Goal: Communication & Community: Answer question/provide support

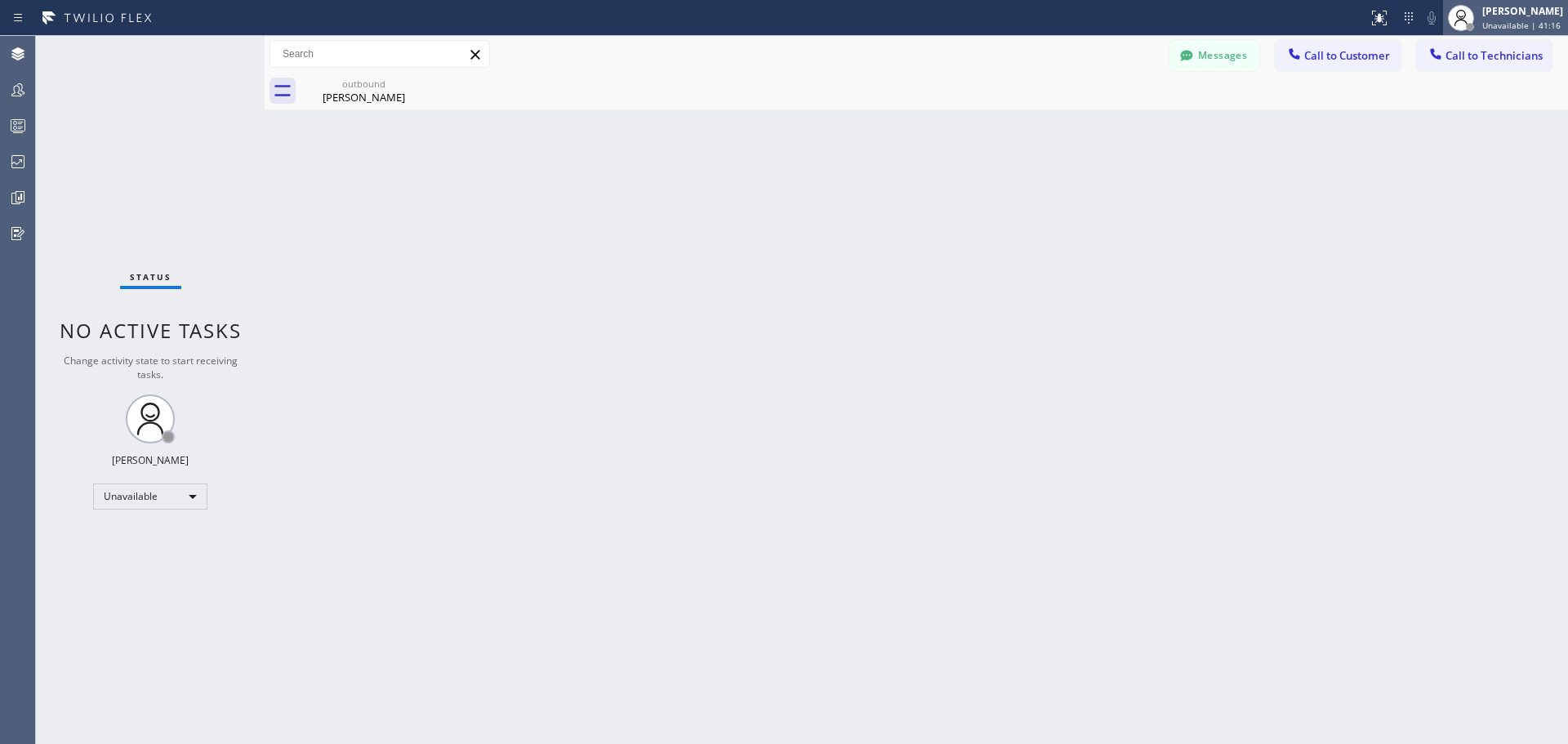
click at [1514, 20] on span "Unavailable | 41:16" at bounding box center [1521, 26] width 78 height 12
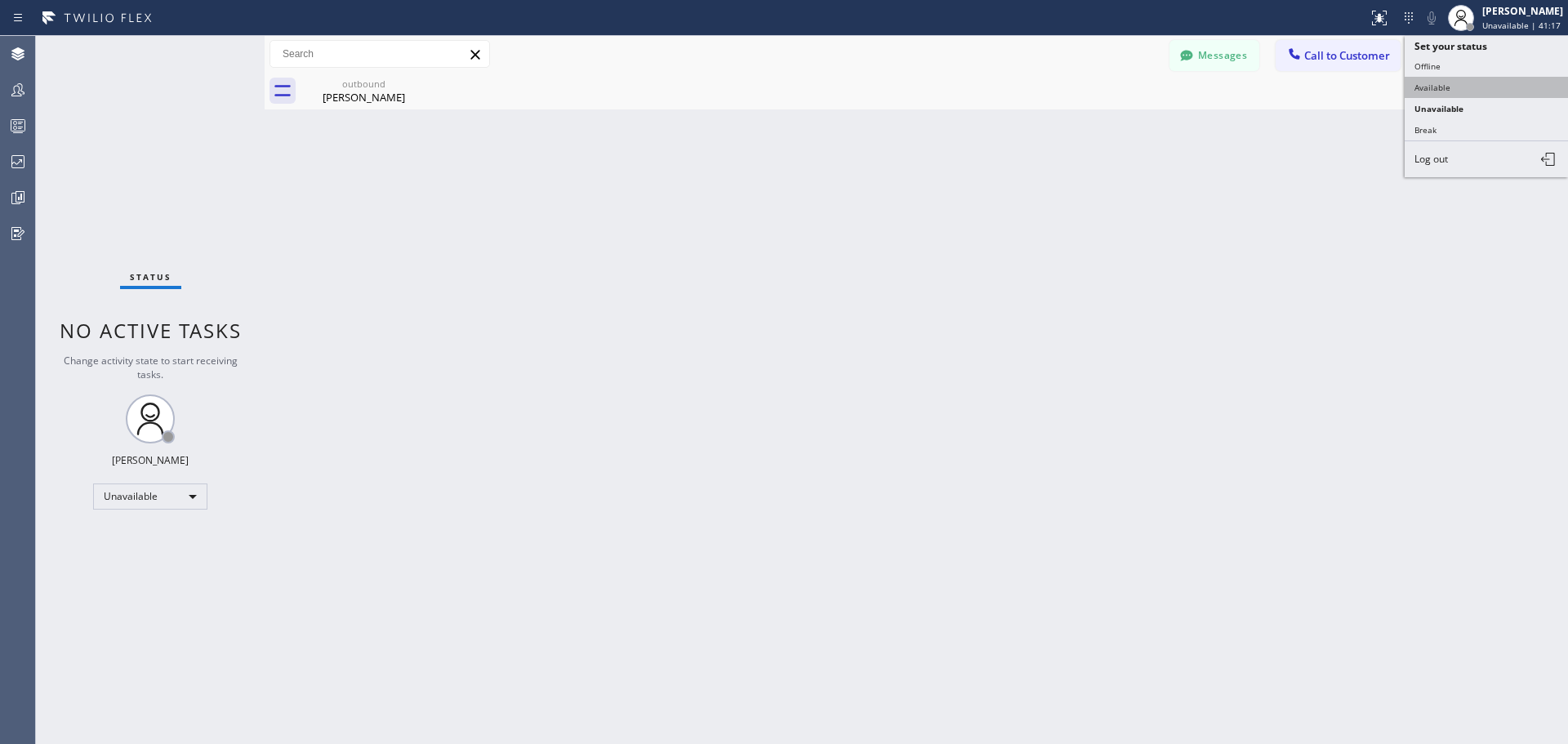
click at [1475, 93] on button "Available" at bounding box center [1486, 87] width 164 height 22
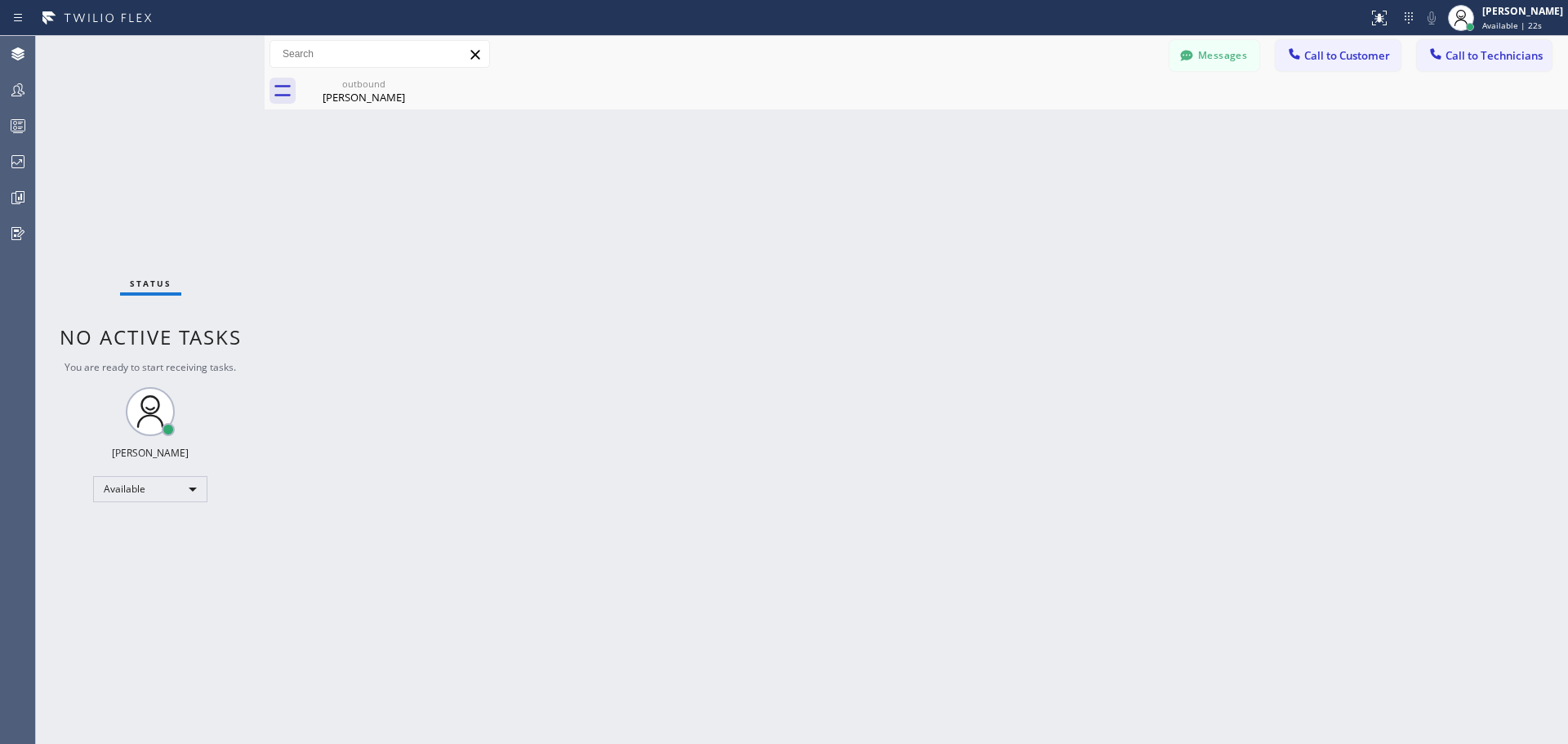
click at [1364, 38] on div "Messages Call to Customer Call to Technicians Outbound call Location Home Allia…" at bounding box center [916, 54] width 1303 height 37
click at [1356, 56] on span "Call to Customer" at bounding box center [1346, 56] width 86 height 15
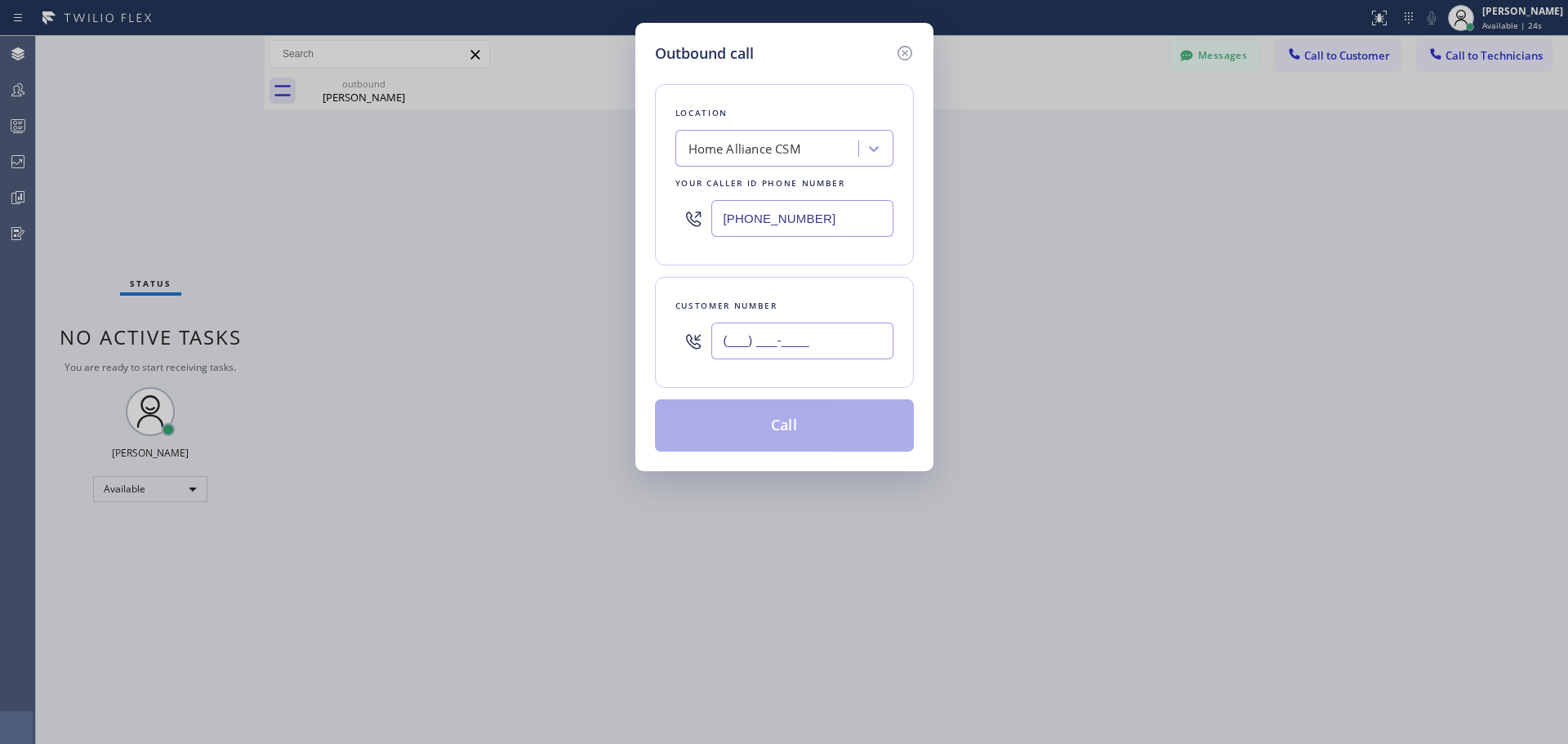
click at [760, 340] on input "(___) ___-____" at bounding box center [801, 340] width 182 height 37
paste input "805) 558-7744"
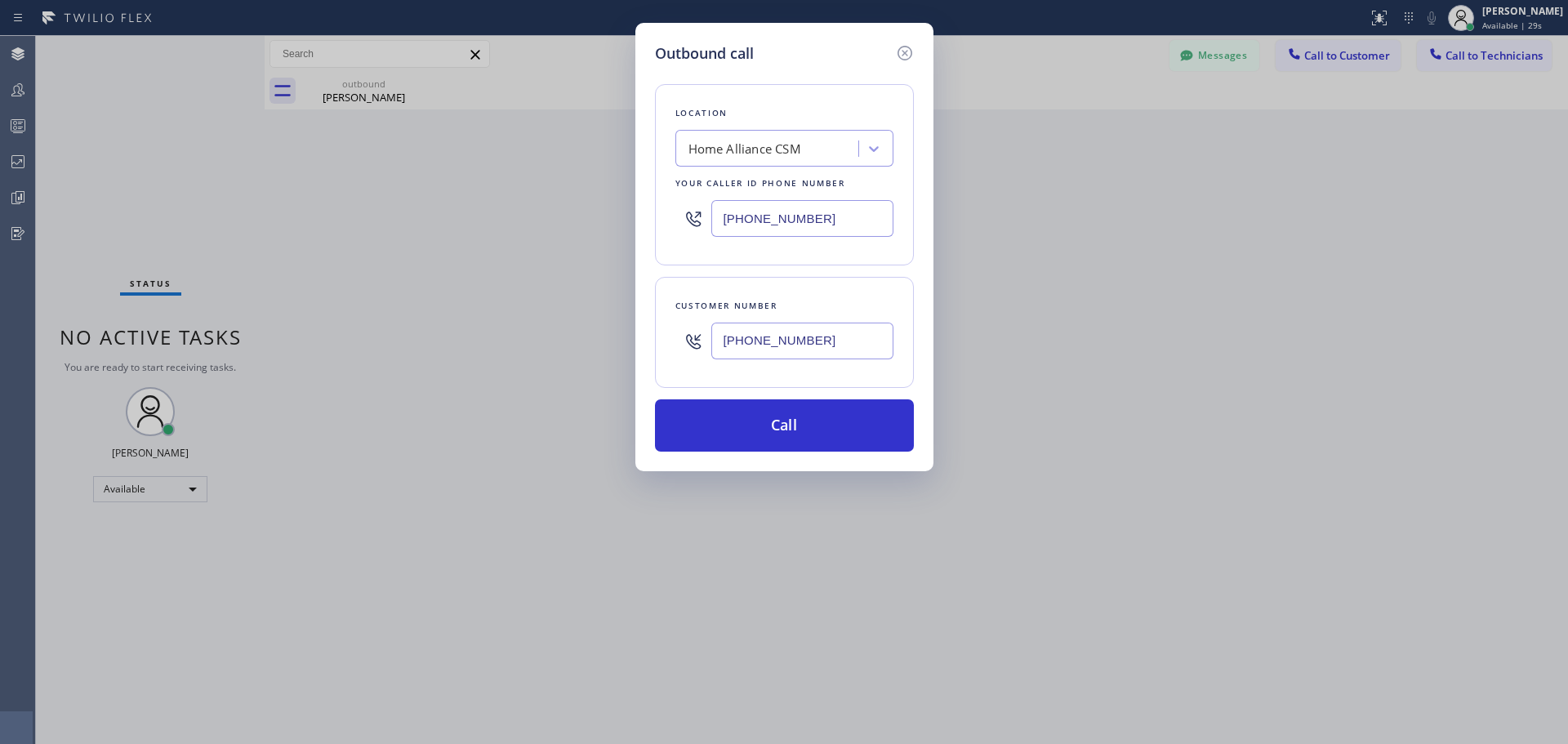
type input "[PHONE_NUMBER]"
click at [822, 423] on button "Call" at bounding box center [785, 425] width 259 height 52
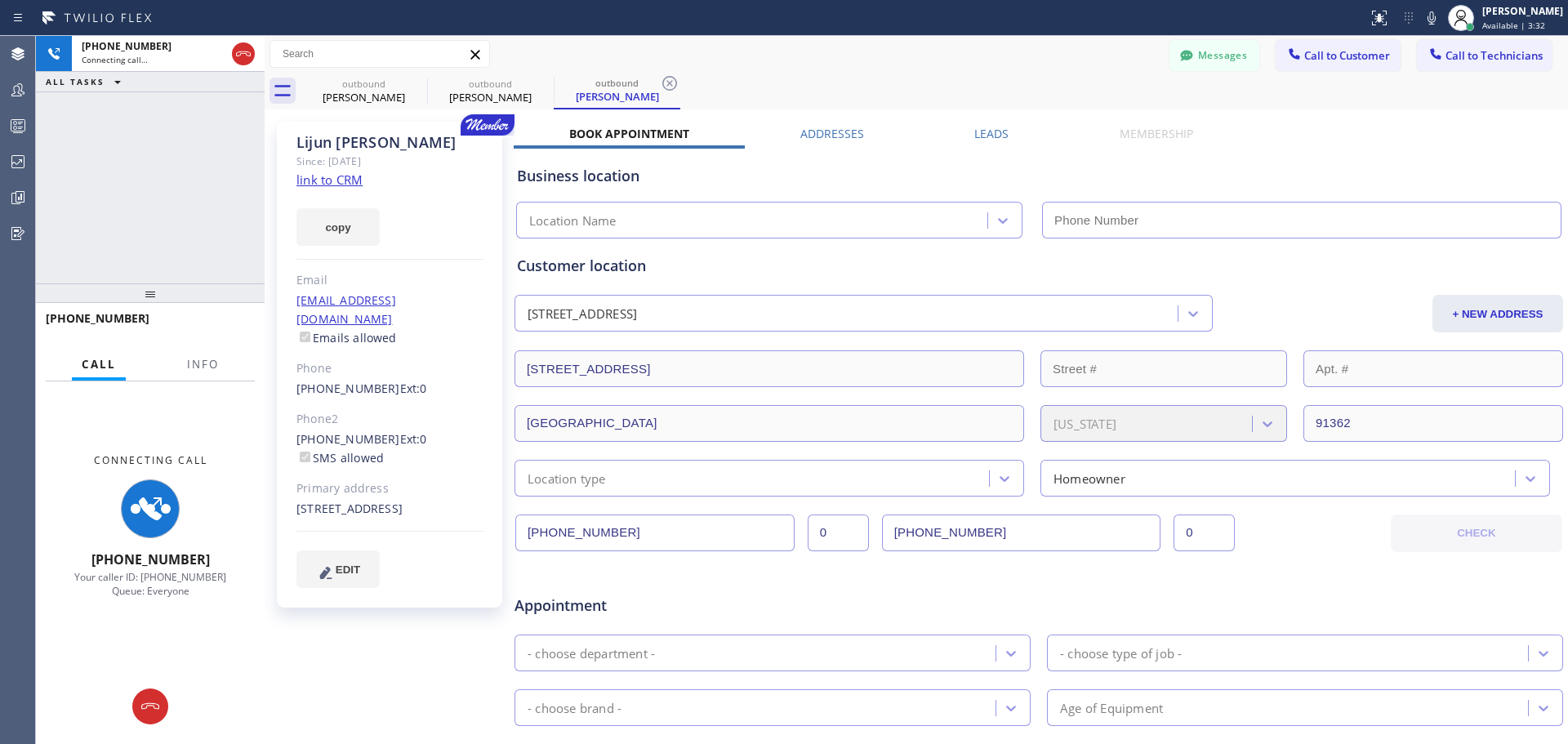
type input "[PHONE_NUMBER]"
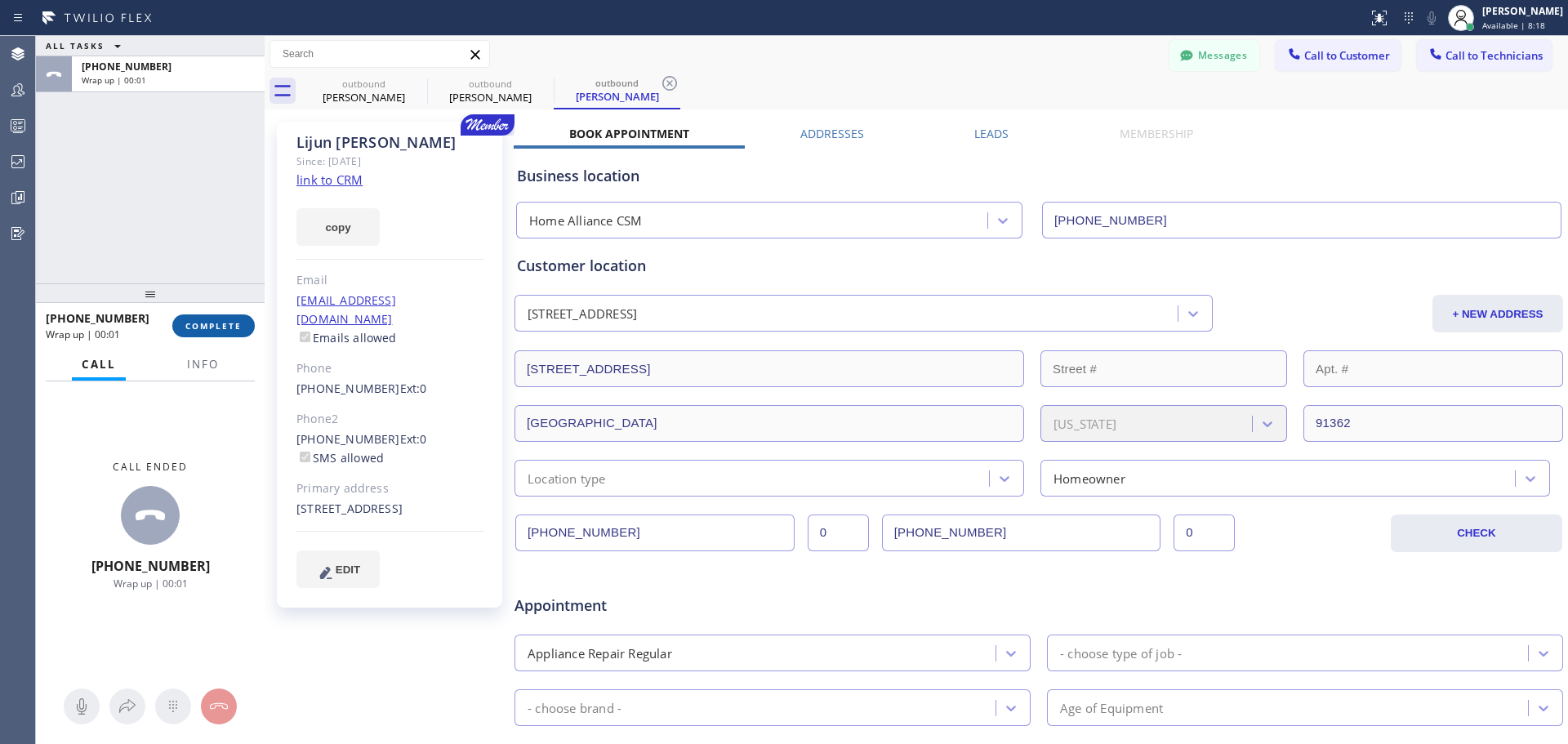
click at [204, 331] on span "COMPLETE" at bounding box center [213, 326] width 56 height 12
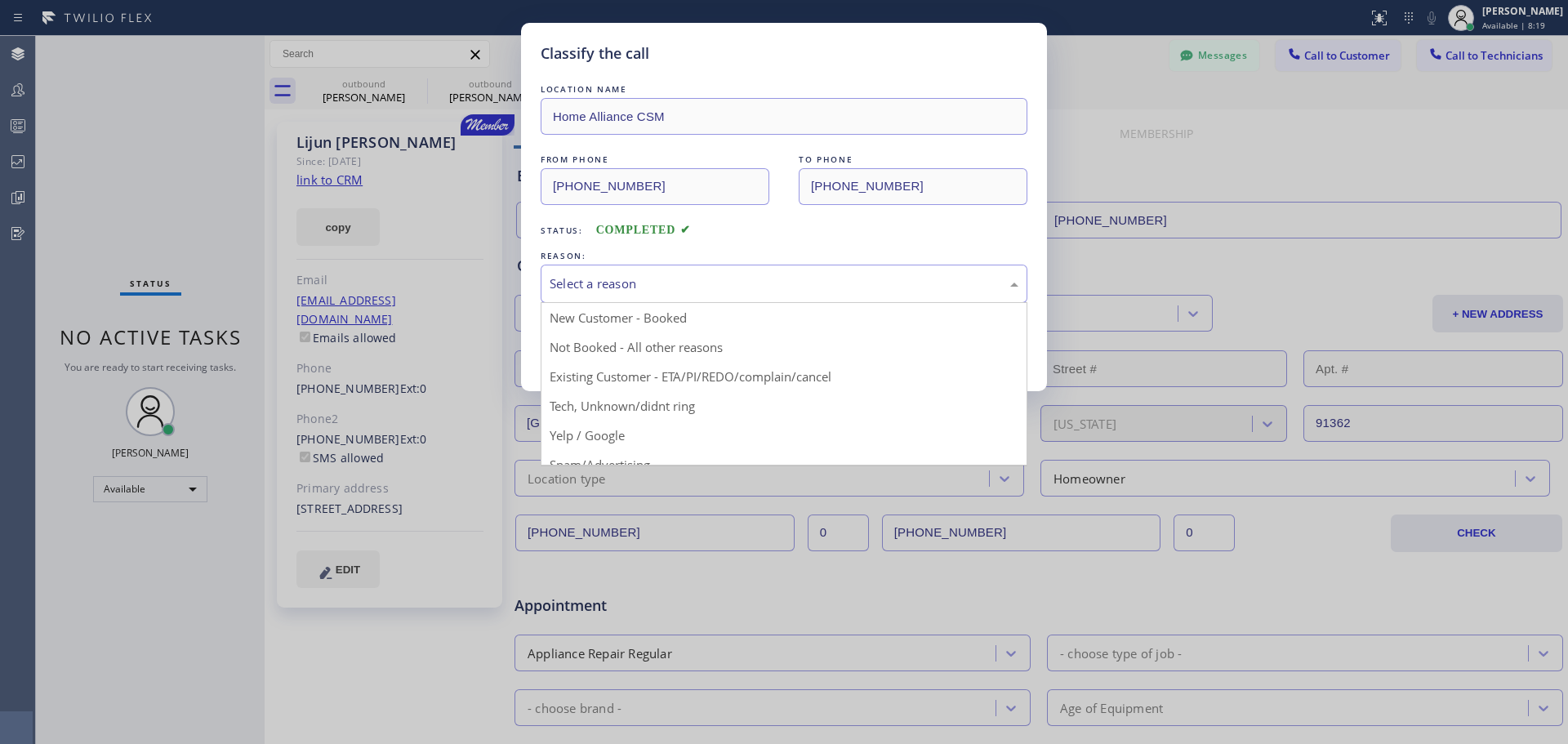
click at [723, 290] on div "Select a reason" at bounding box center [784, 283] width 468 height 19
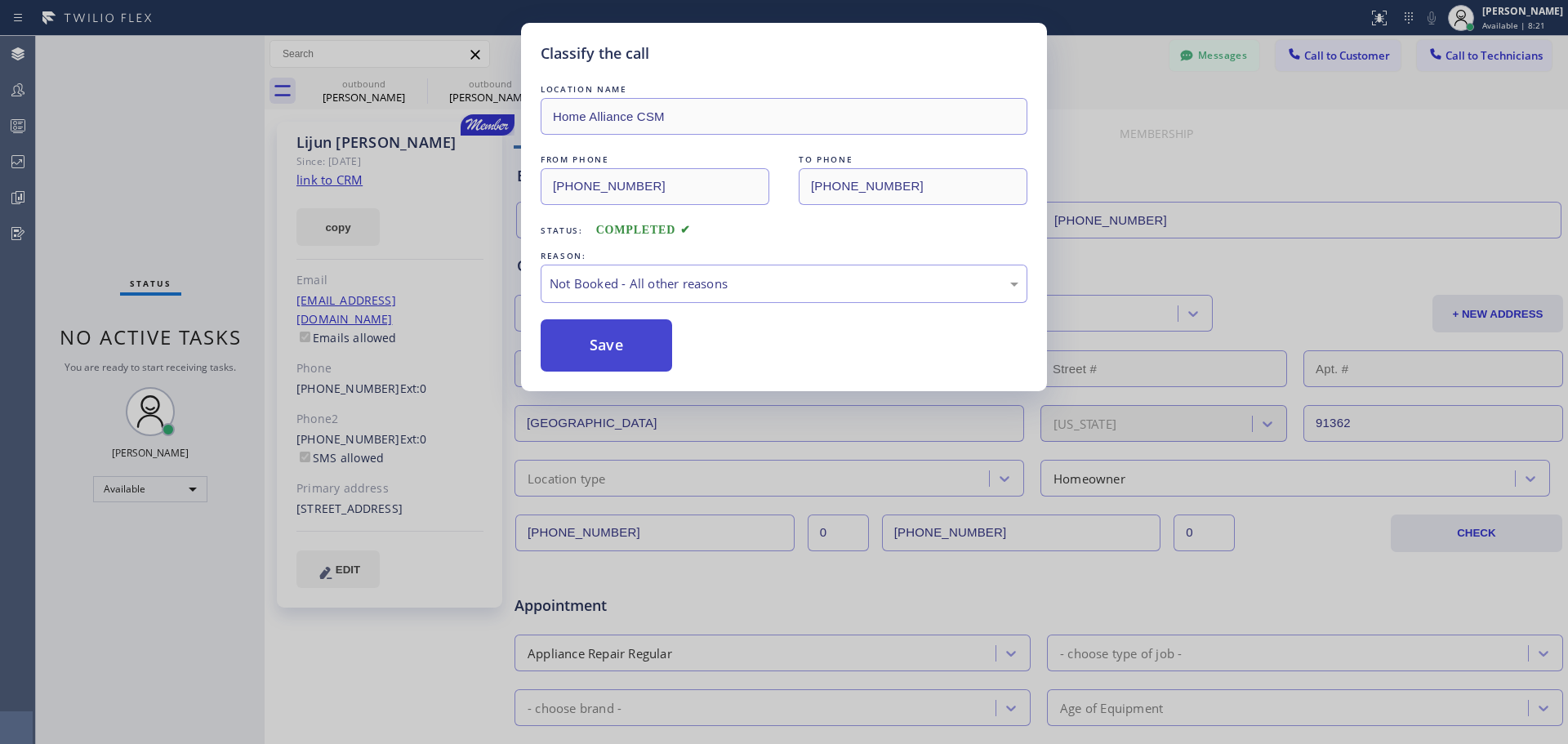
click at [620, 356] on button "Save" at bounding box center [606, 345] width 131 height 52
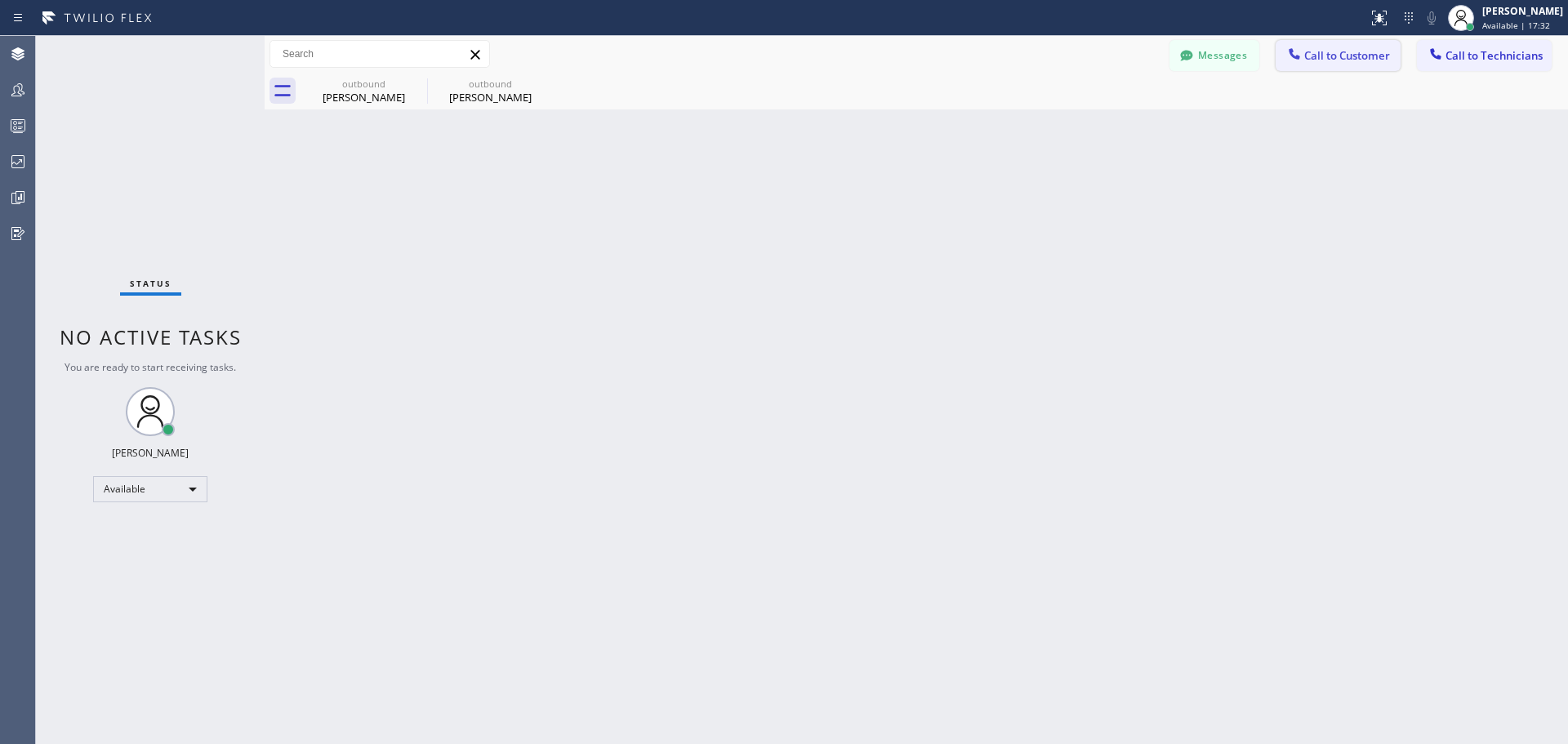
click at [1360, 62] on span "Call to Customer" at bounding box center [1346, 56] width 86 height 15
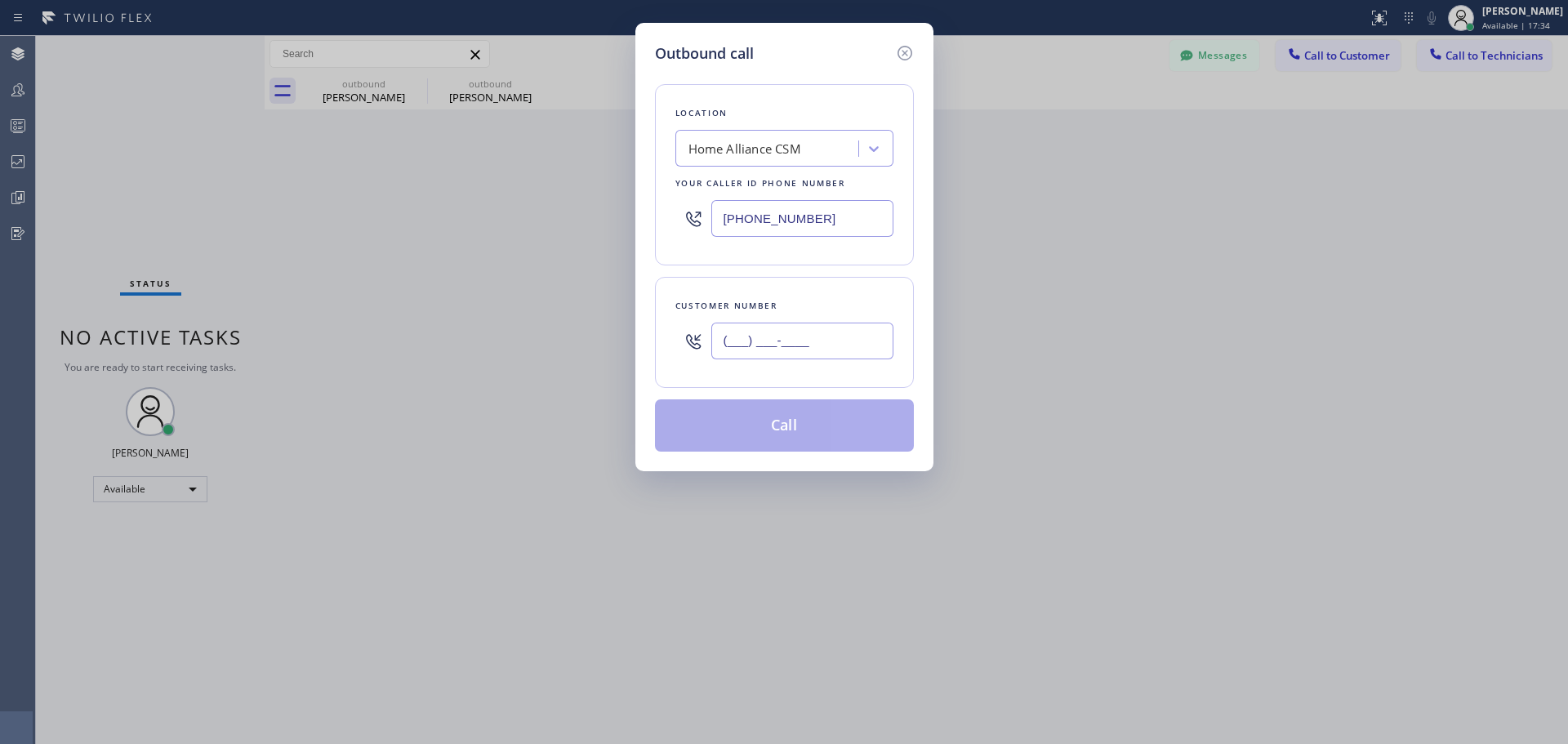
click at [756, 346] on input "(___) ___-____" at bounding box center [801, 340] width 182 height 37
paste input "949) 285-7865"
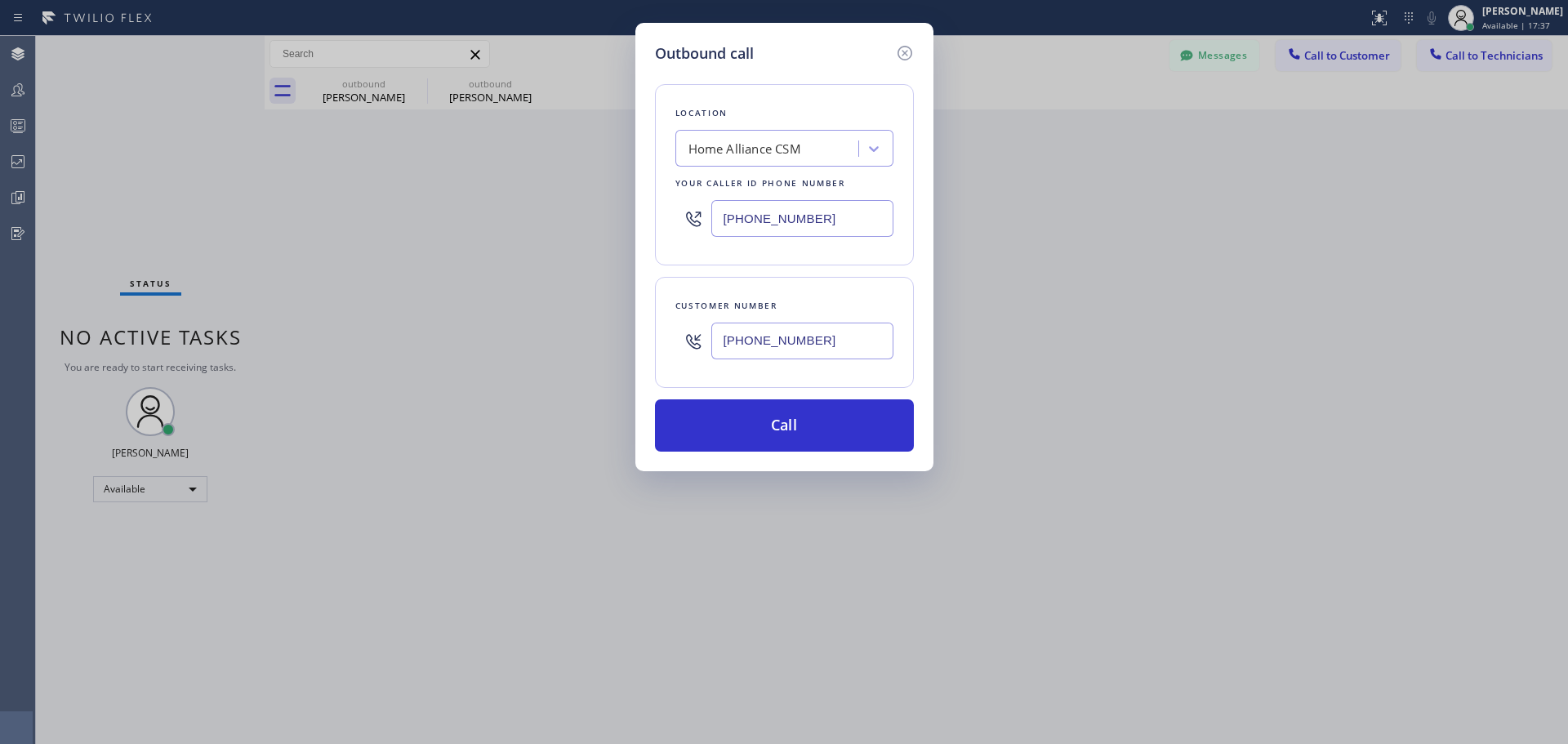
type input "[PHONE_NUMBER]"
click at [855, 423] on button "Call" at bounding box center [785, 425] width 259 height 52
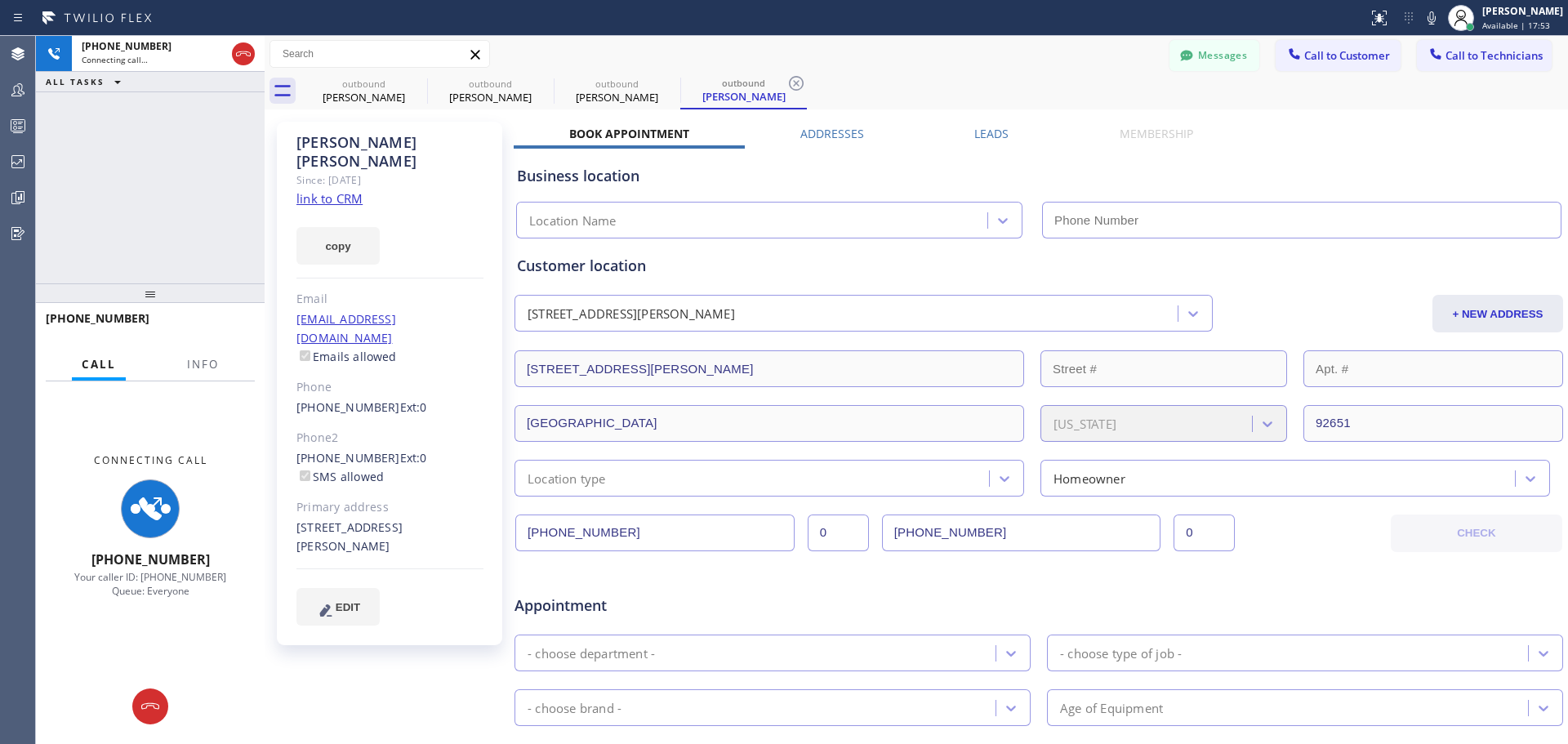
type input "[PHONE_NUMBER]"
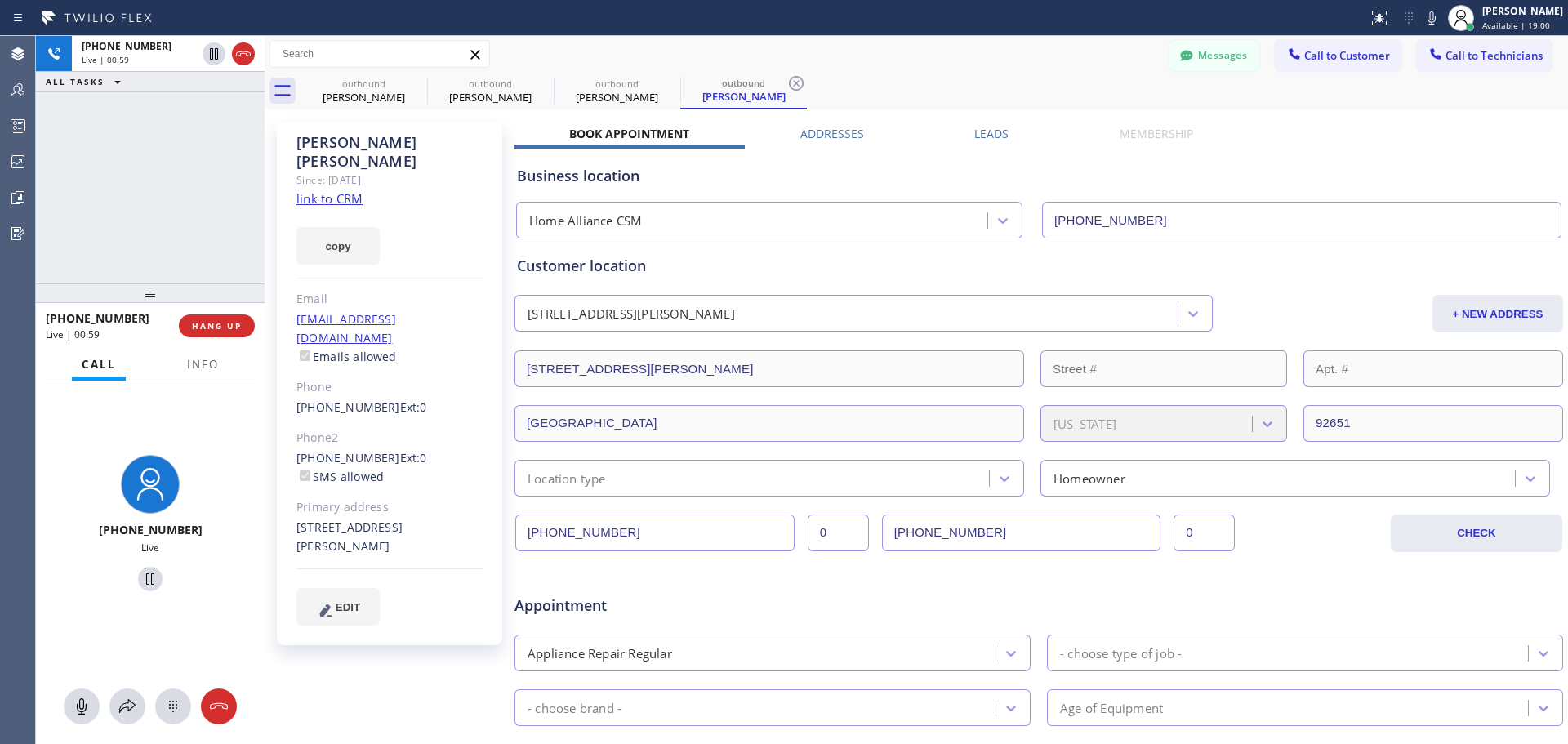
click at [228, 341] on div "[PHONE_NUMBER] Live | 00:59 HANG UP" at bounding box center [150, 326] width 209 height 42
click at [227, 321] on button "HANG UP" at bounding box center [216, 326] width 76 height 23
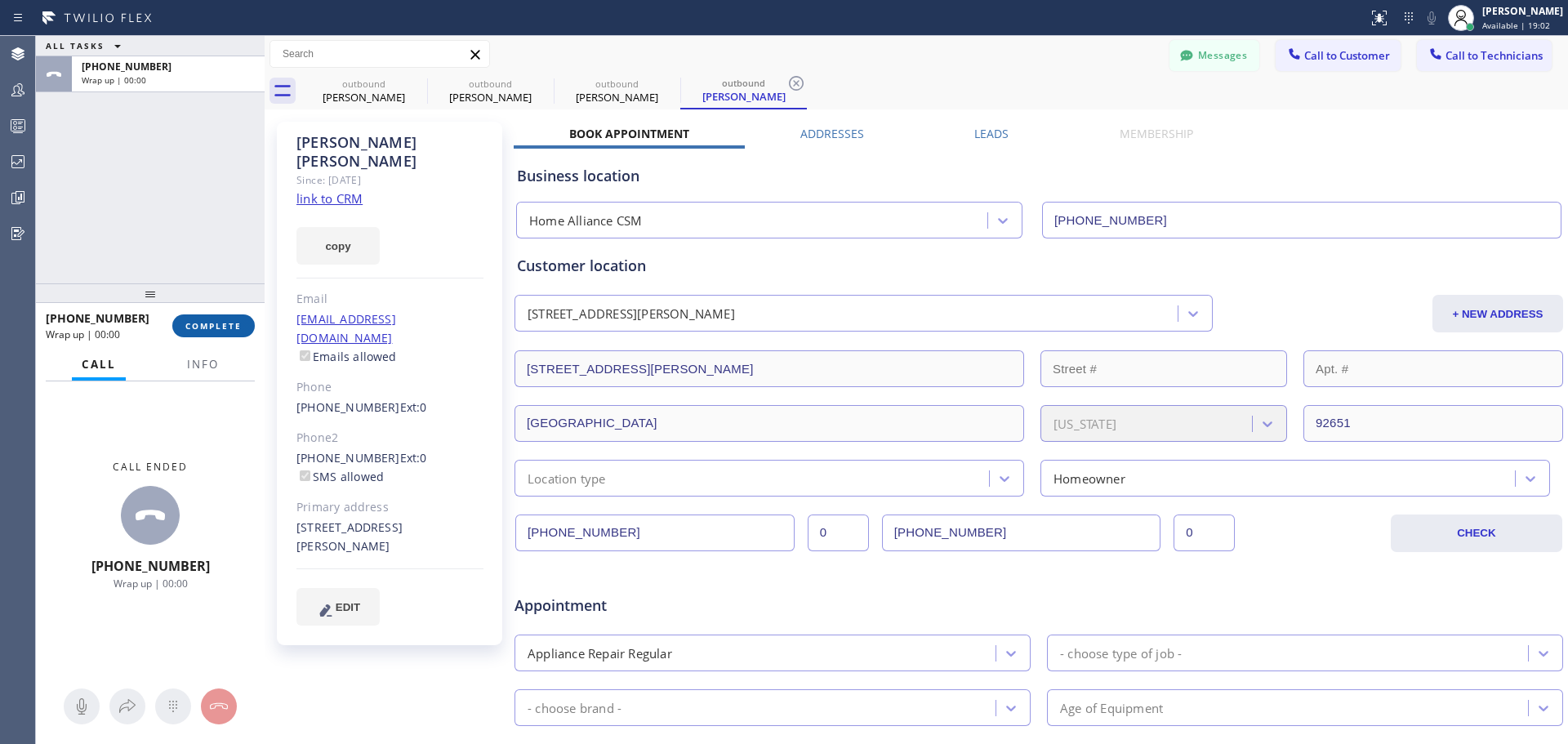
click at [212, 318] on button "COMPLETE" at bounding box center [213, 326] width 82 height 23
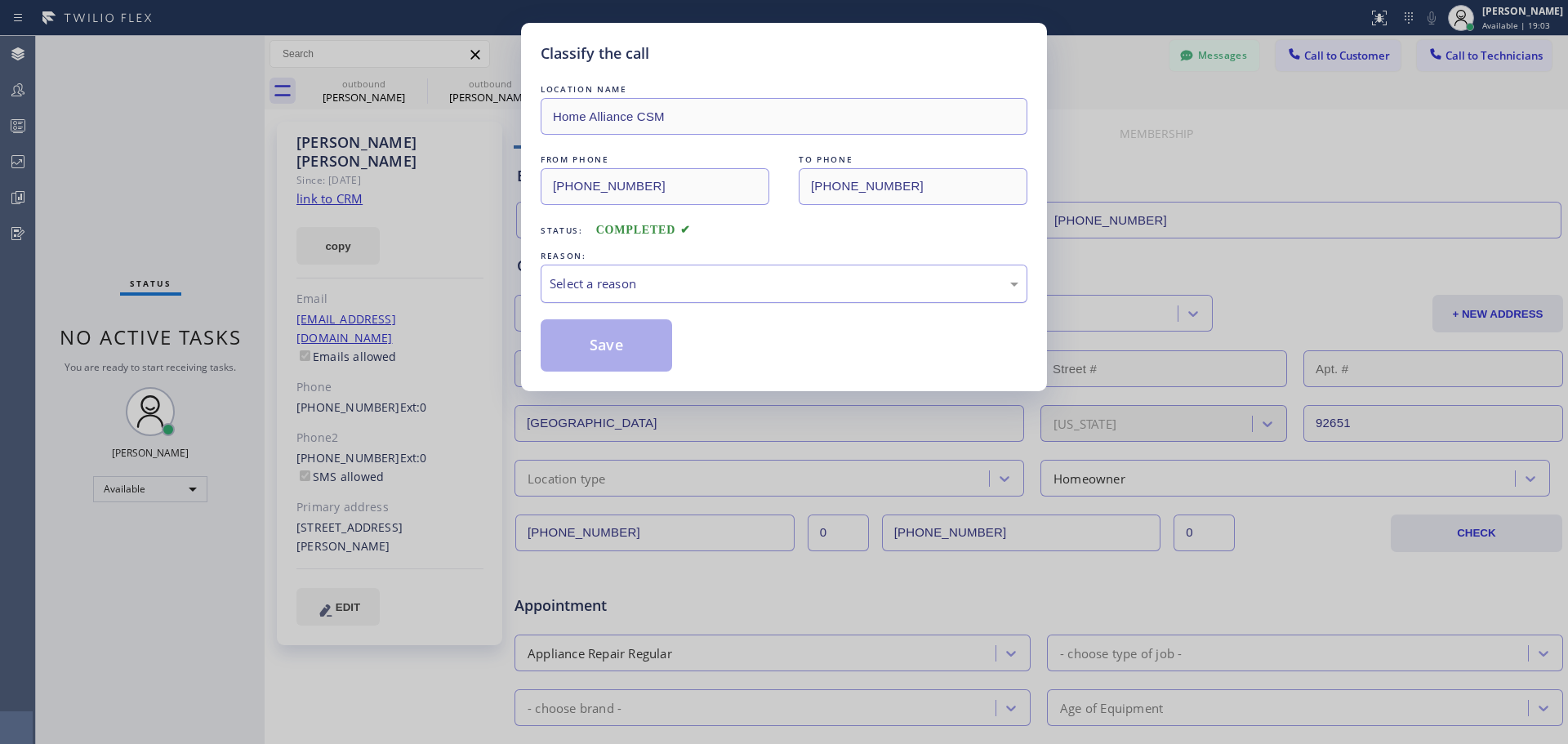
click at [716, 262] on div "REASON:" at bounding box center [784, 256] width 487 height 17
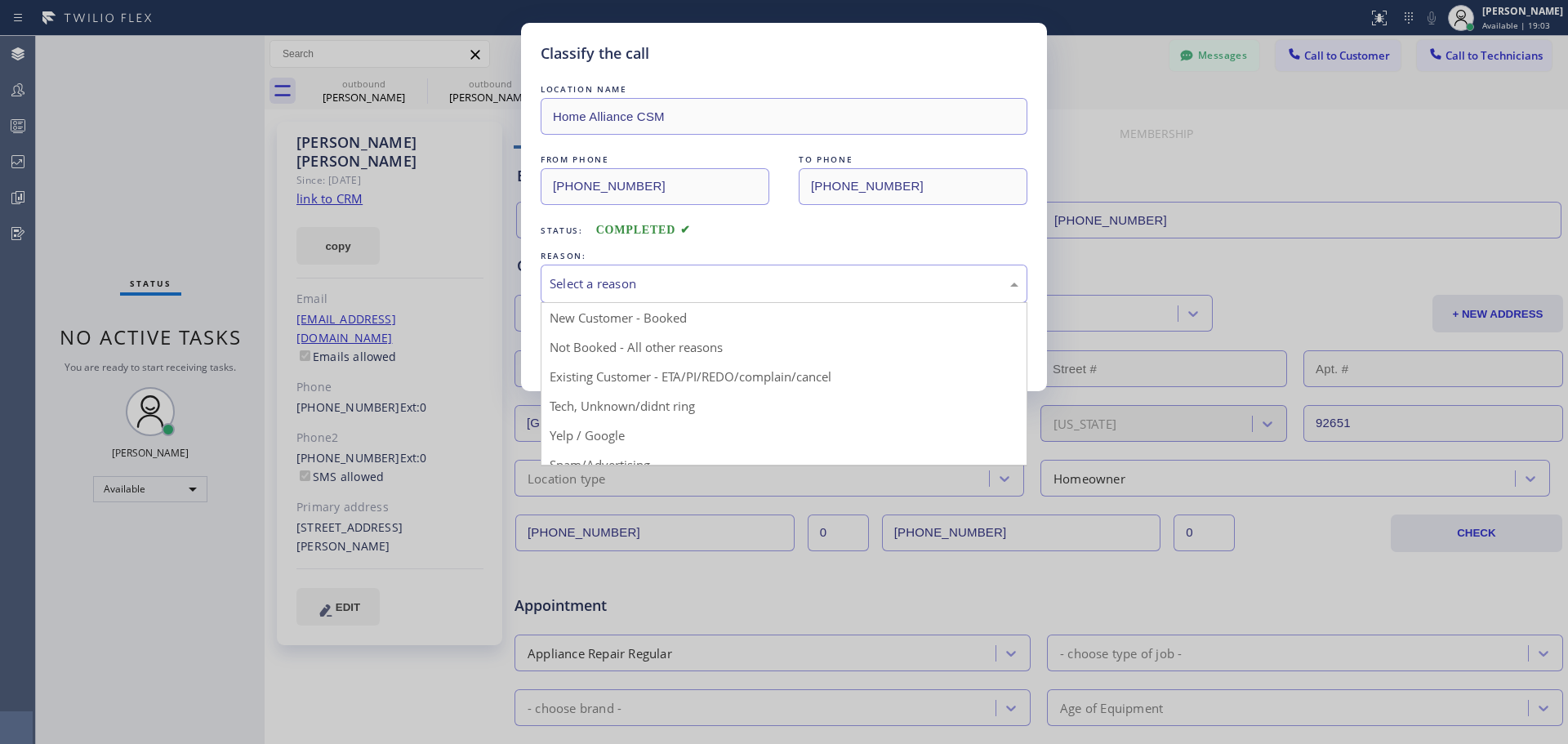
click at [723, 277] on div "Select a reason" at bounding box center [784, 283] width 468 height 19
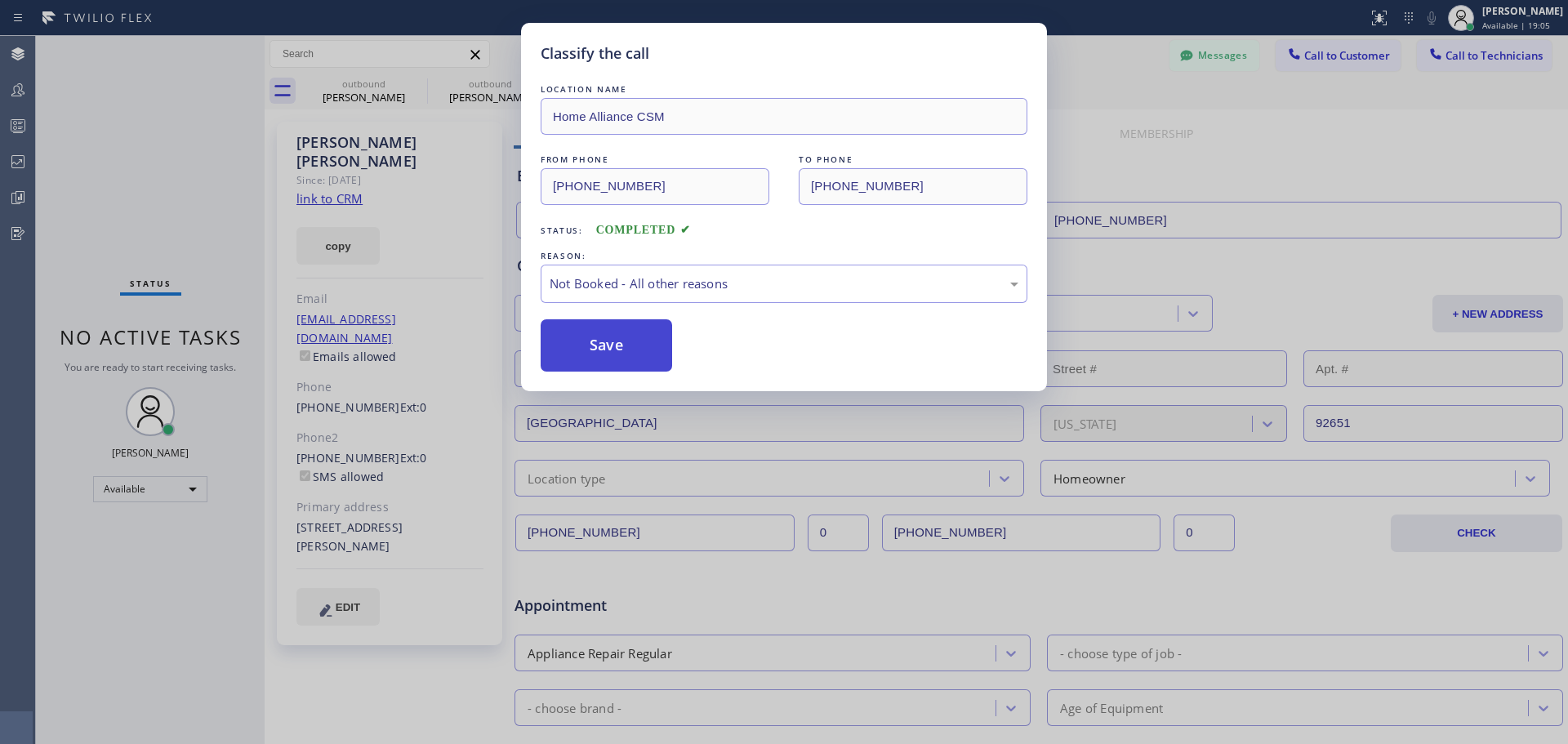
click at [632, 353] on button "Save" at bounding box center [606, 345] width 131 height 52
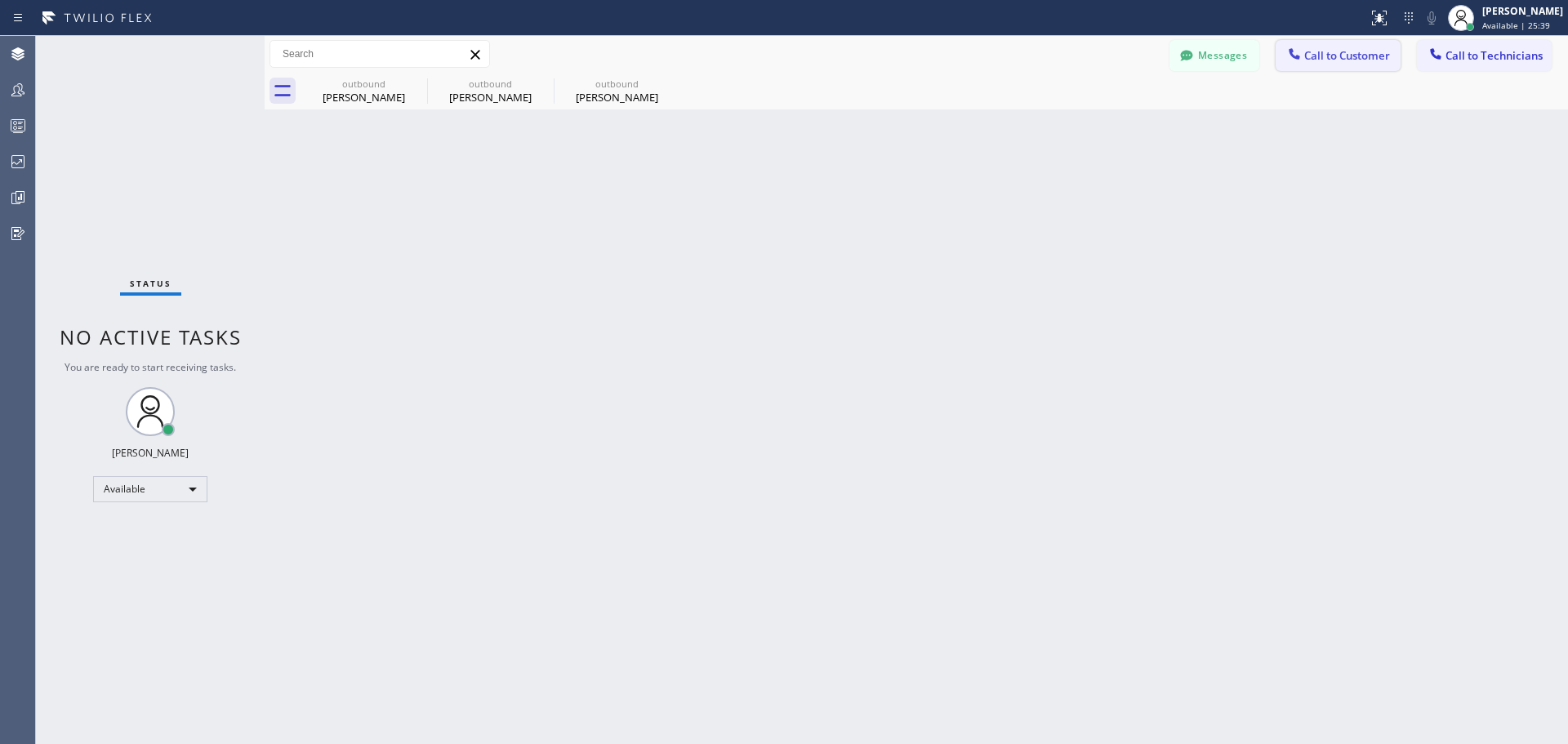
click at [1373, 54] on span "Call to Customer" at bounding box center [1346, 56] width 86 height 15
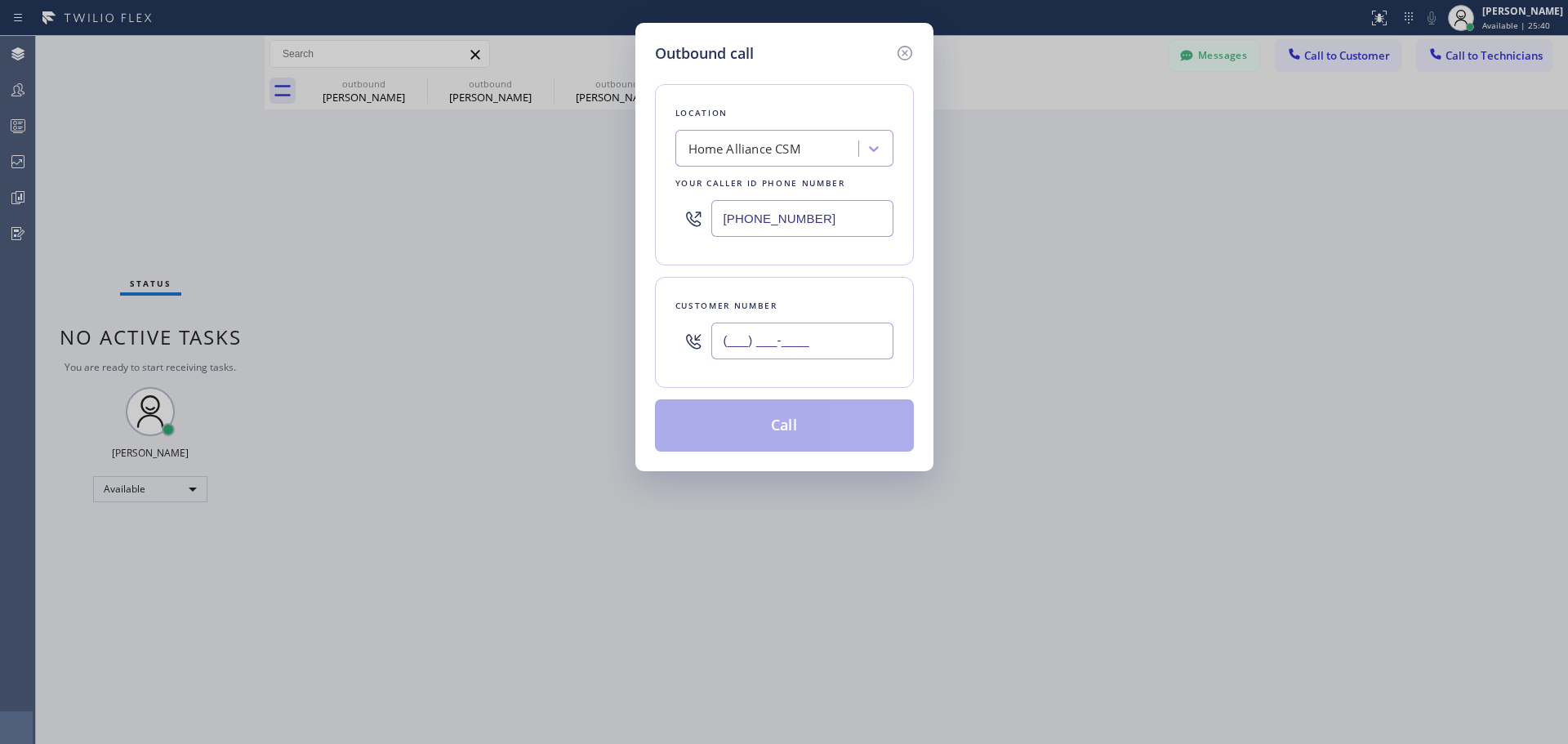
click at [767, 345] on input "(___) ___-____" at bounding box center [801, 340] width 182 height 37
paste input "805) 216-6251"
type input "[PHONE_NUMBER]"
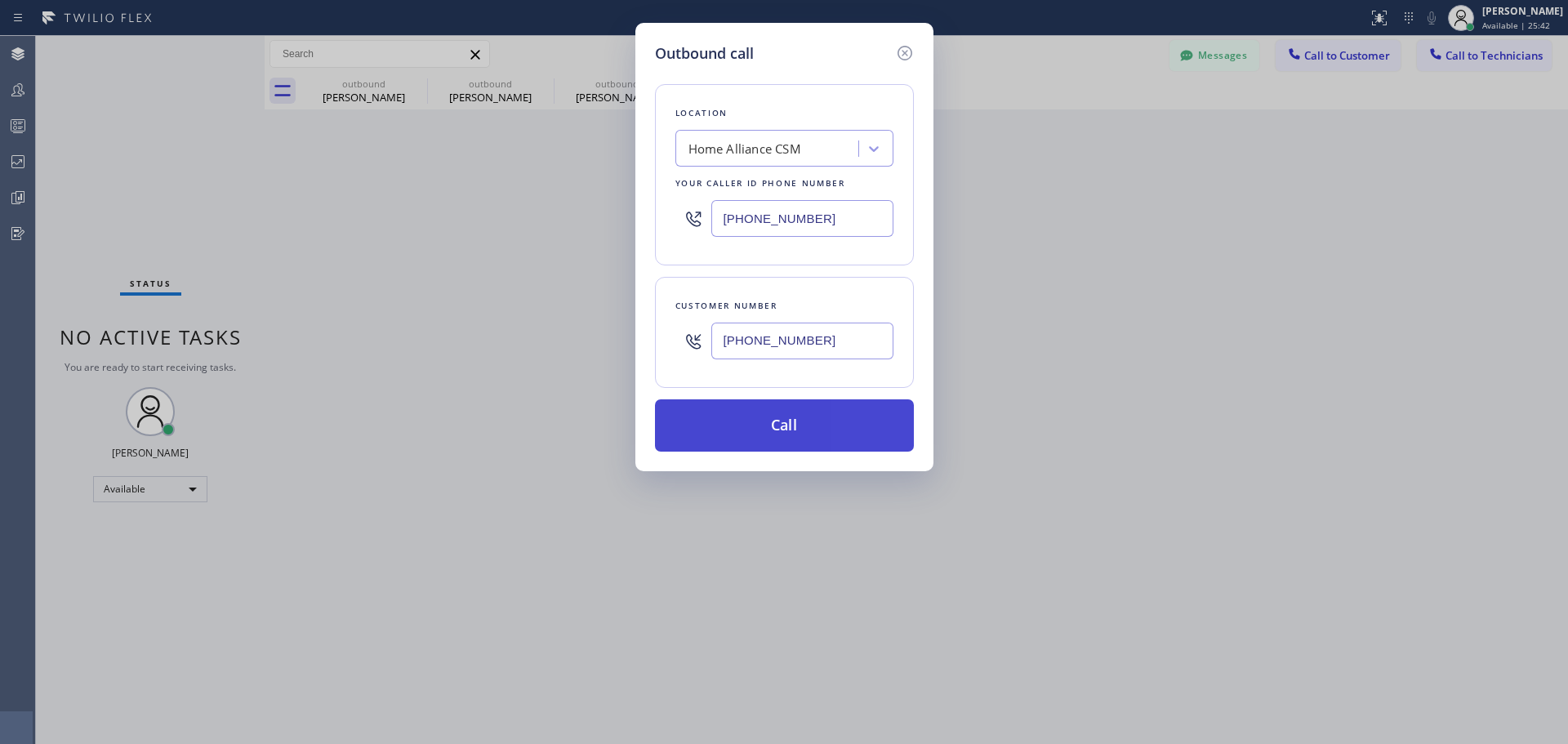
click at [759, 430] on button "Call" at bounding box center [785, 425] width 259 height 52
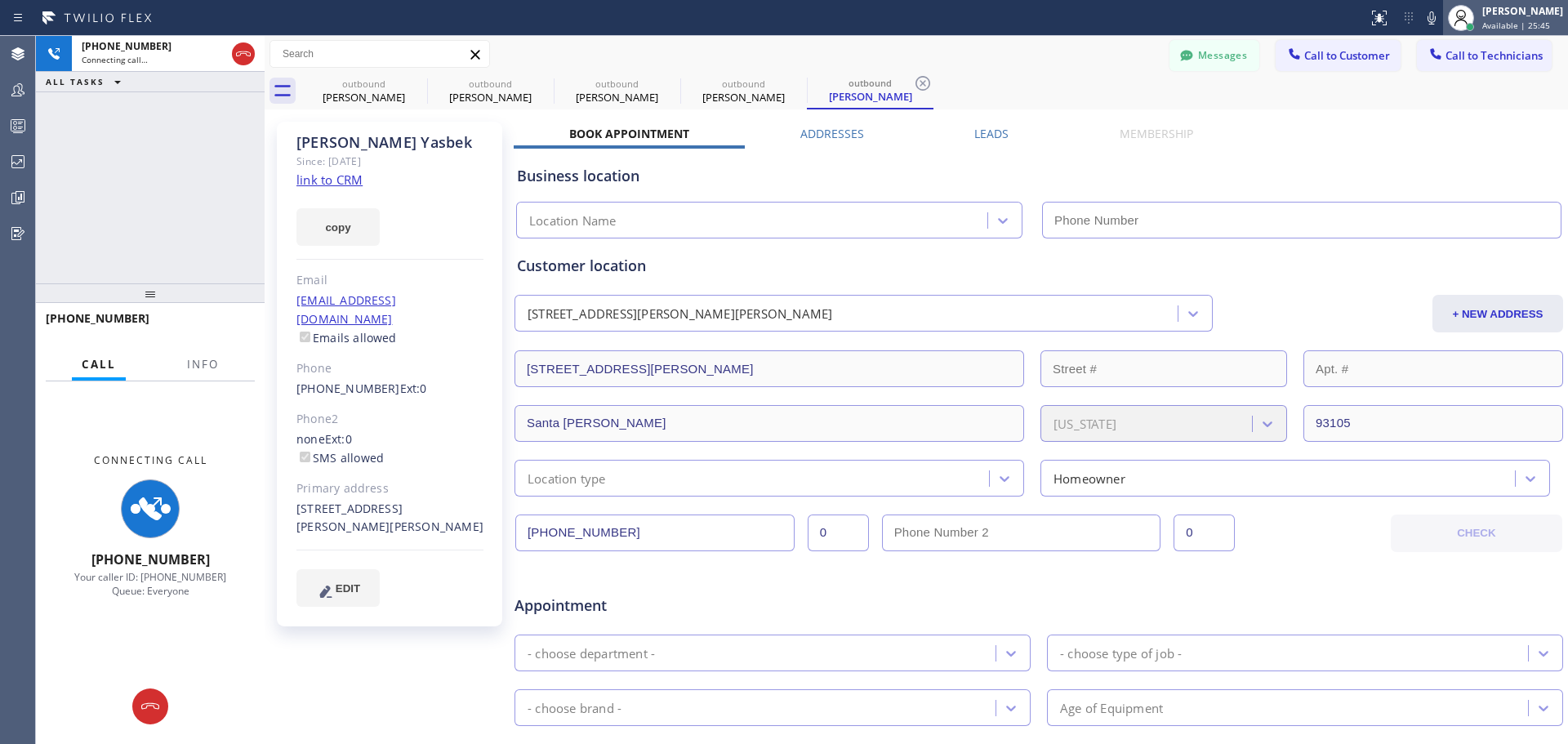
type input "[PHONE_NUMBER]"
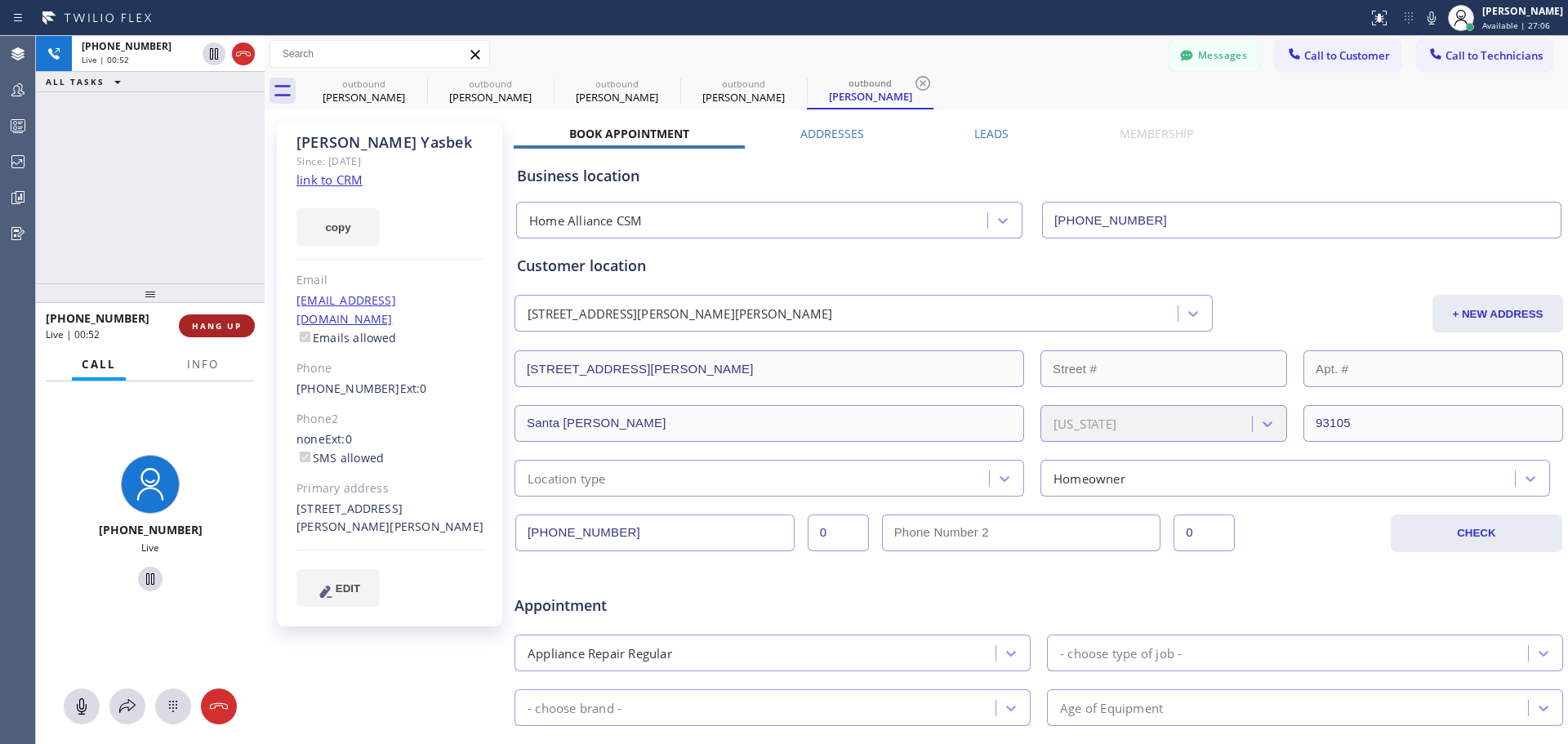
click at [230, 317] on button "HANG UP" at bounding box center [216, 326] width 76 height 23
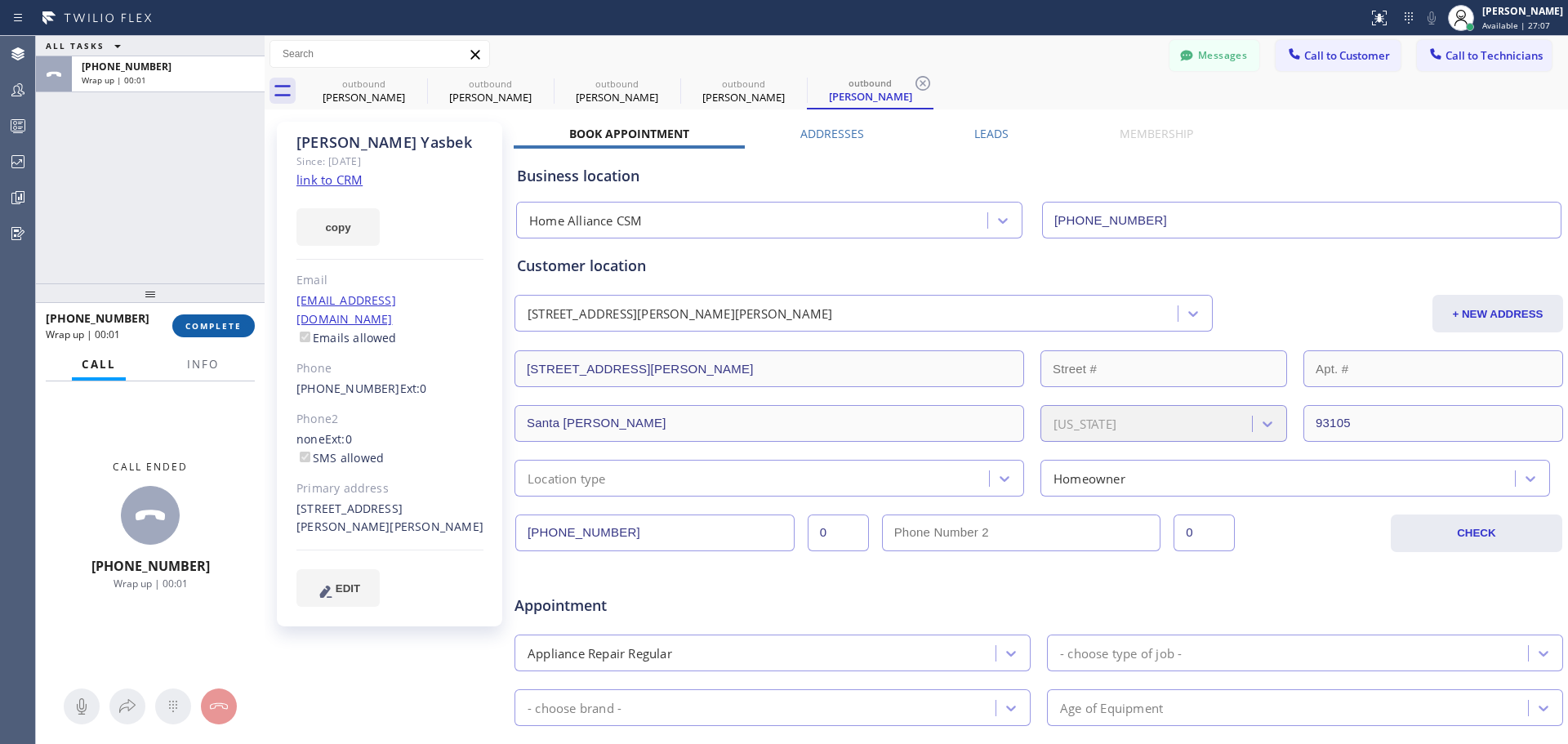
click at [228, 336] on button "COMPLETE" at bounding box center [213, 326] width 82 height 23
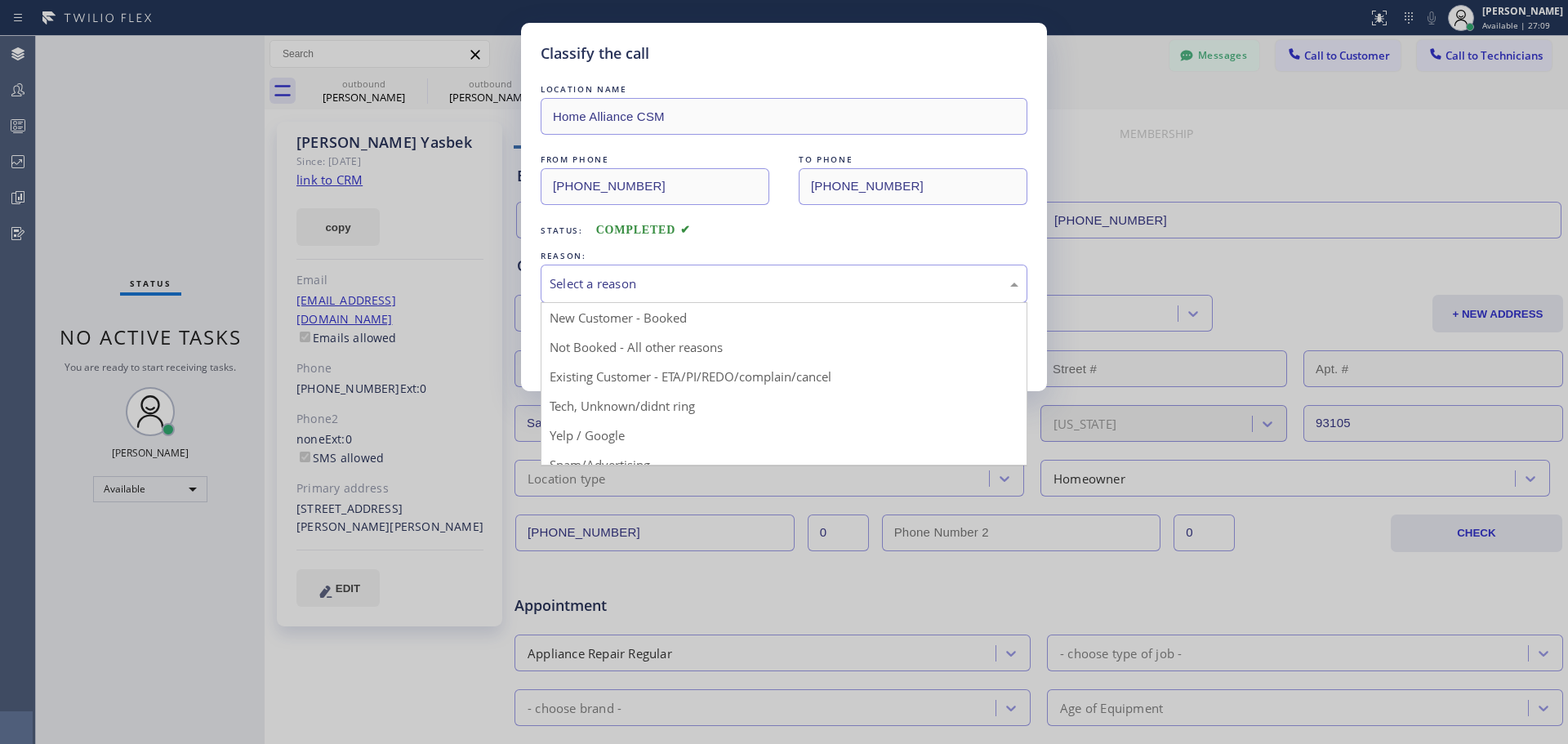
click at [740, 278] on div "Select a reason" at bounding box center [784, 283] width 468 height 19
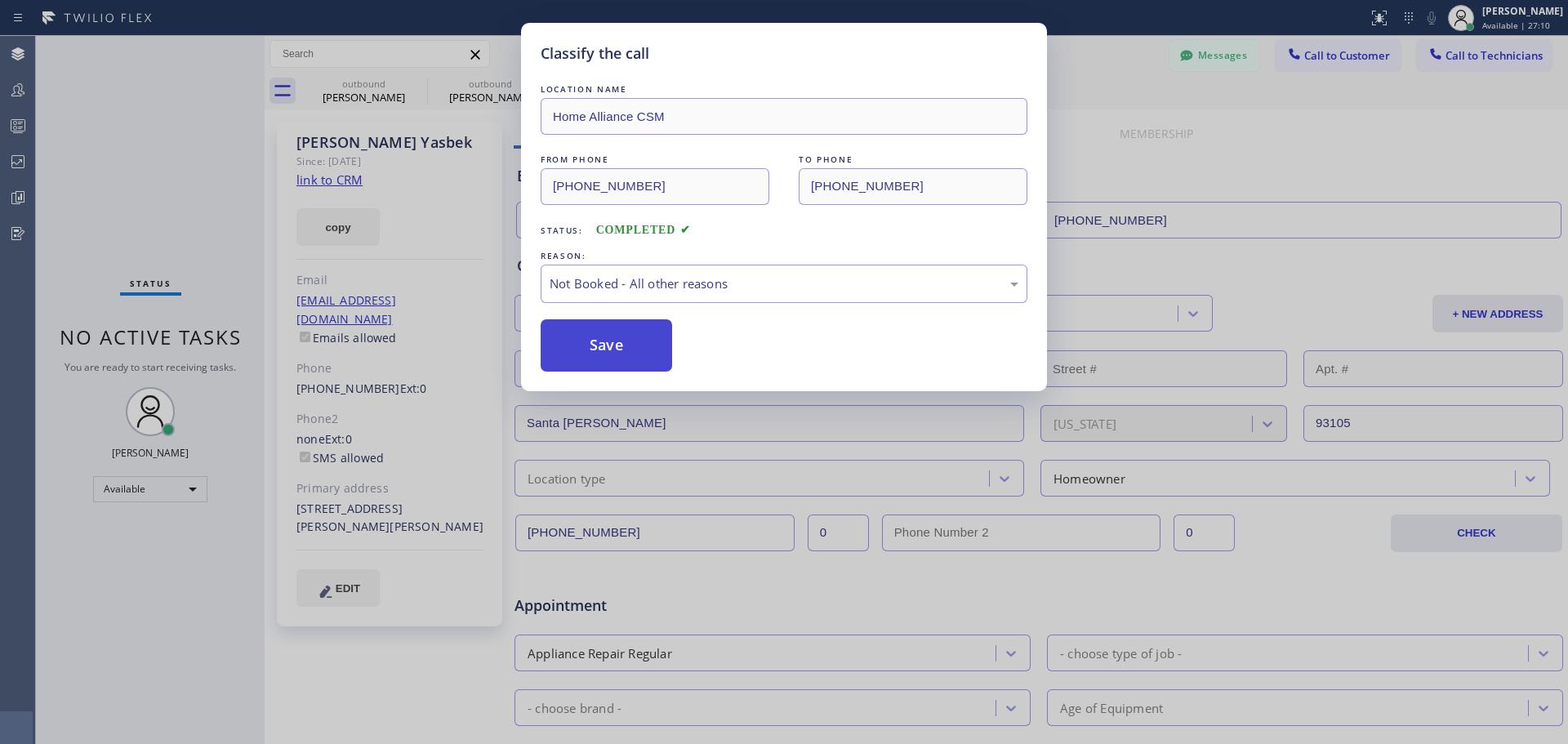
click at [614, 340] on button "Save" at bounding box center [606, 345] width 131 height 52
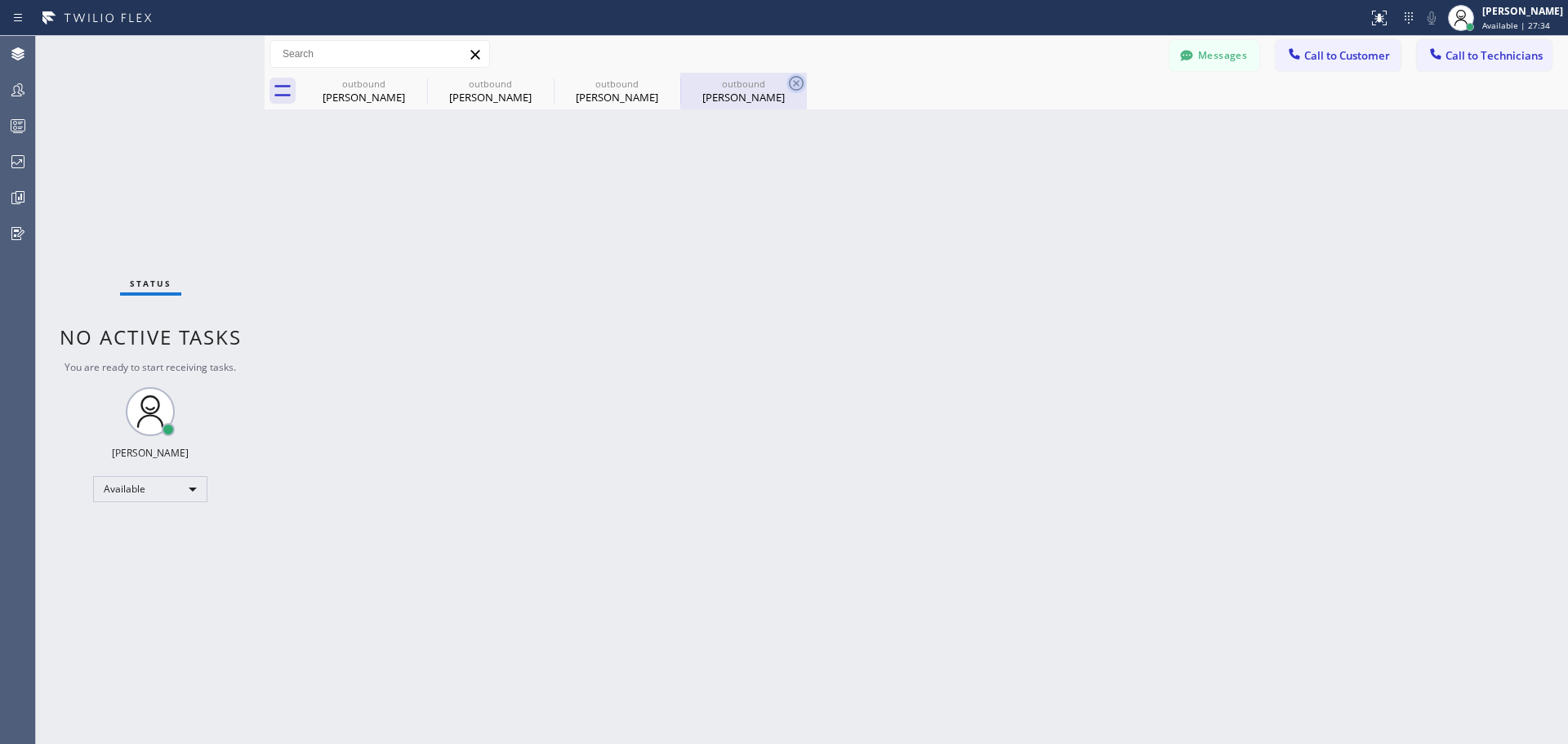
click at [798, 79] on icon at bounding box center [796, 83] width 20 height 20
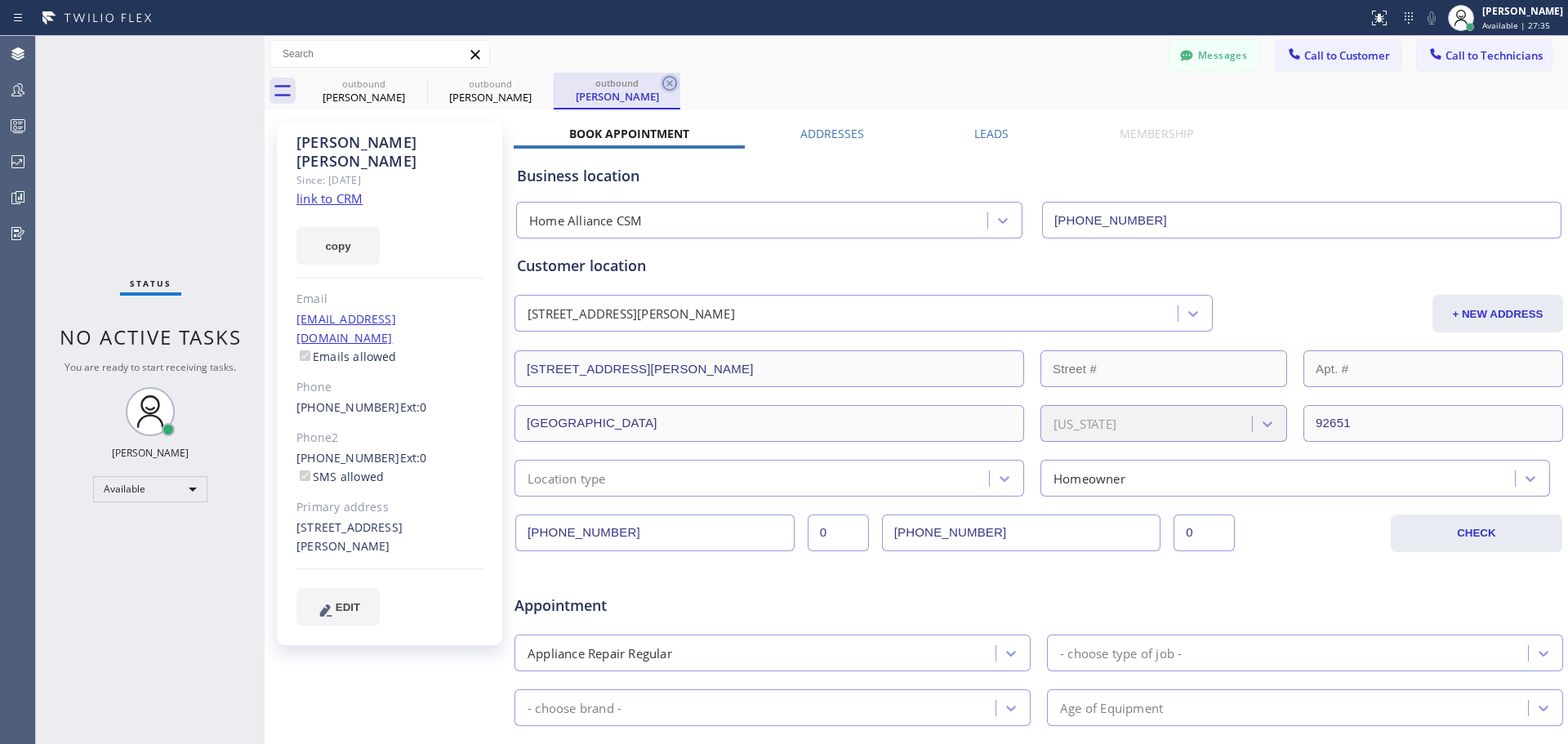
click at [667, 86] on icon at bounding box center [669, 83] width 20 height 20
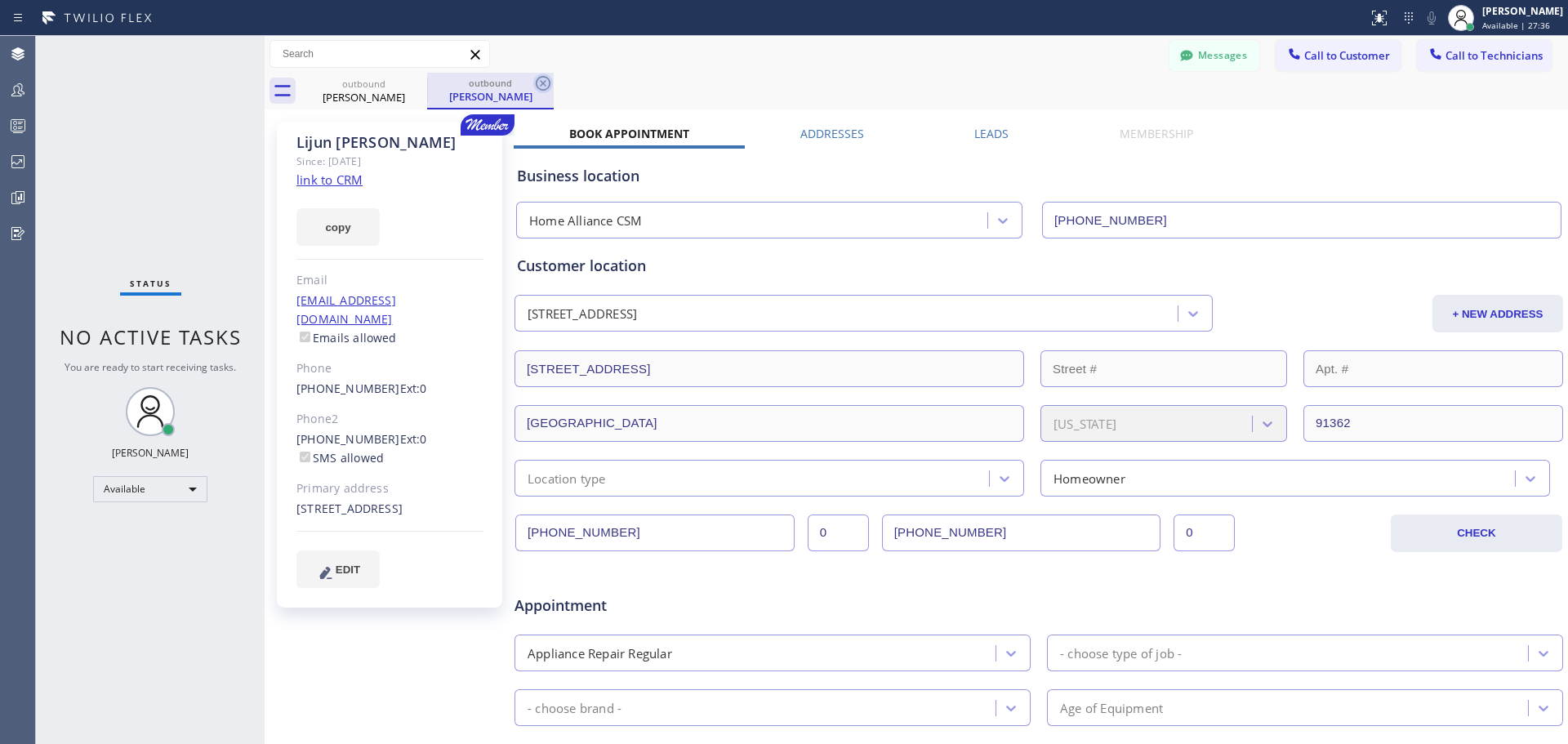
click at [547, 84] on icon at bounding box center [543, 83] width 20 height 20
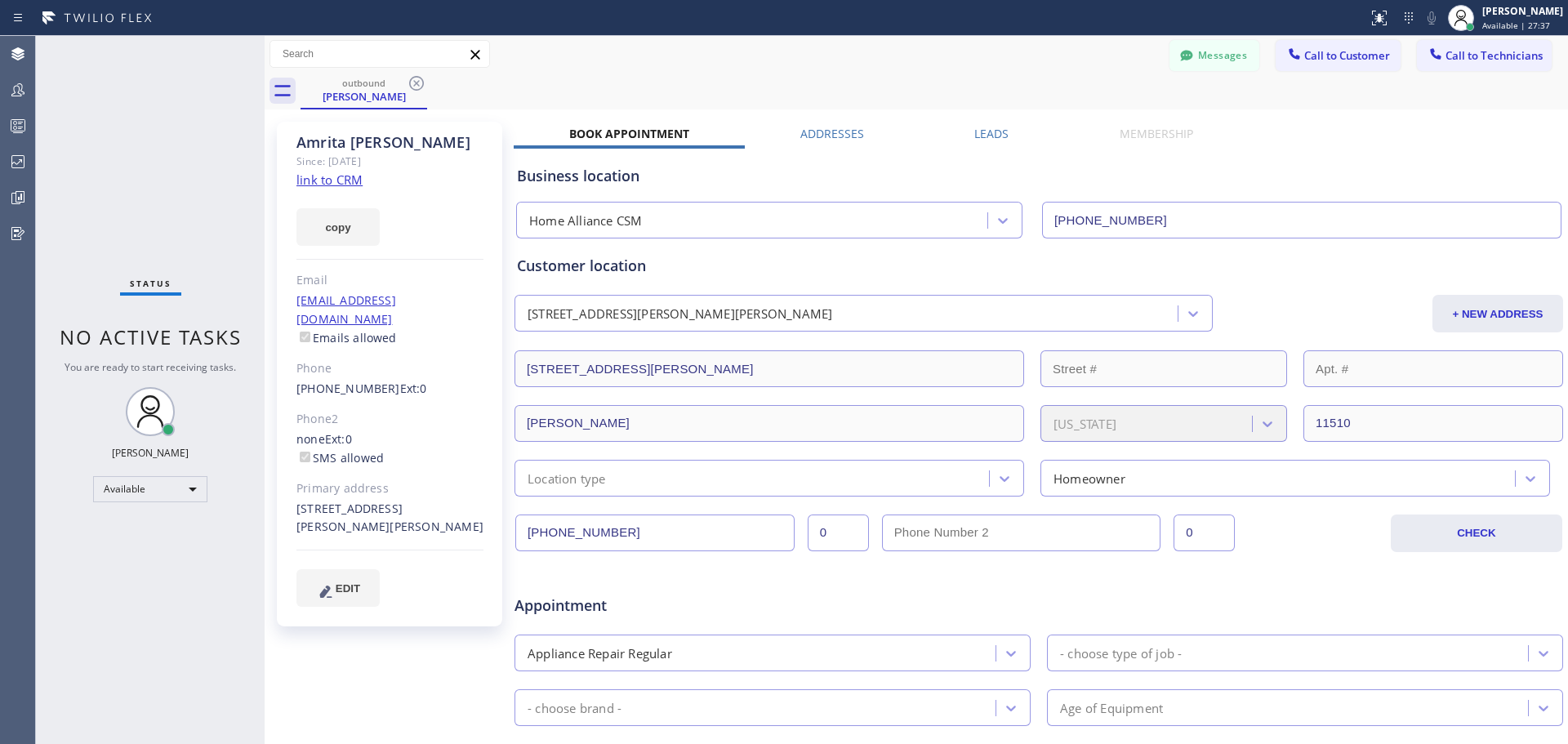
drag, startPoint x: 419, startPoint y: 86, endPoint x: 425, endPoint y: 100, distance: 15.2
click at [420, 86] on icon at bounding box center [417, 83] width 20 height 20
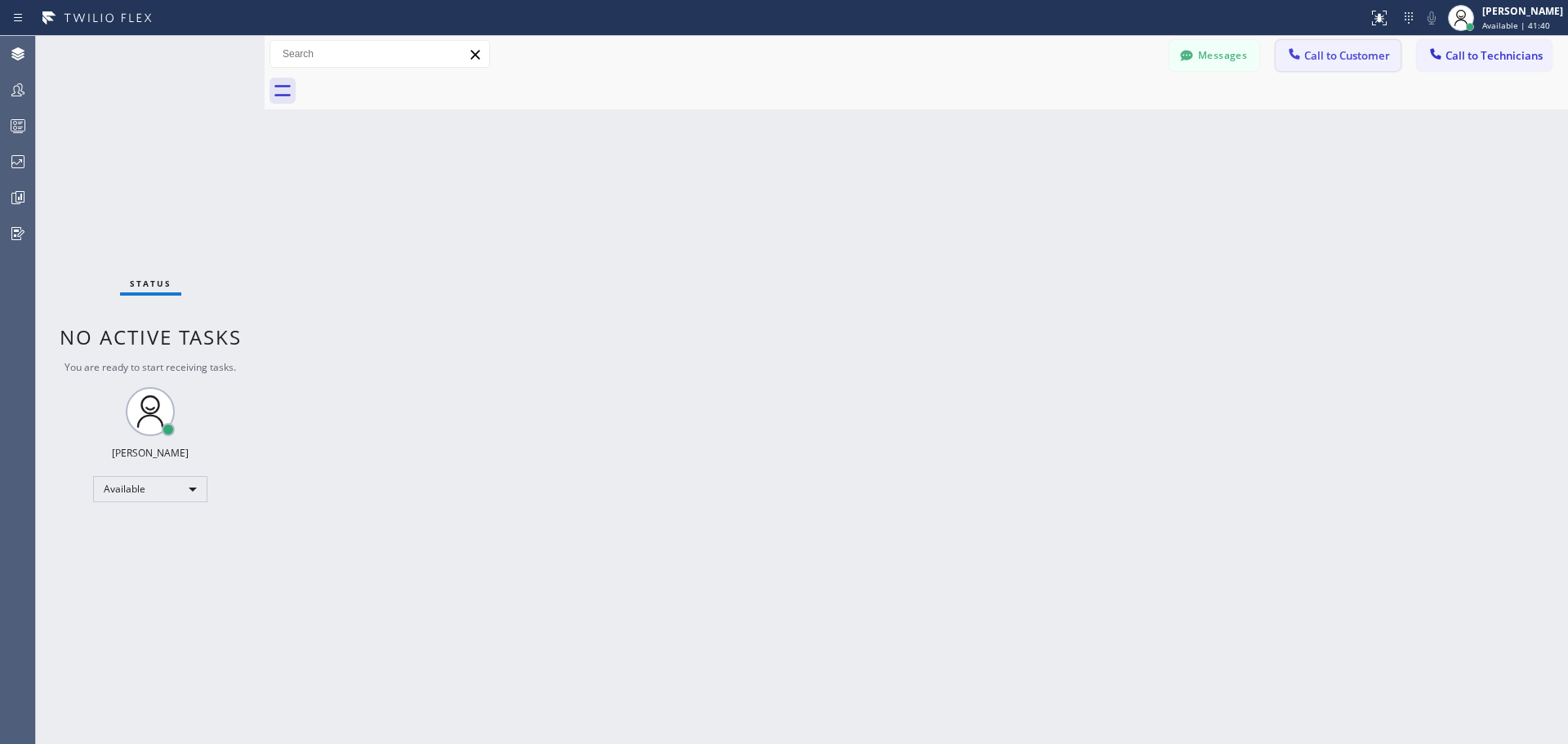
click at [1355, 47] on button "Call to Customer" at bounding box center [1338, 55] width 125 height 31
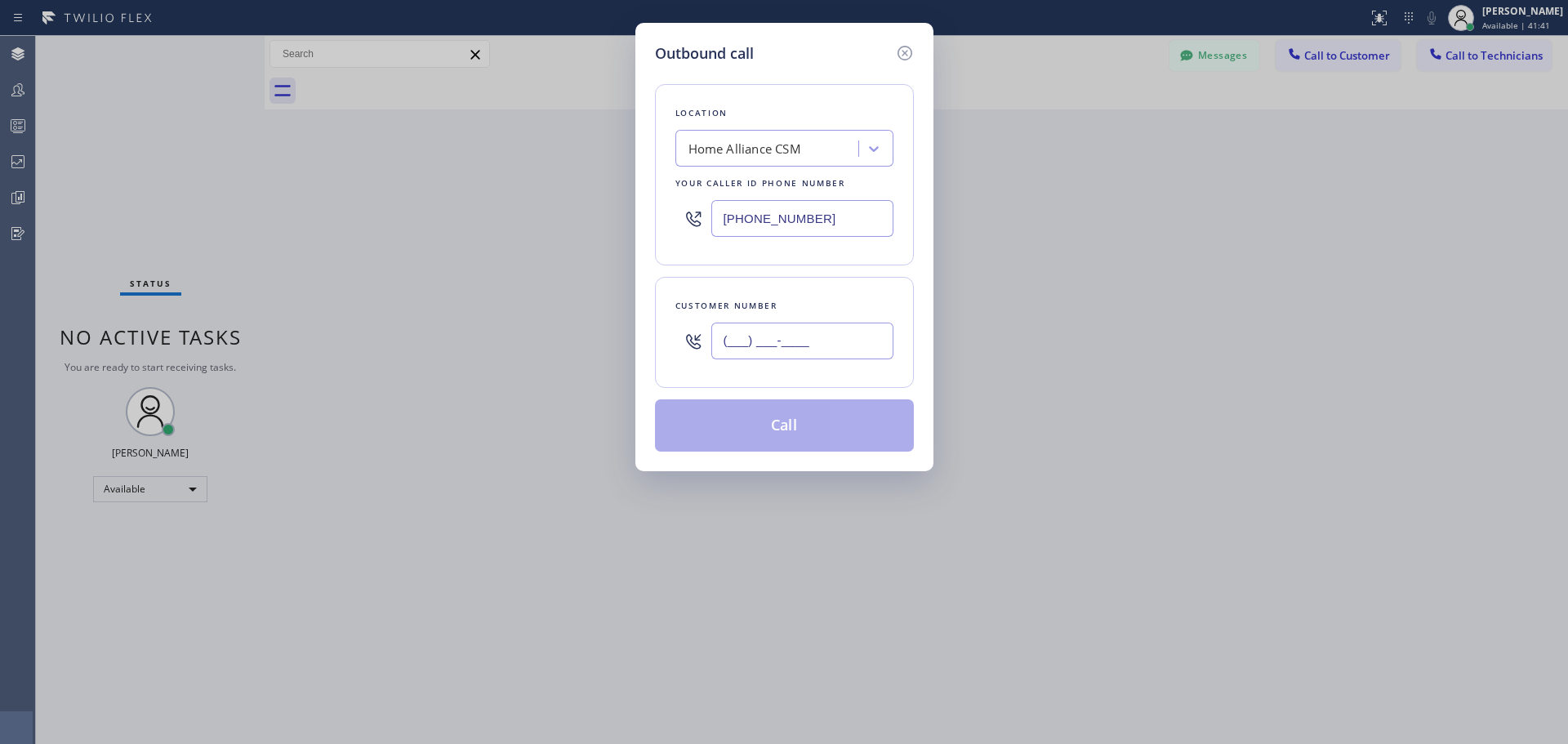
click at [821, 334] on input "(___) ___-____" at bounding box center [801, 340] width 182 height 37
paste input "908) 510-2891"
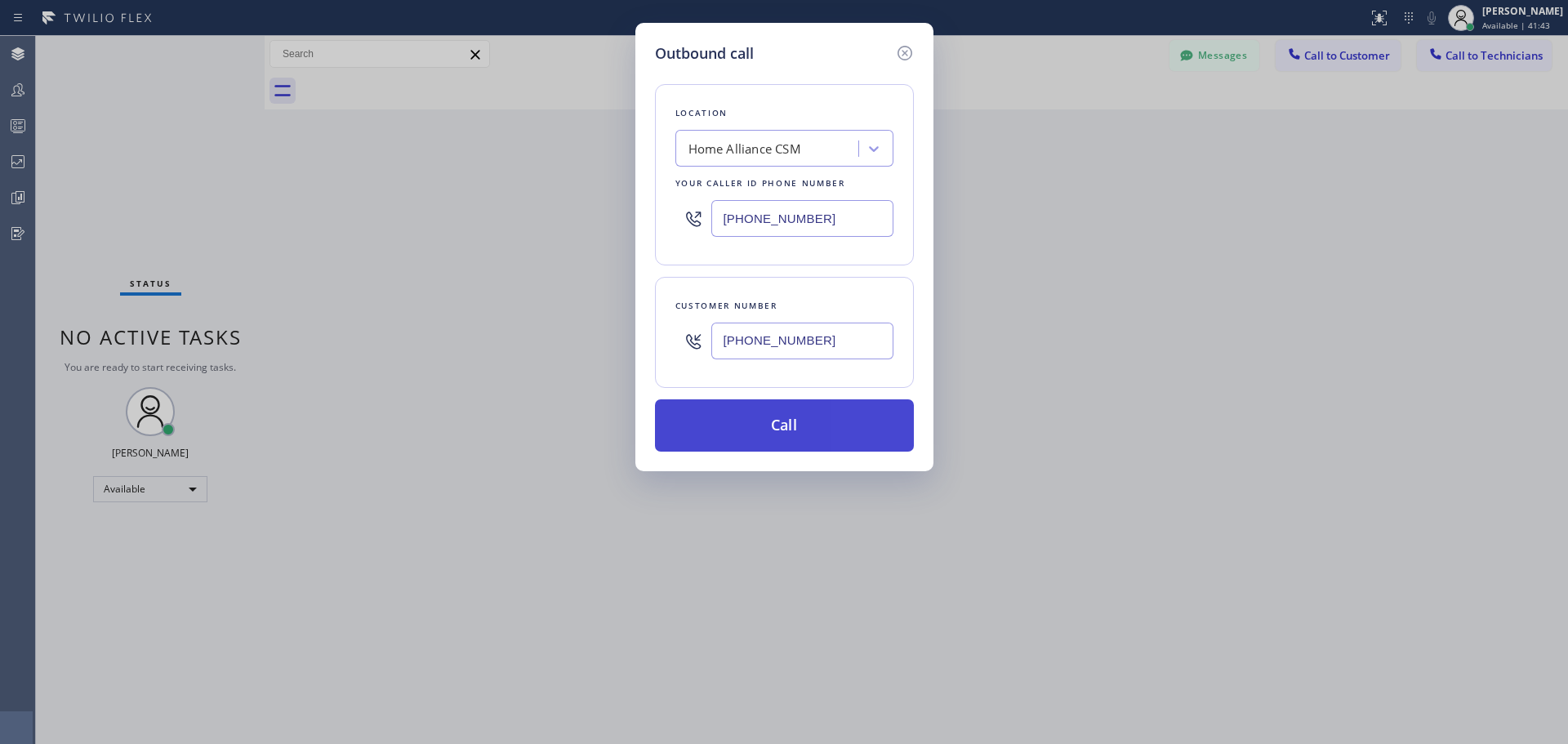
type input "[PHONE_NUMBER]"
click at [796, 427] on button "Call" at bounding box center [785, 425] width 259 height 52
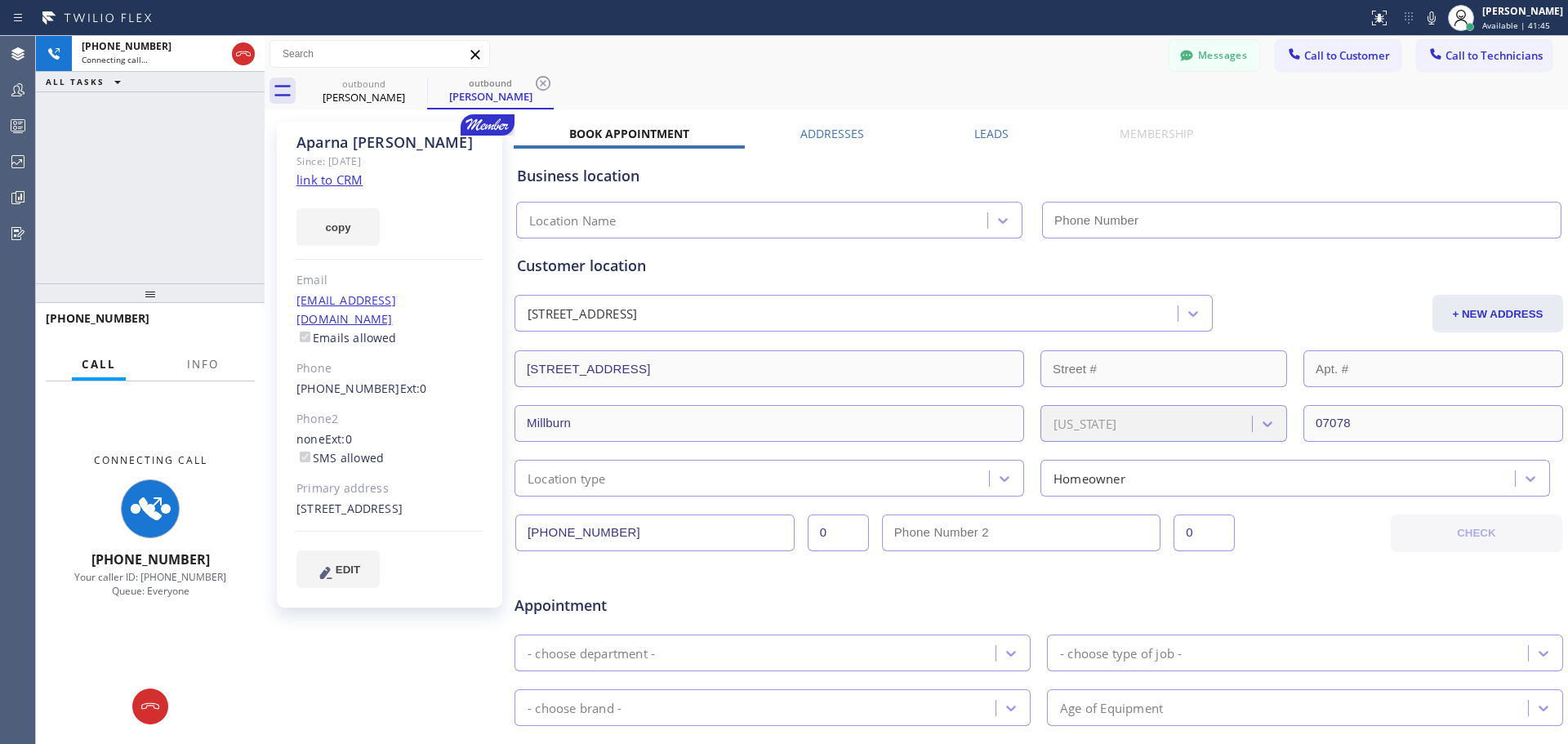
type input "[PHONE_NUMBER]"
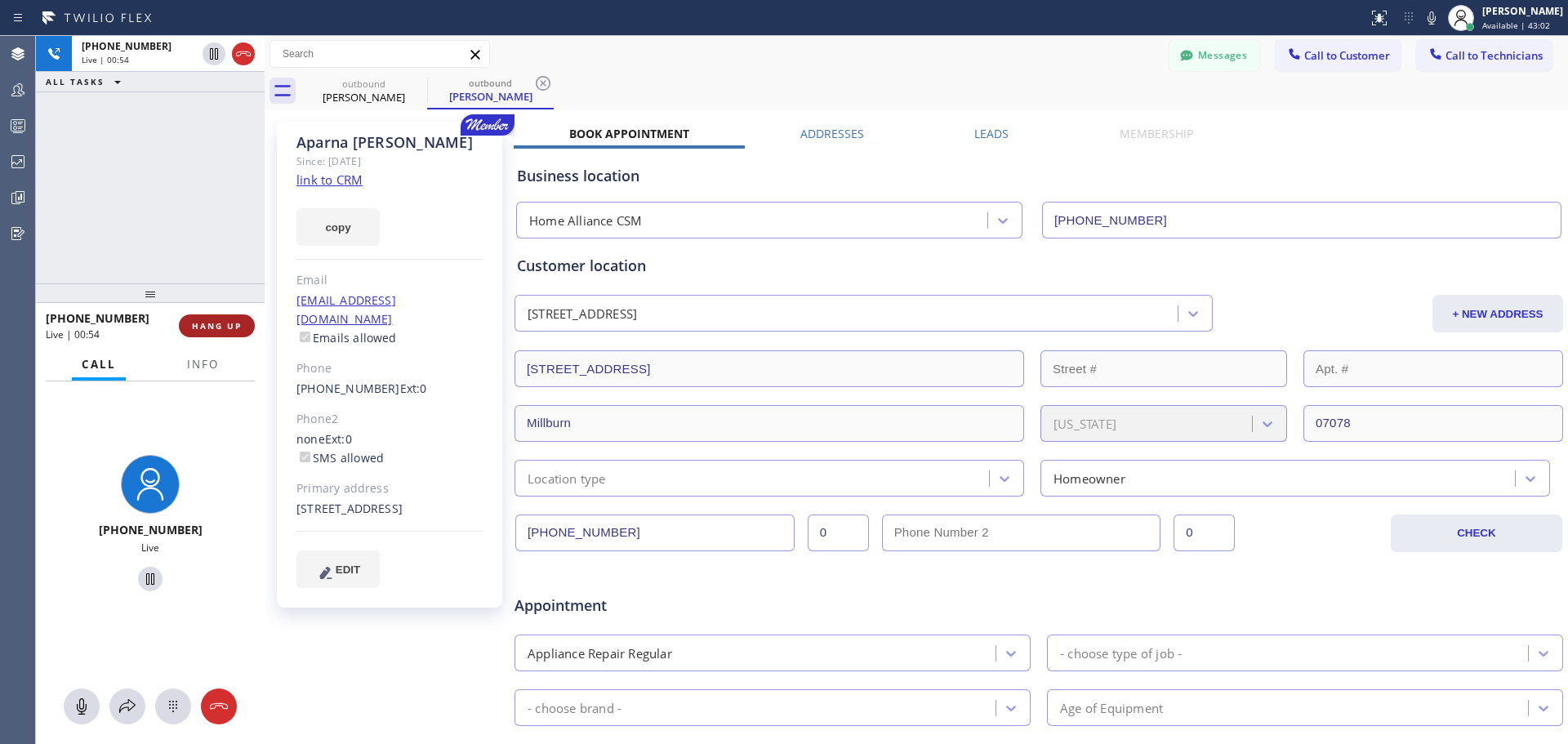
click at [228, 323] on span "HANG UP" at bounding box center [217, 326] width 50 height 12
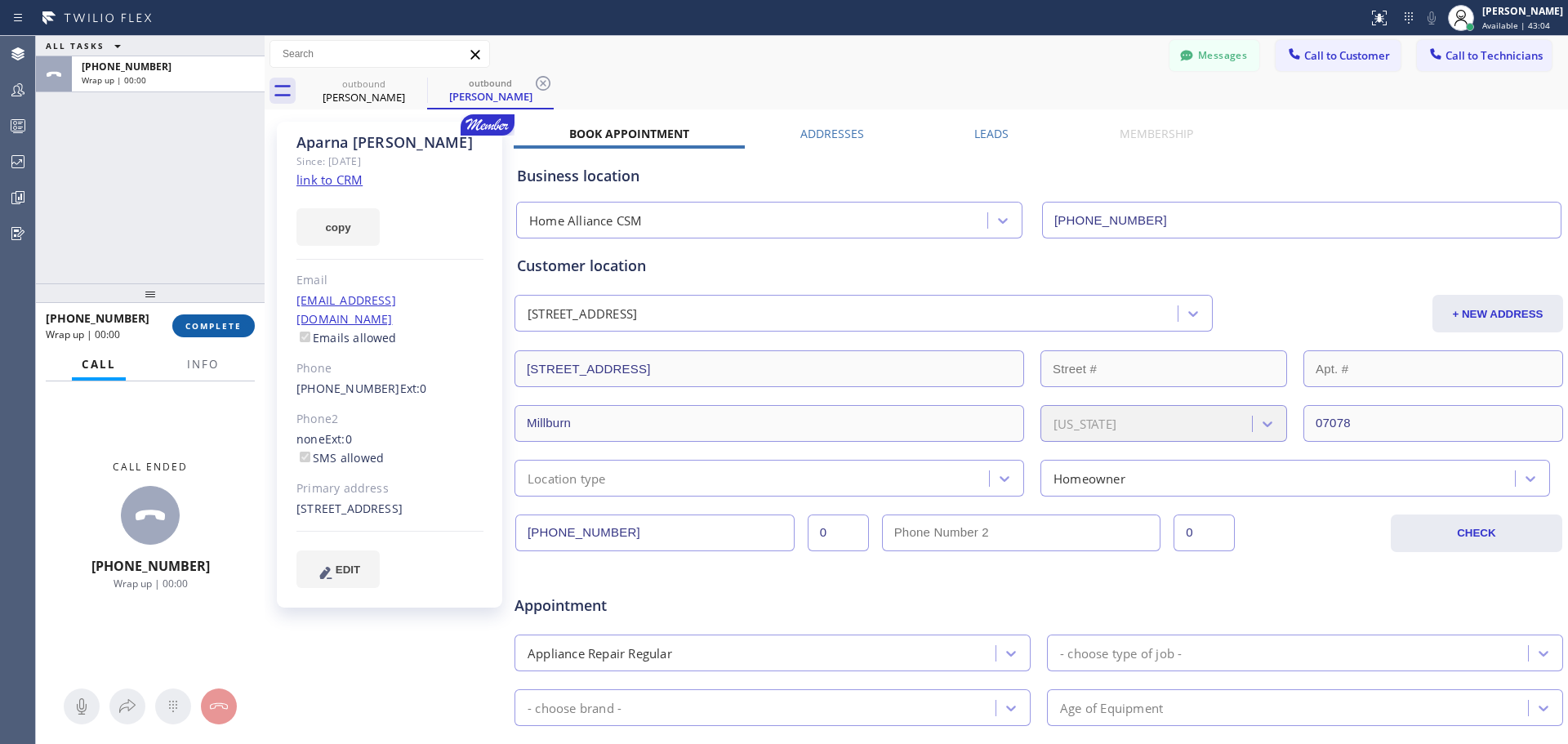
click at [219, 326] on span "COMPLETE" at bounding box center [213, 326] width 56 height 12
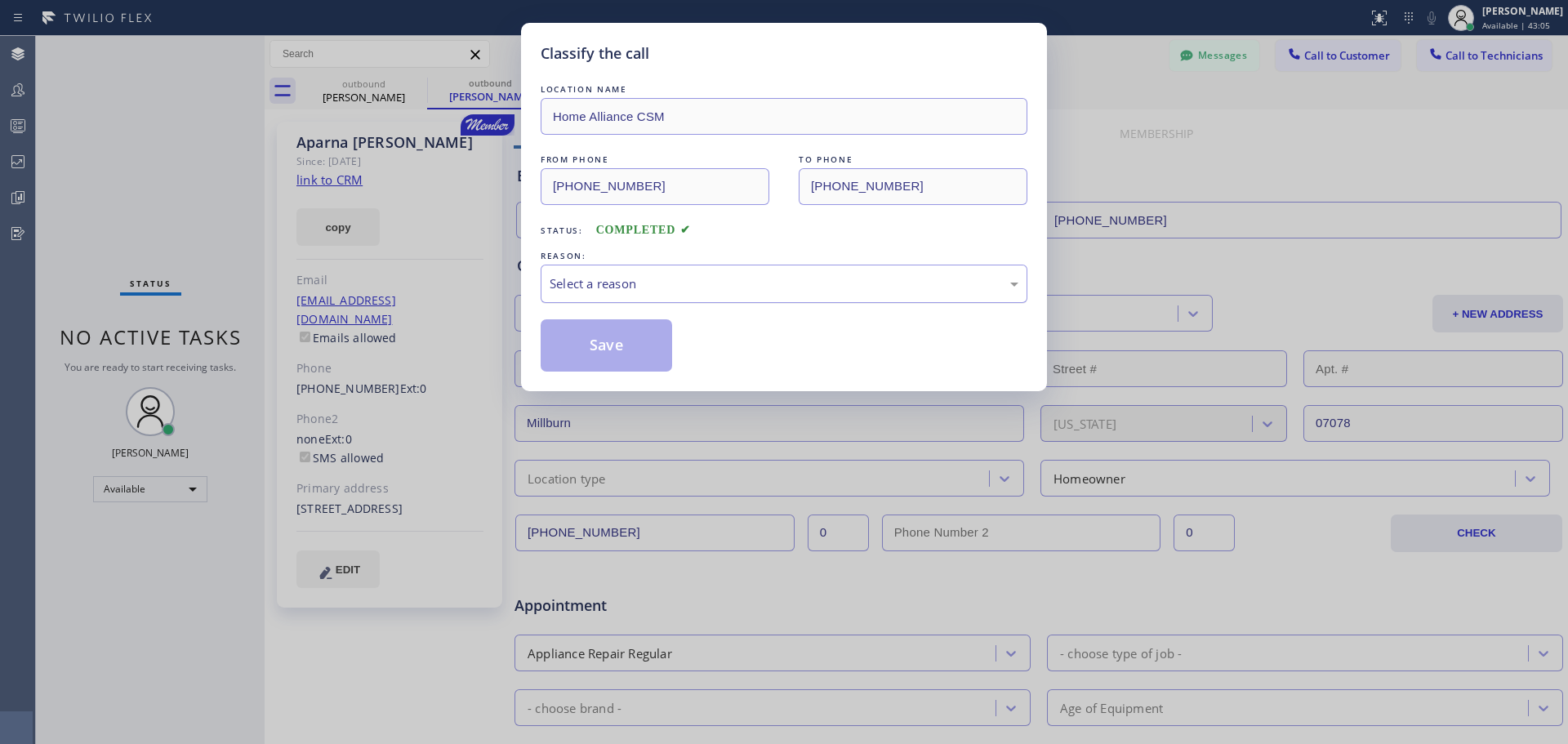
click at [740, 277] on div "Select a reason" at bounding box center [784, 283] width 468 height 19
click at [585, 357] on button "Save" at bounding box center [606, 345] width 131 height 52
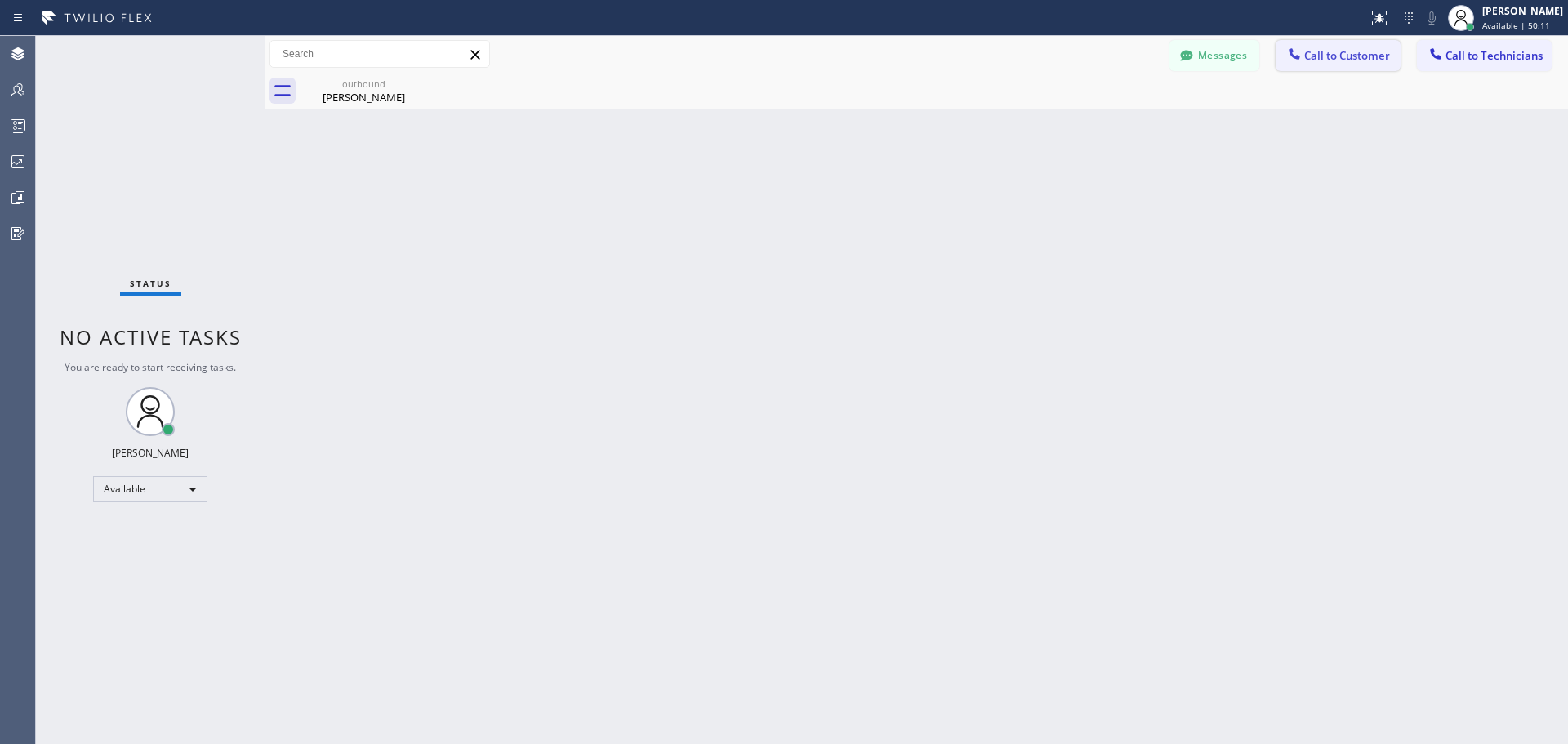
click at [1369, 58] on span "Call to Customer" at bounding box center [1346, 56] width 86 height 15
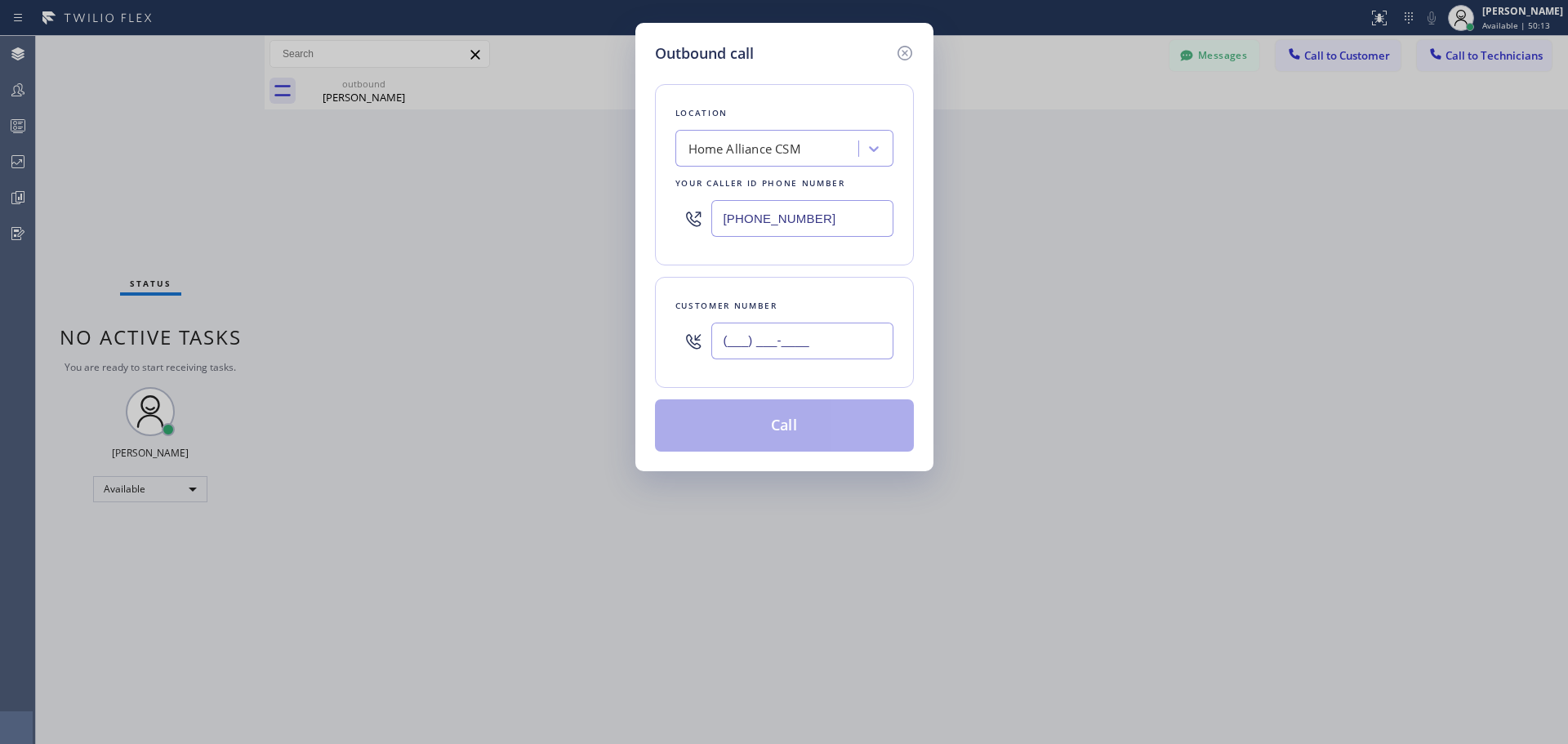
click at [756, 340] on input "(___) ___-____" at bounding box center [801, 340] width 182 height 37
paste input "847) 214-2368"
type input "[PHONE_NUMBER]"
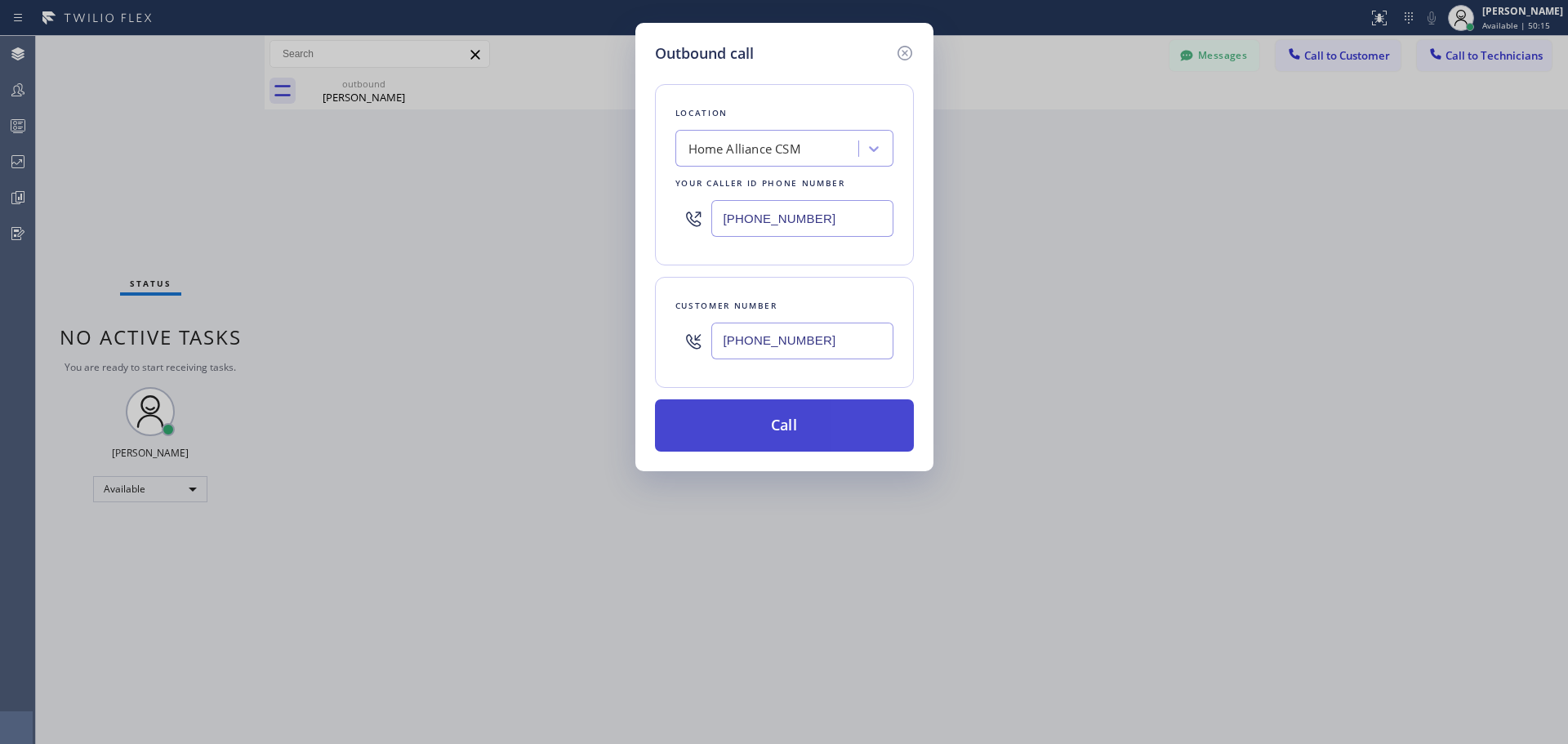
click at [801, 433] on button "Call" at bounding box center [785, 425] width 259 height 52
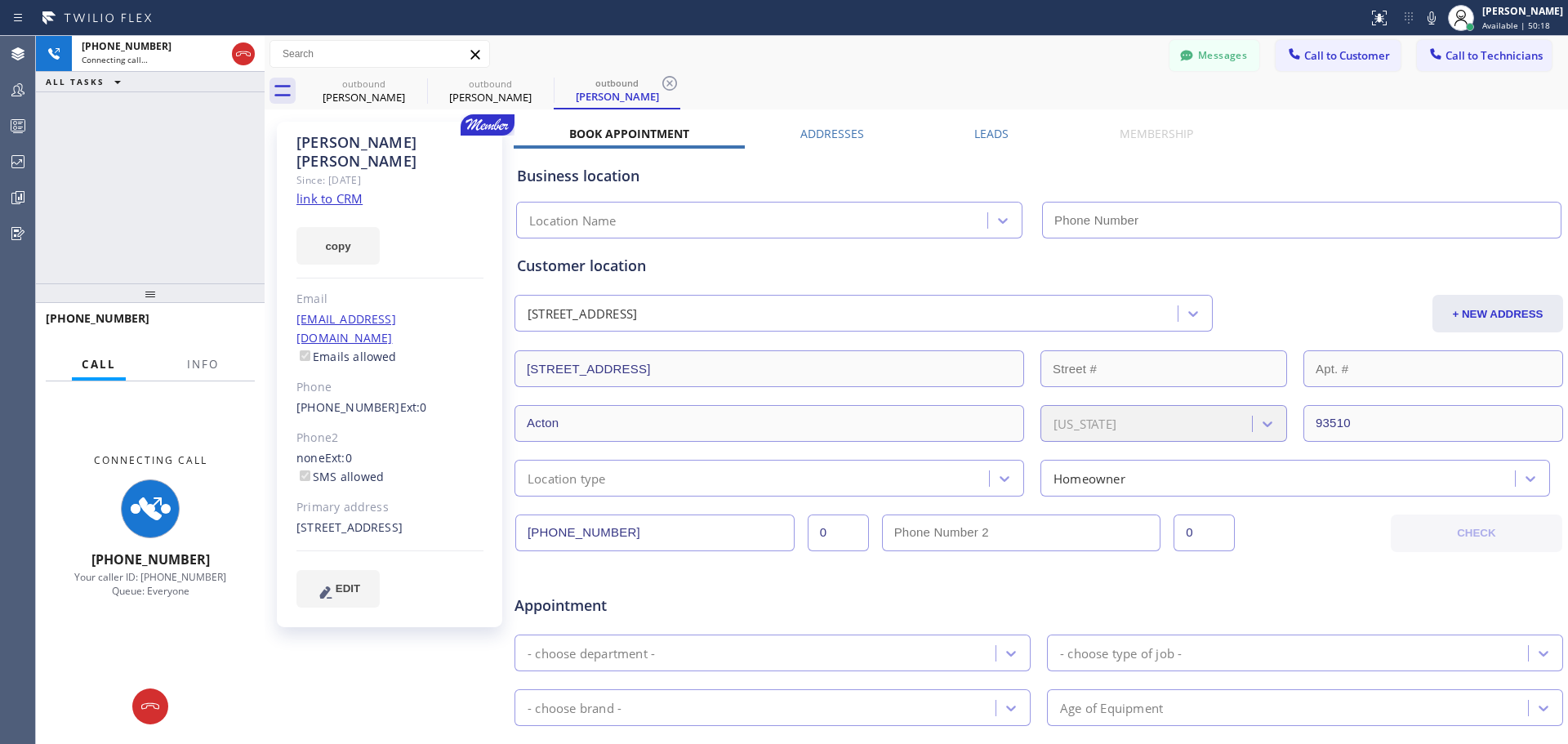
type input "[PHONE_NUMBER]"
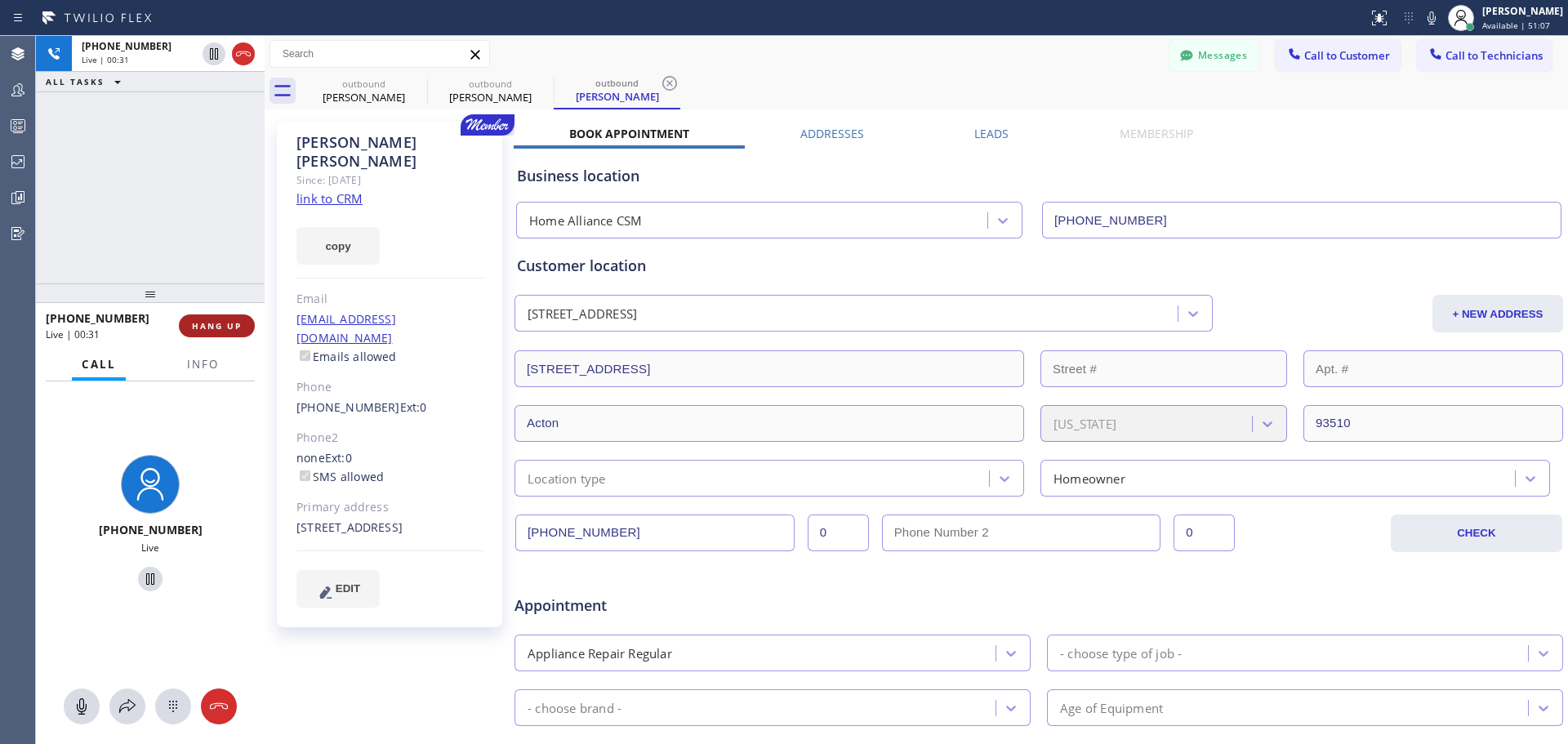
click at [219, 326] on span "HANG UP" at bounding box center [217, 326] width 50 height 12
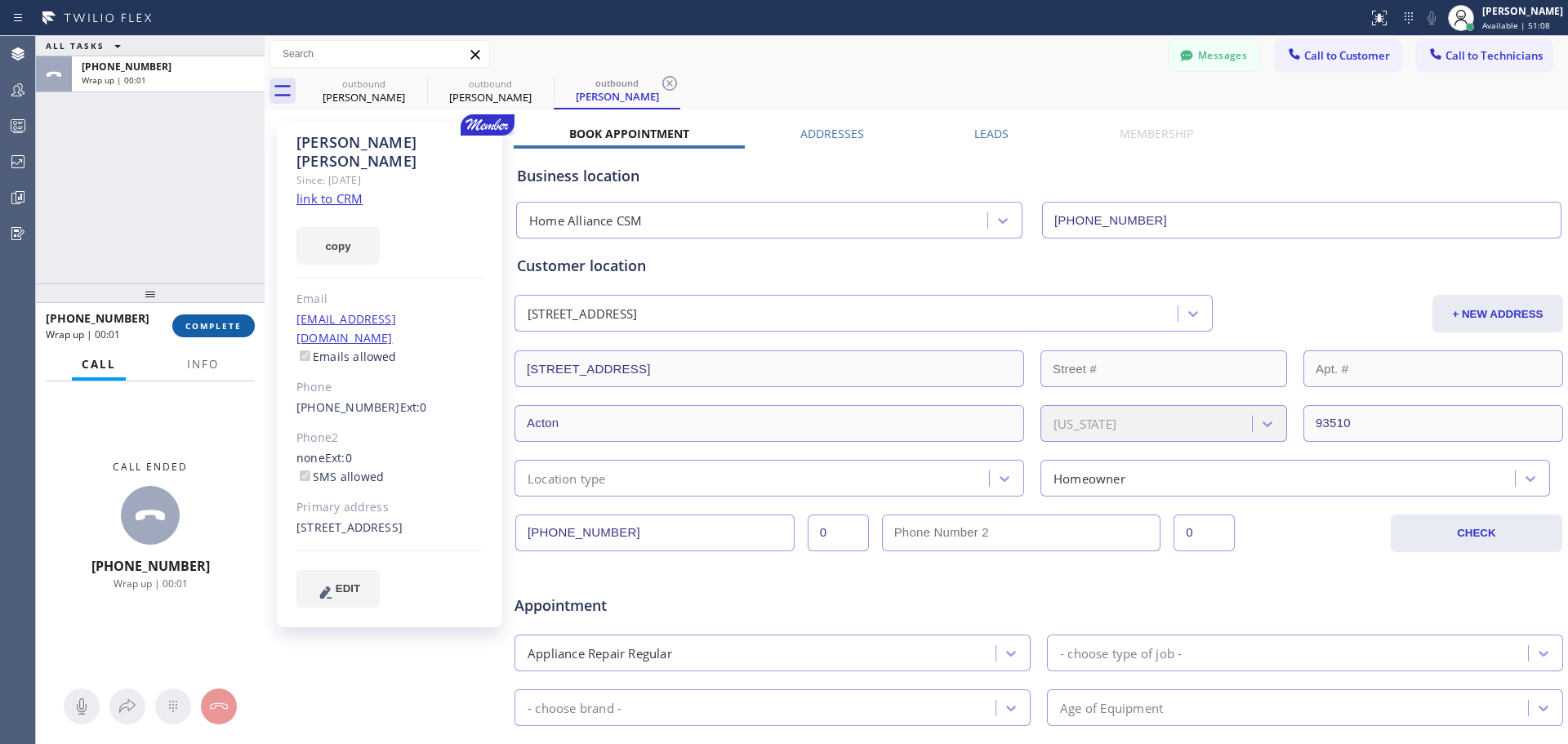
click at [213, 332] on button "COMPLETE" at bounding box center [213, 326] width 82 height 23
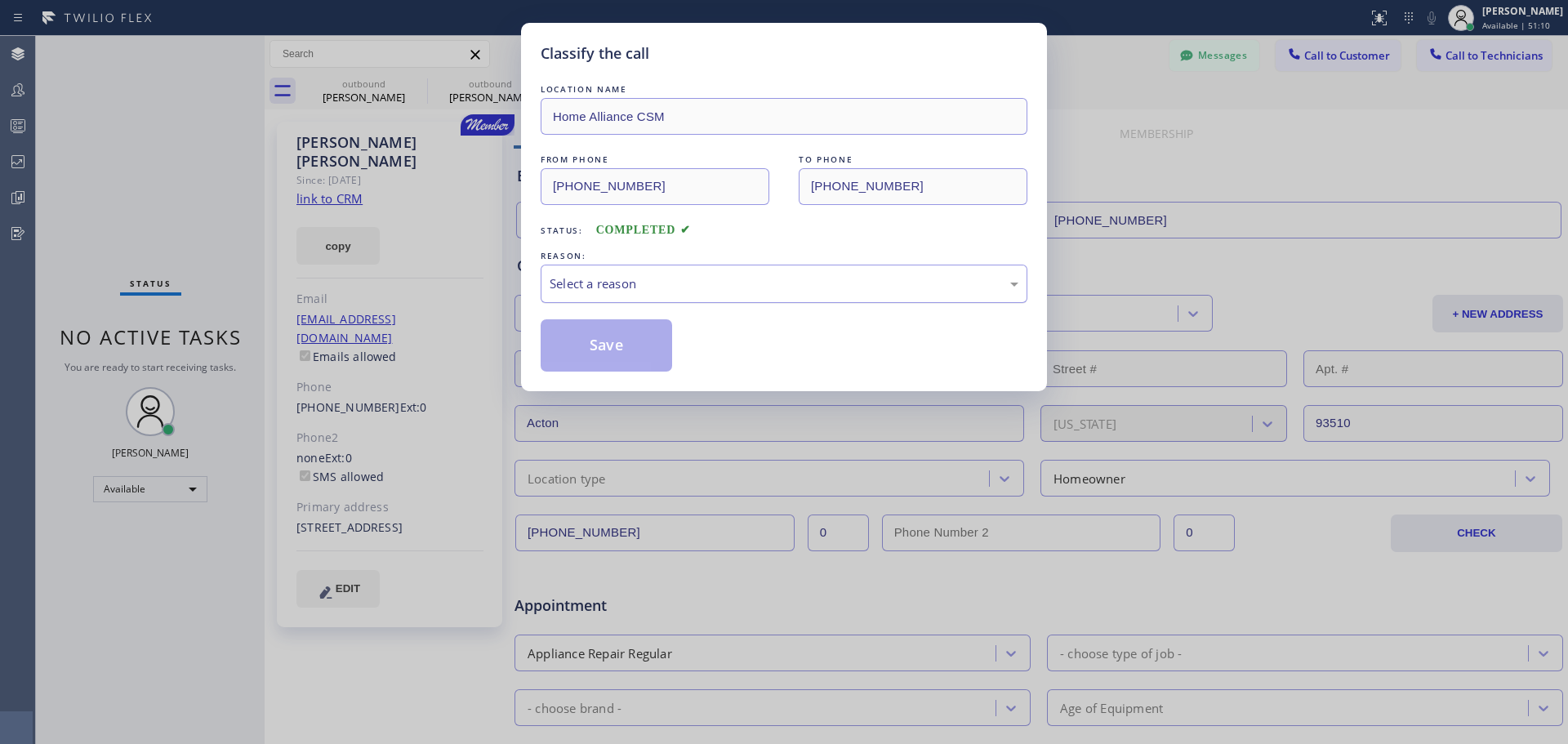
click at [819, 286] on div "Select a reason" at bounding box center [784, 283] width 468 height 19
click at [621, 338] on button "Save" at bounding box center [606, 345] width 131 height 52
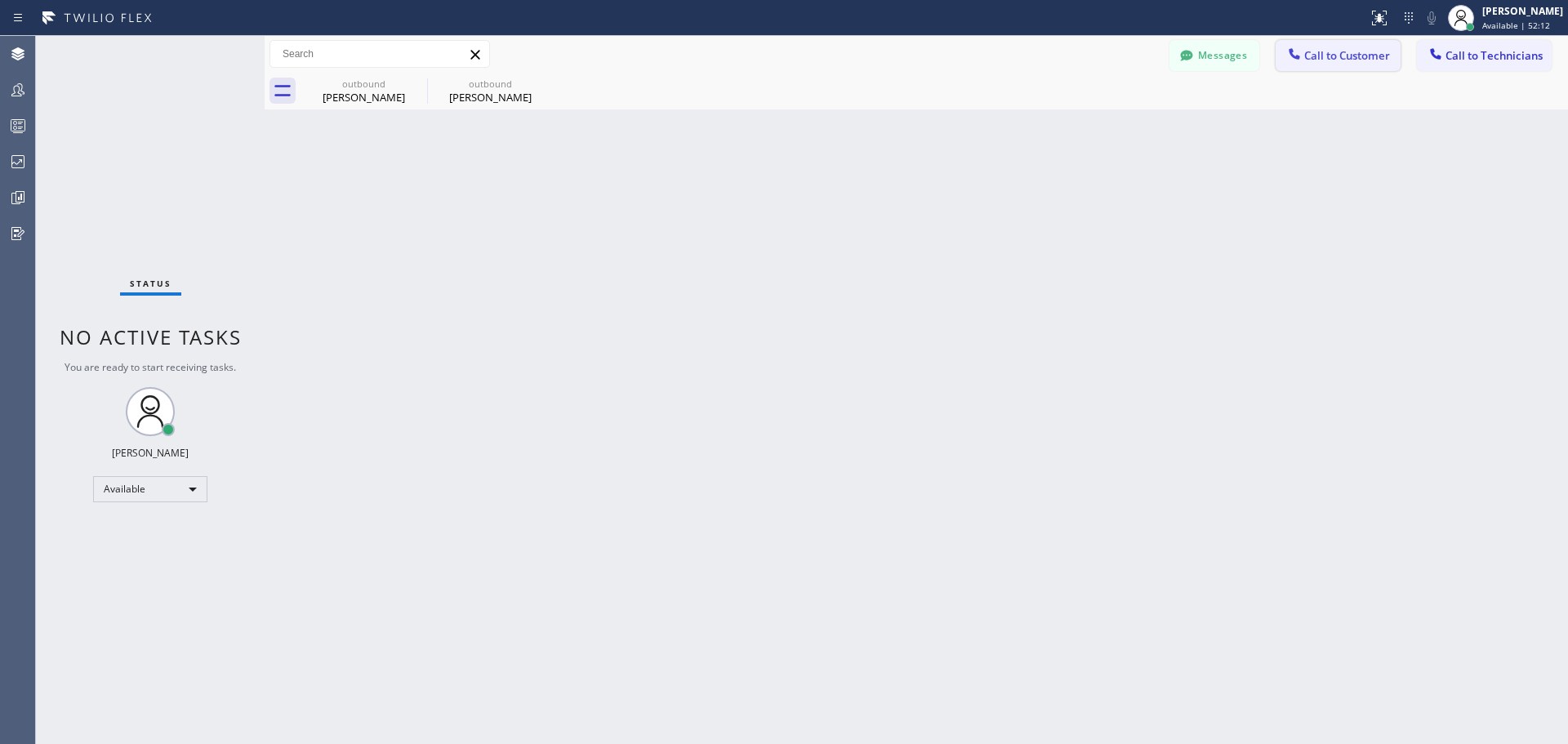
click at [1350, 55] on span "Call to Customer" at bounding box center [1346, 56] width 86 height 15
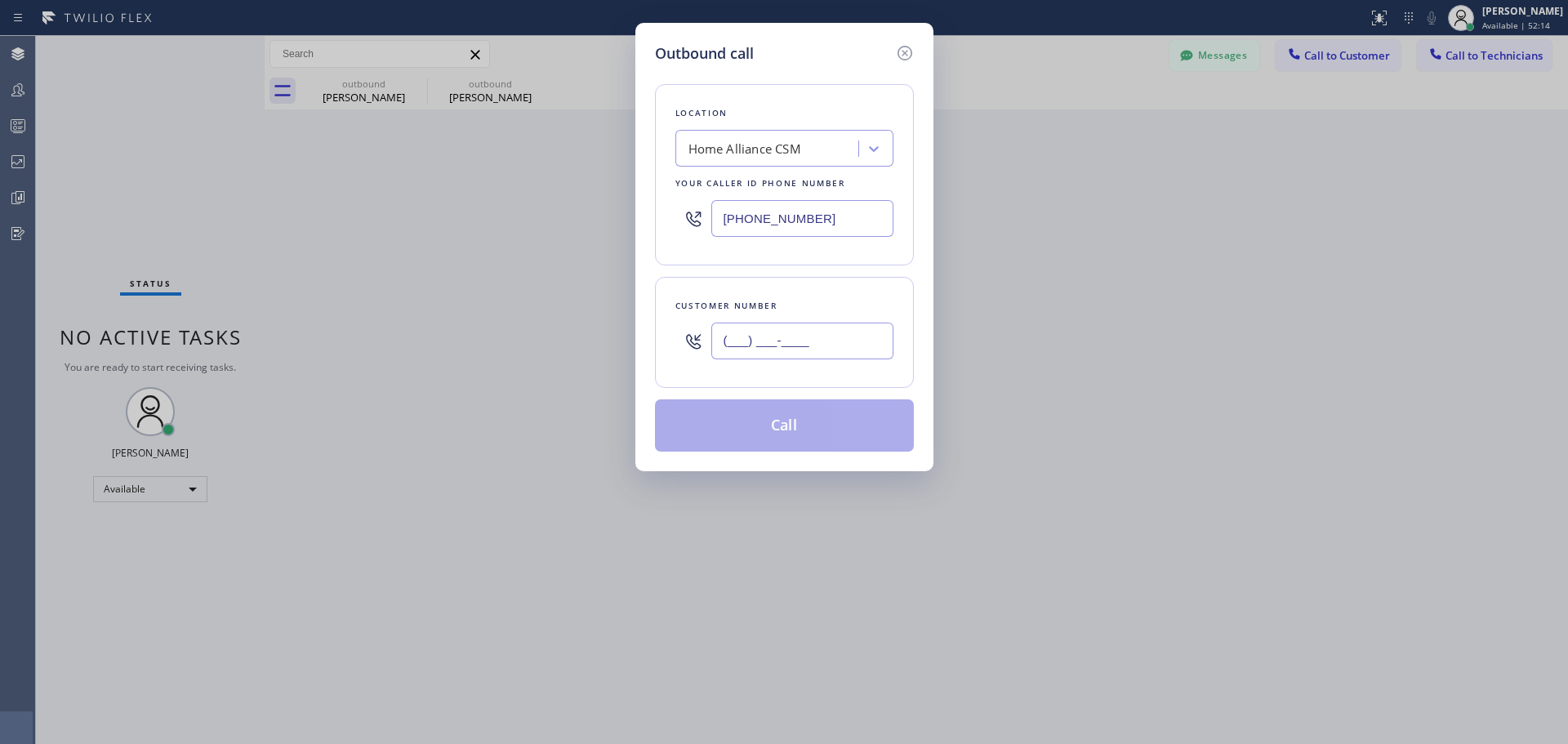
click at [774, 337] on input "(___) ___-____" at bounding box center [801, 340] width 182 height 37
paste input "847) 682-6247"
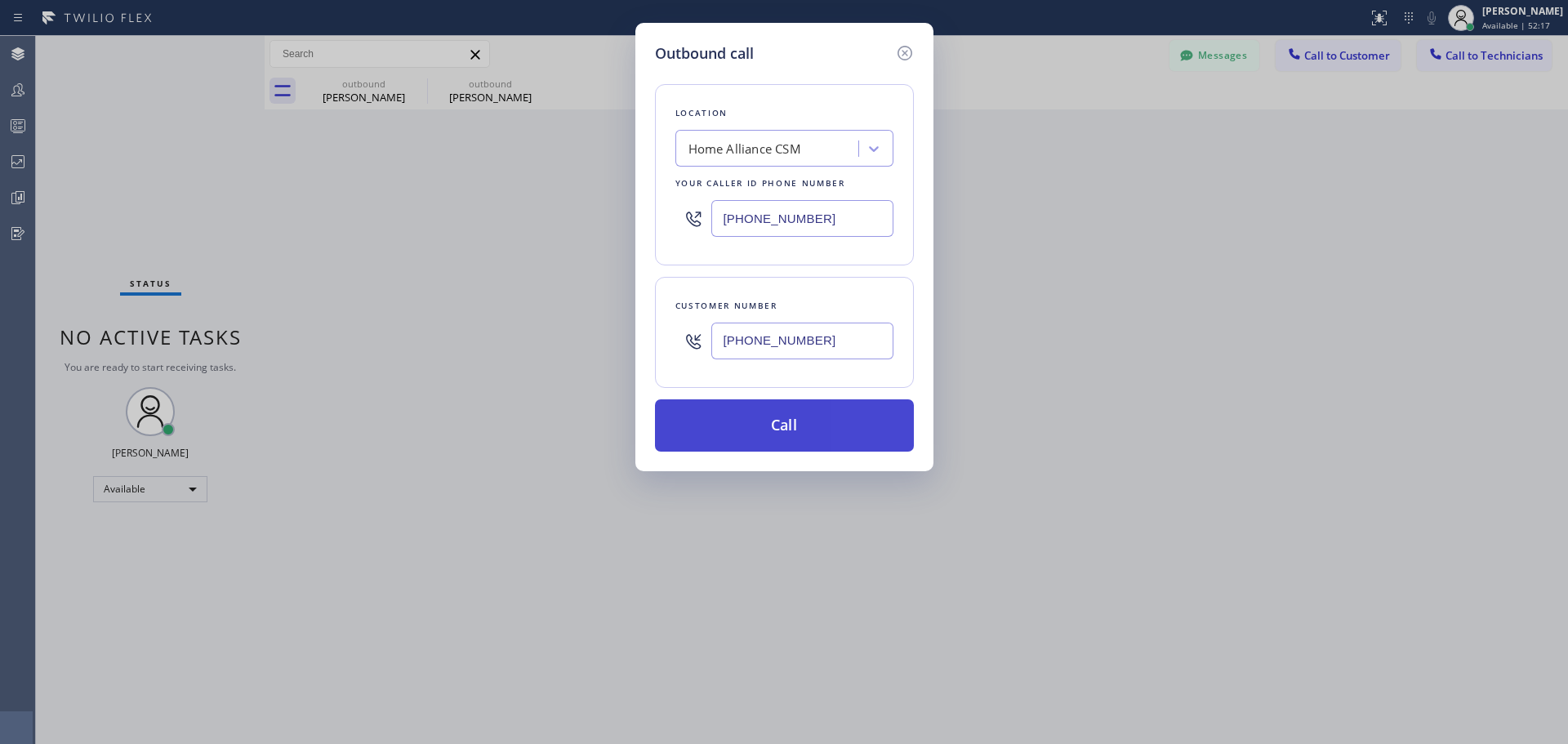
type input "[PHONE_NUMBER]"
click at [802, 431] on button "Call" at bounding box center [785, 425] width 259 height 52
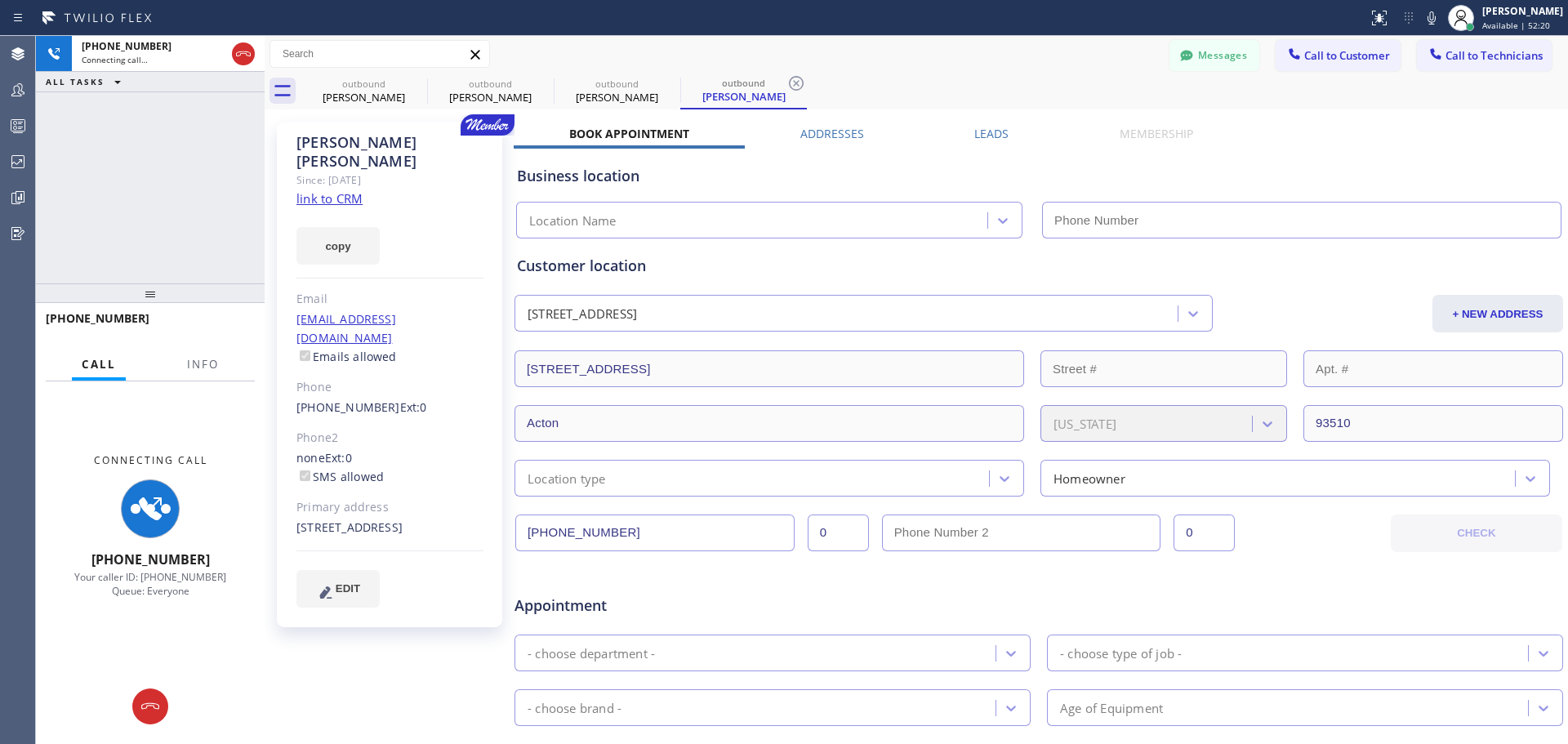
type input "[PHONE_NUMBER]"
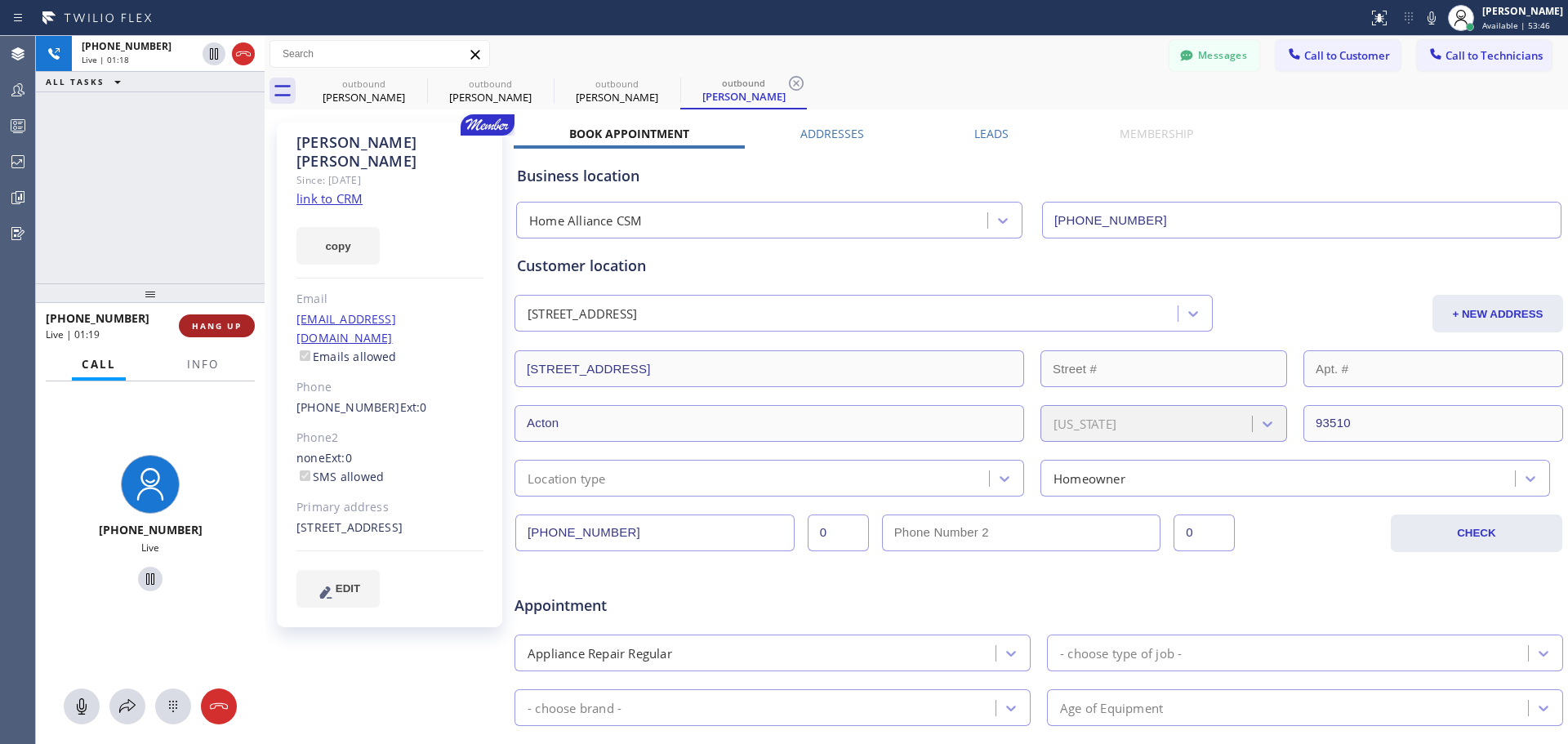
click at [219, 326] on span "HANG UP" at bounding box center [217, 326] width 50 height 12
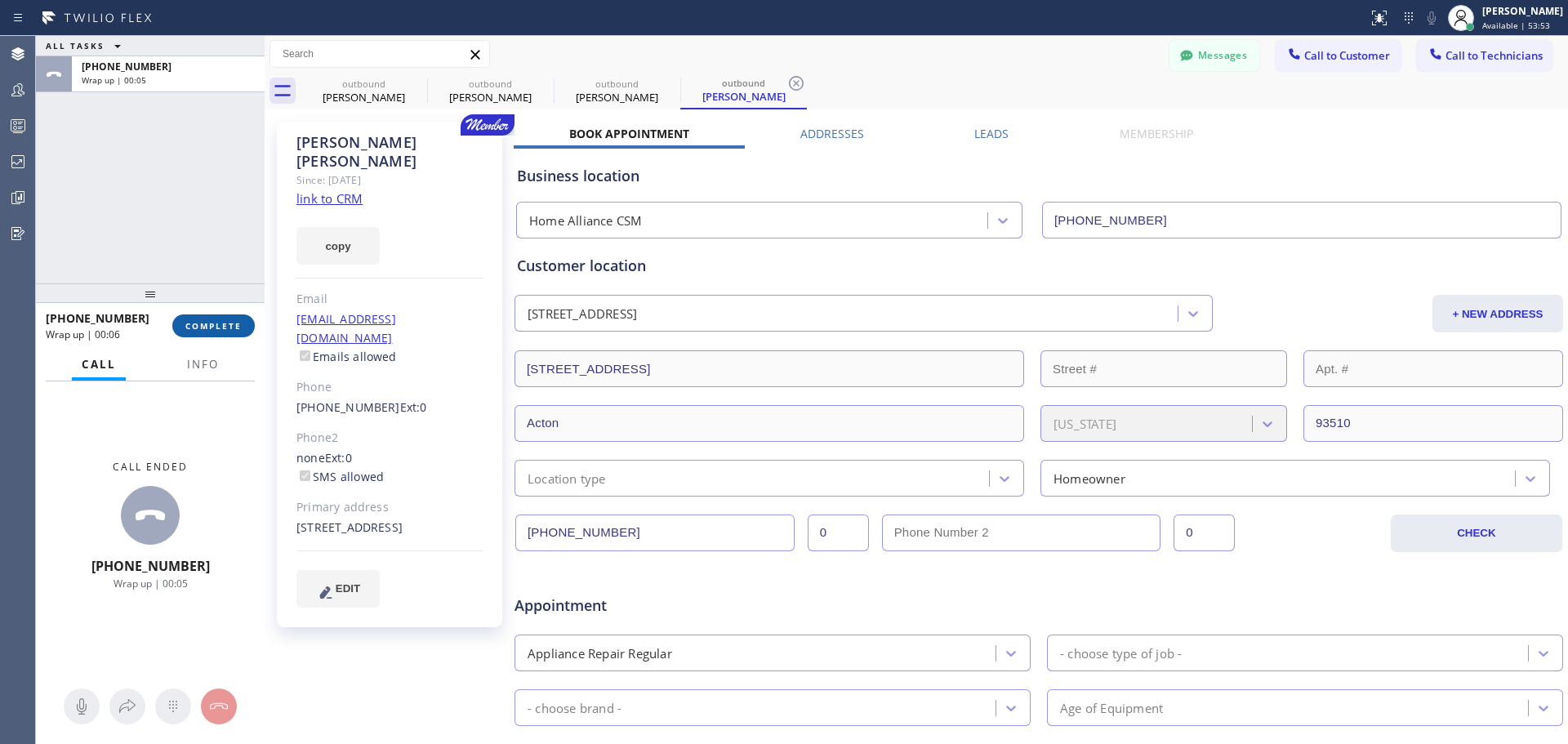
click at [198, 331] on span "COMPLETE" at bounding box center [213, 326] width 56 height 12
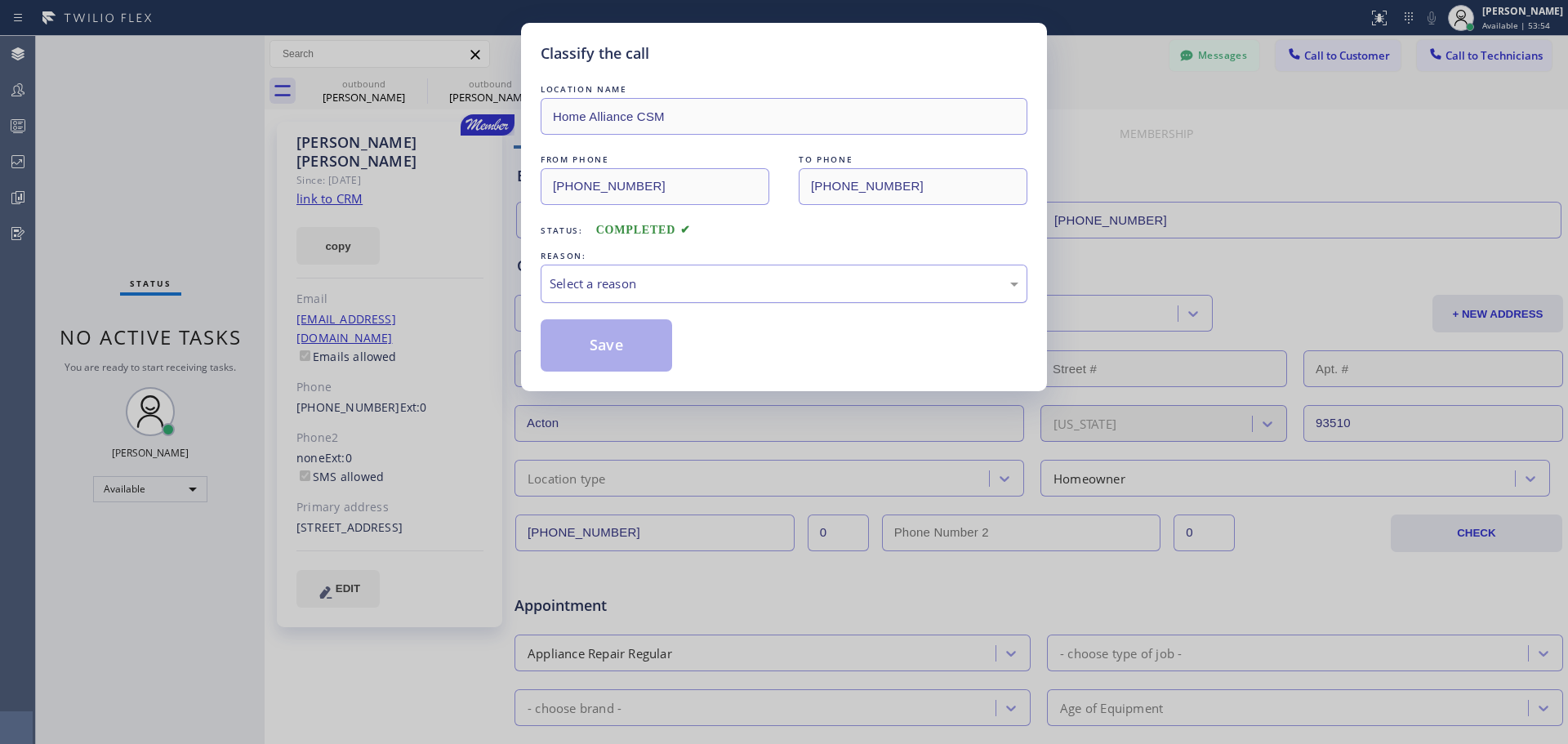
click at [723, 289] on div "Select a reason" at bounding box center [784, 283] width 468 height 19
click at [625, 347] on button "Save" at bounding box center [606, 345] width 131 height 52
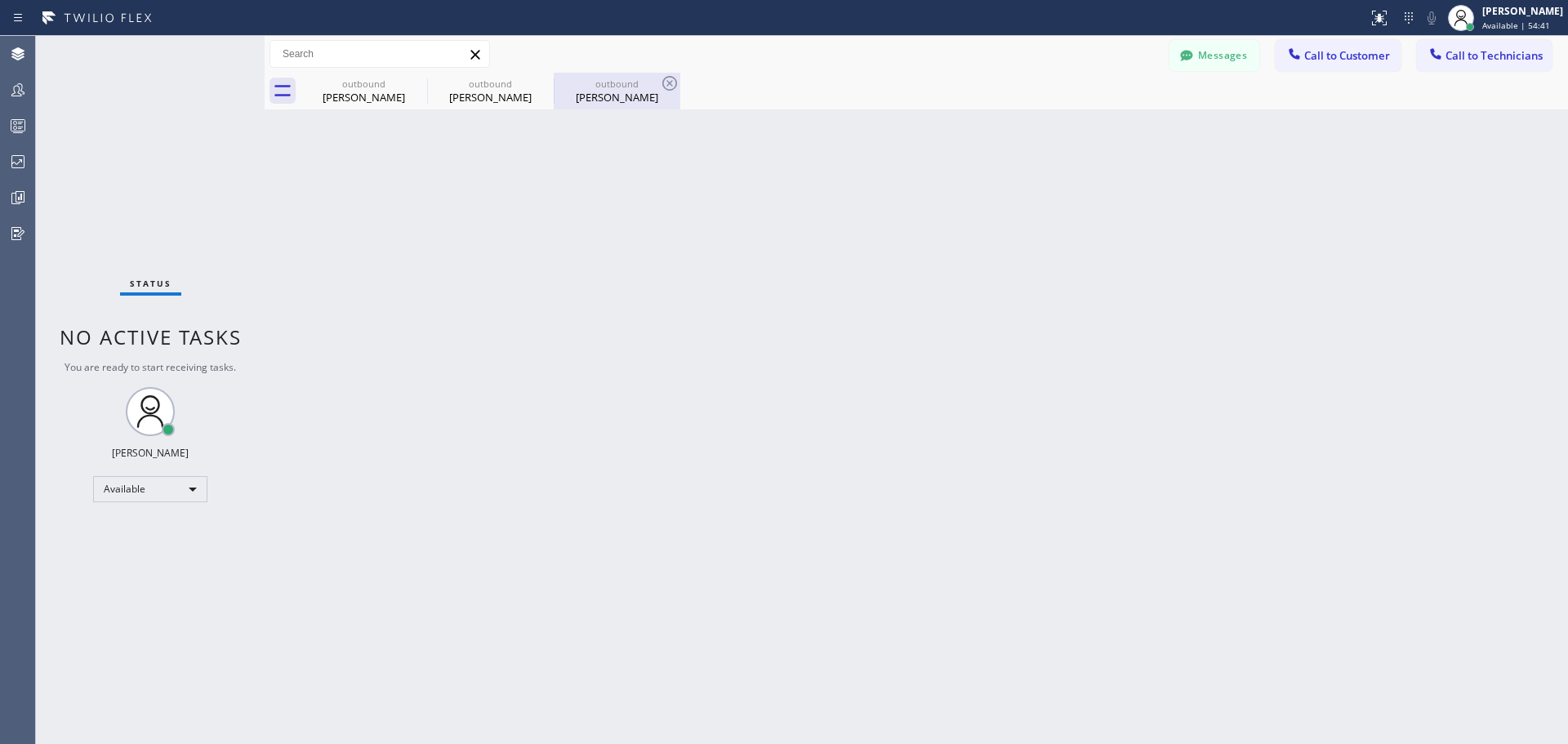
click at [615, 91] on div "[PERSON_NAME]" at bounding box center [617, 97] width 123 height 15
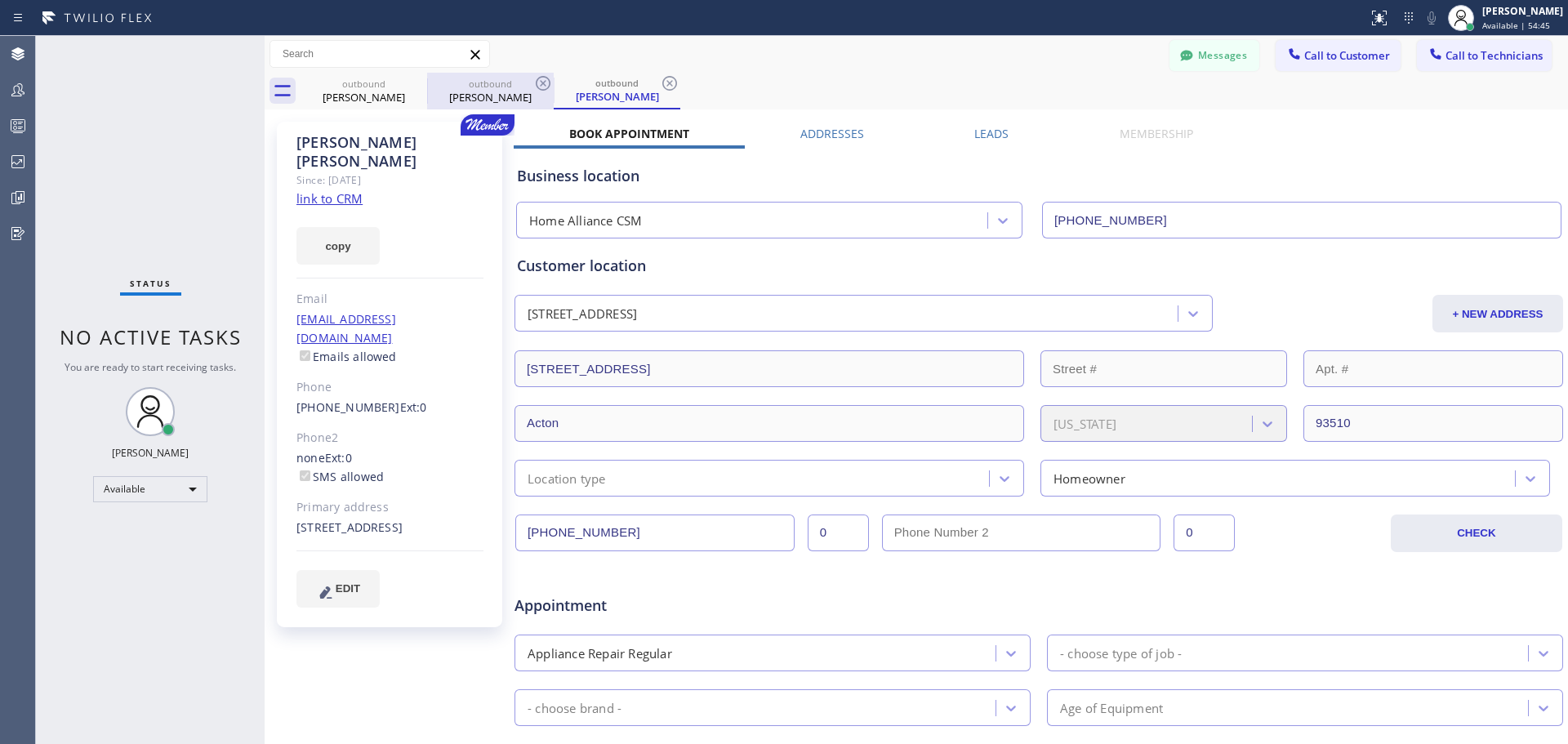
click at [497, 93] on div "[PERSON_NAME]" at bounding box center [490, 97] width 123 height 15
click at [590, 89] on div "outbound" at bounding box center [617, 83] width 123 height 12
click at [669, 85] on icon at bounding box center [669, 83] width 15 height 15
drag, startPoint x: 543, startPoint y: 78, endPoint x: 454, endPoint y: 93, distance: 90.3
click at [543, 79] on icon at bounding box center [543, 83] width 20 height 20
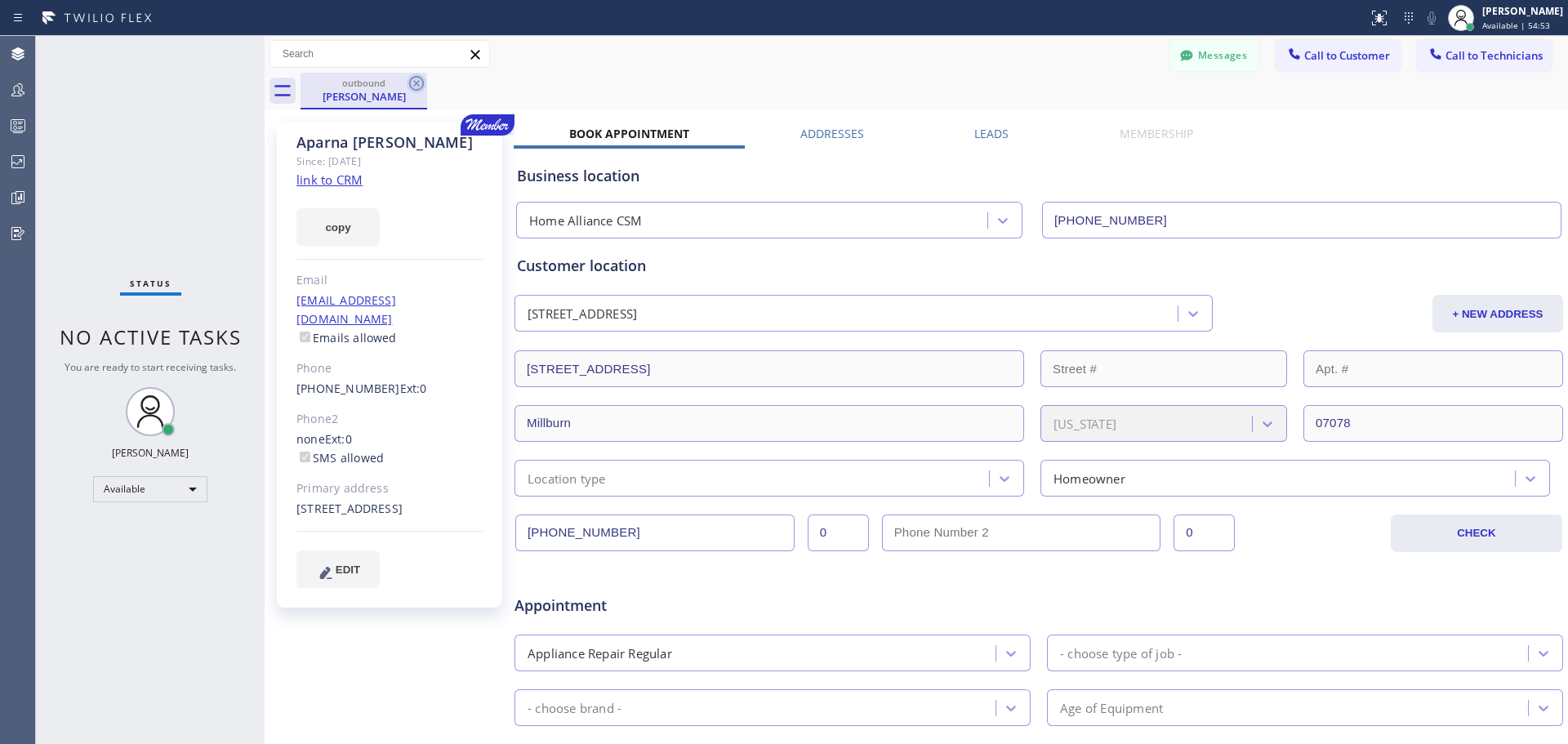
click at [416, 78] on icon at bounding box center [417, 83] width 20 height 20
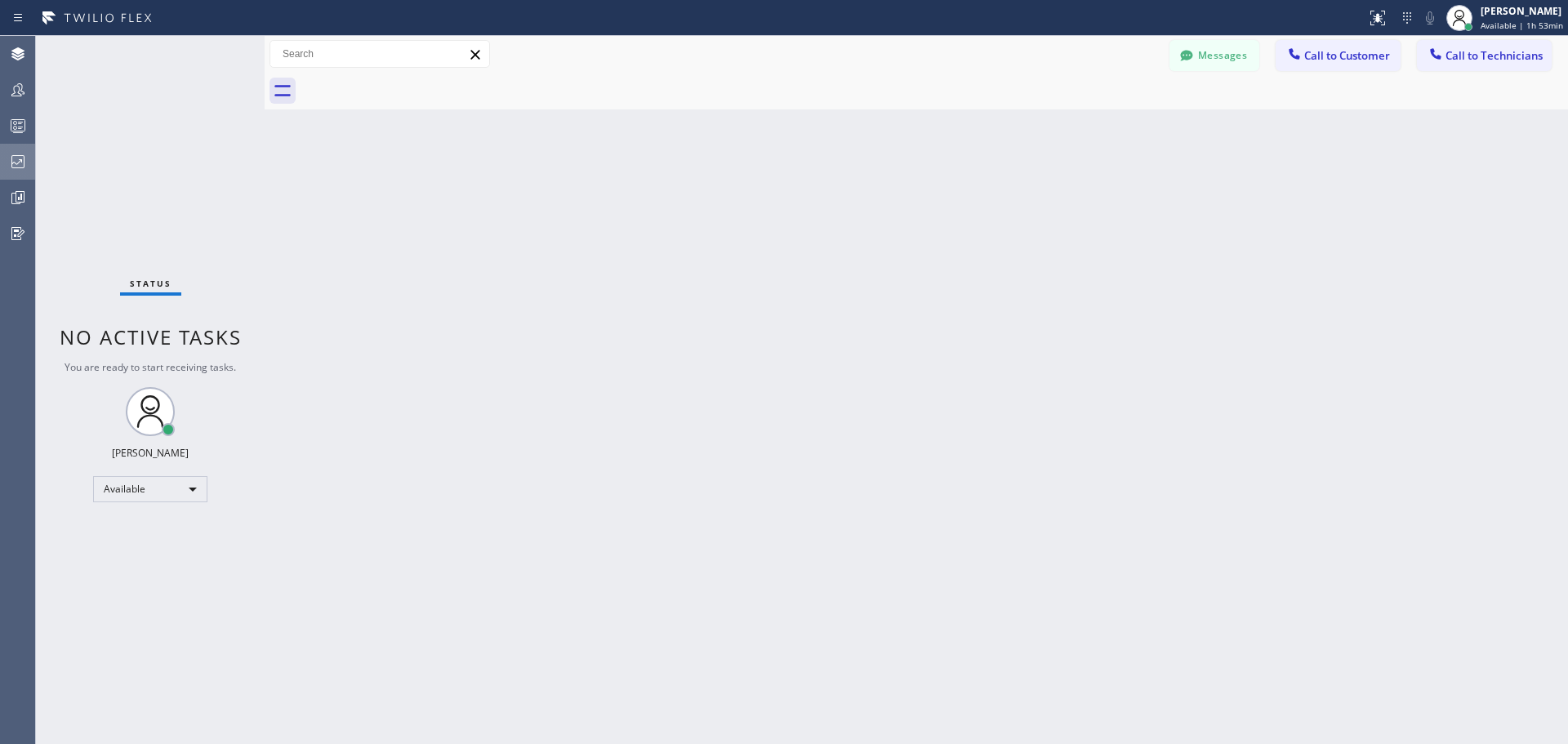
click at [22, 161] on icon at bounding box center [18, 162] width 13 height 13
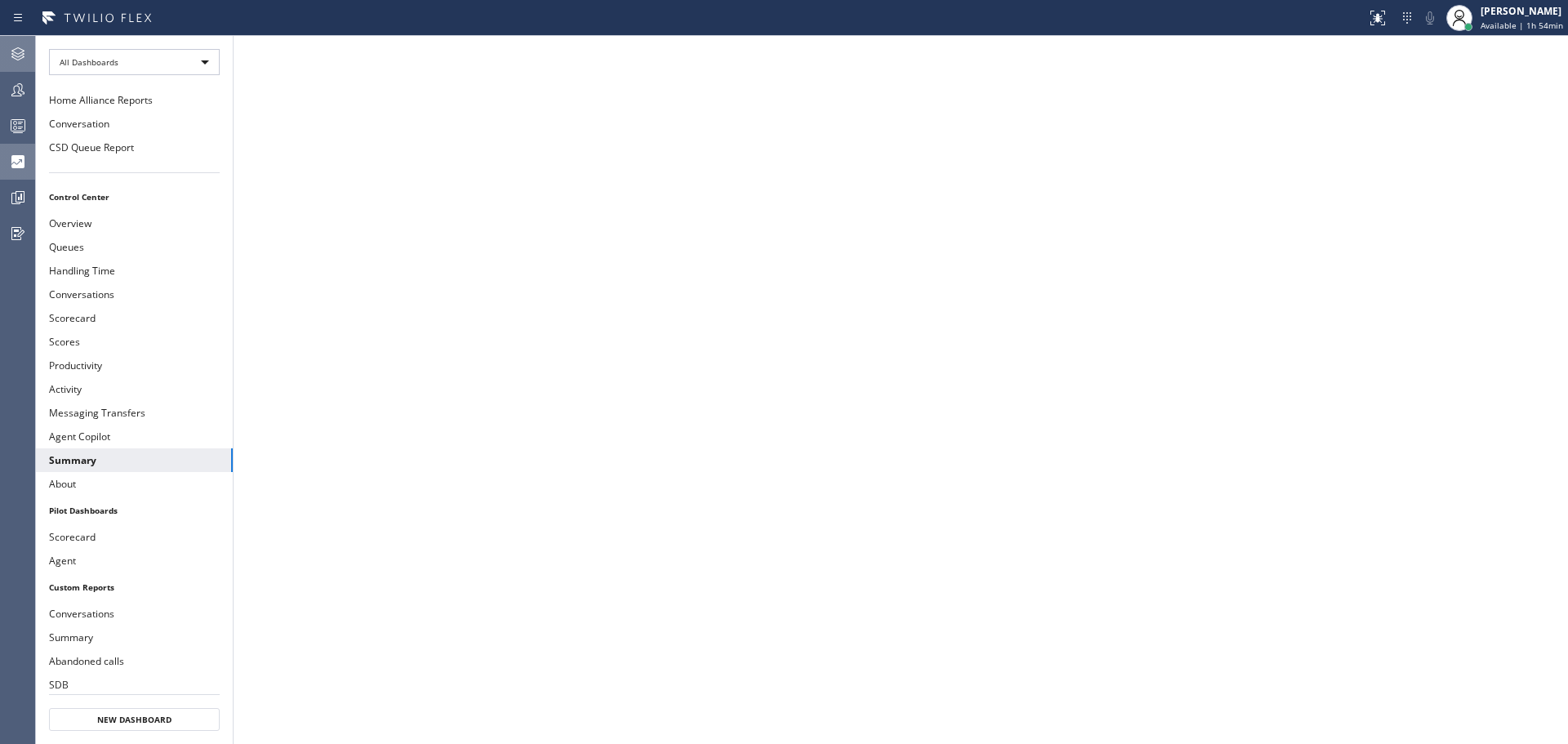
click at [30, 58] on div at bounding box center [17, 54] width 36 height 20
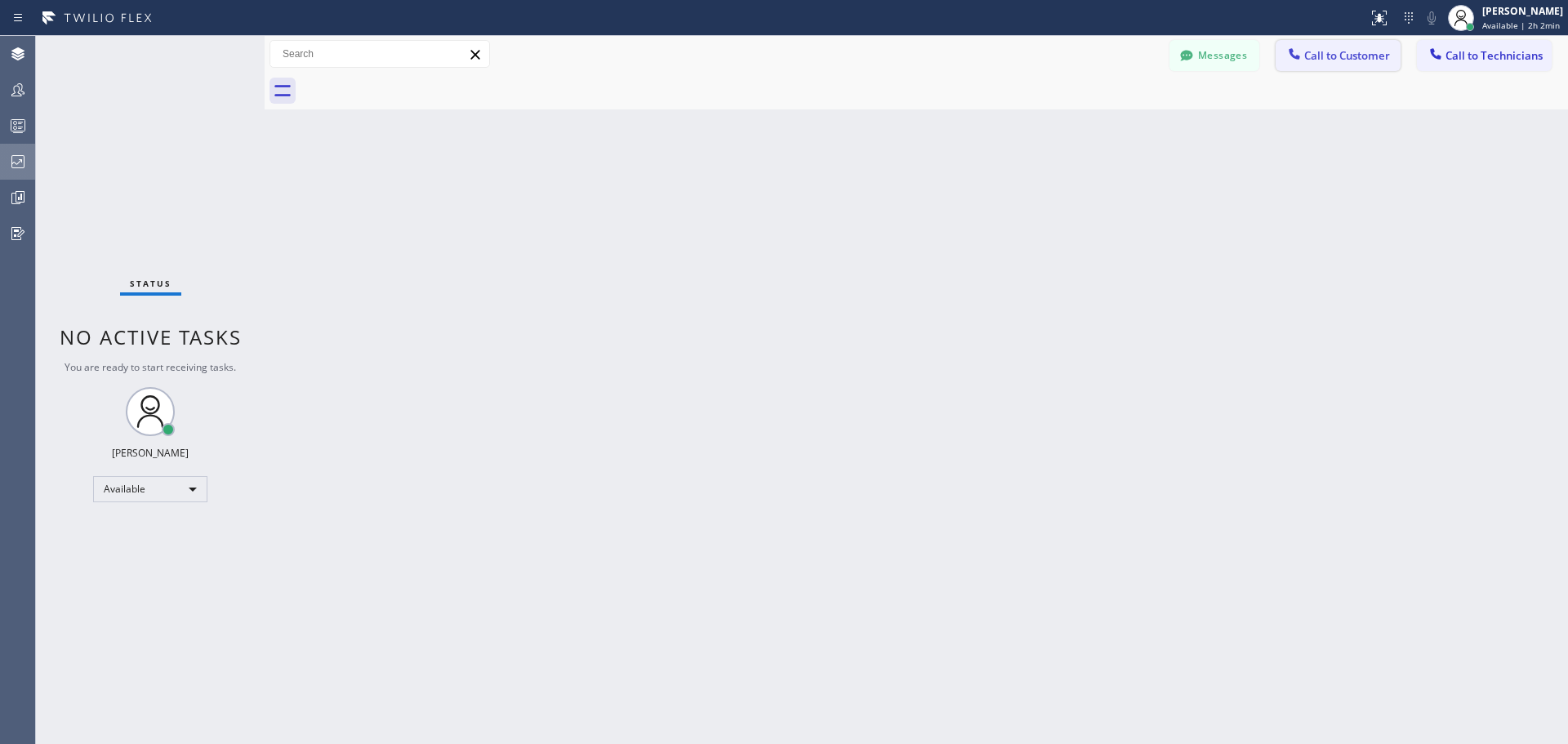
click at [1325, 51] on span "Call to Customer" at bounding box center [1346, 56] width 86 height 15
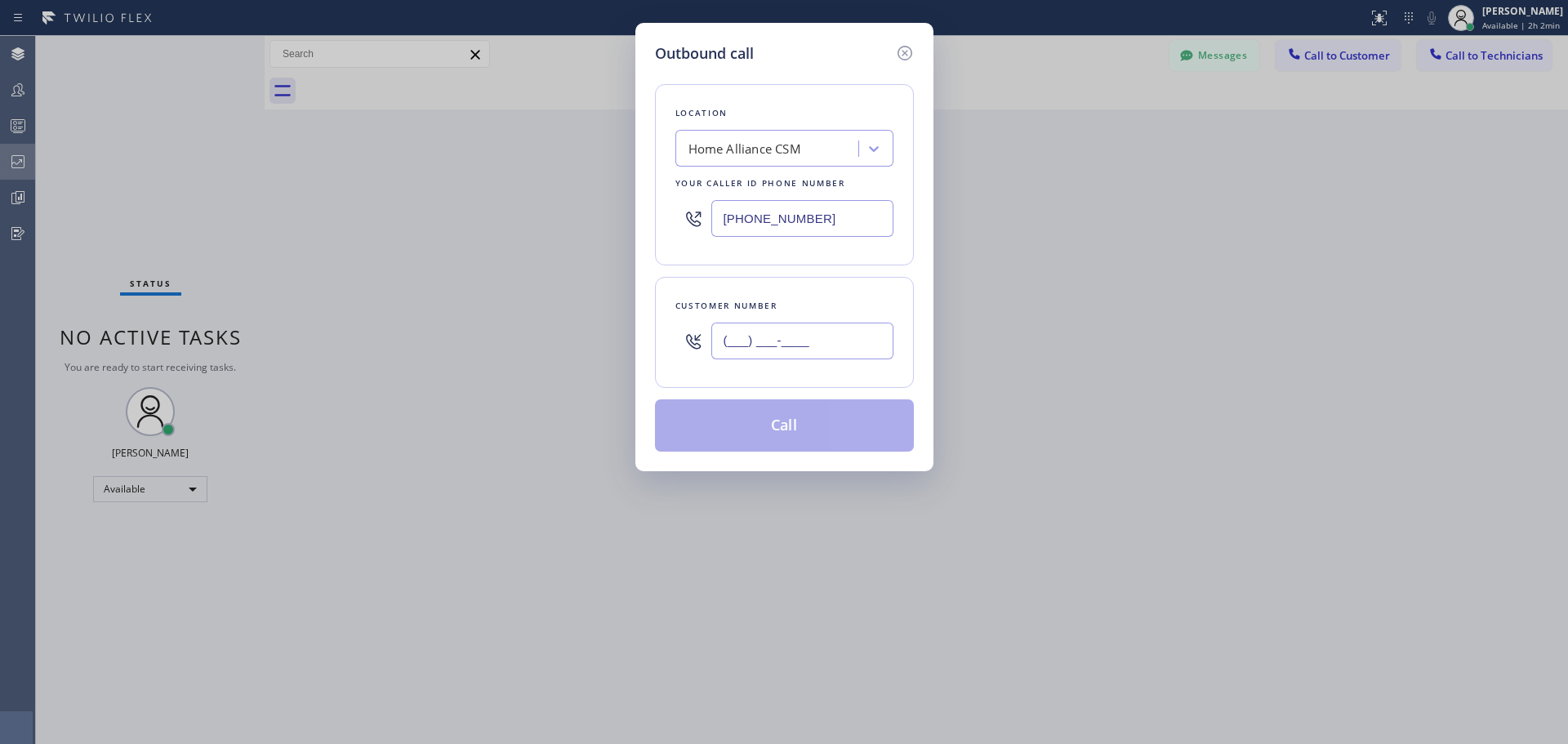
click at [762, 341] on input "(___) ___-____" at bounding box center [801, 340] width 182 height 37
paste input "415) 990-6374"
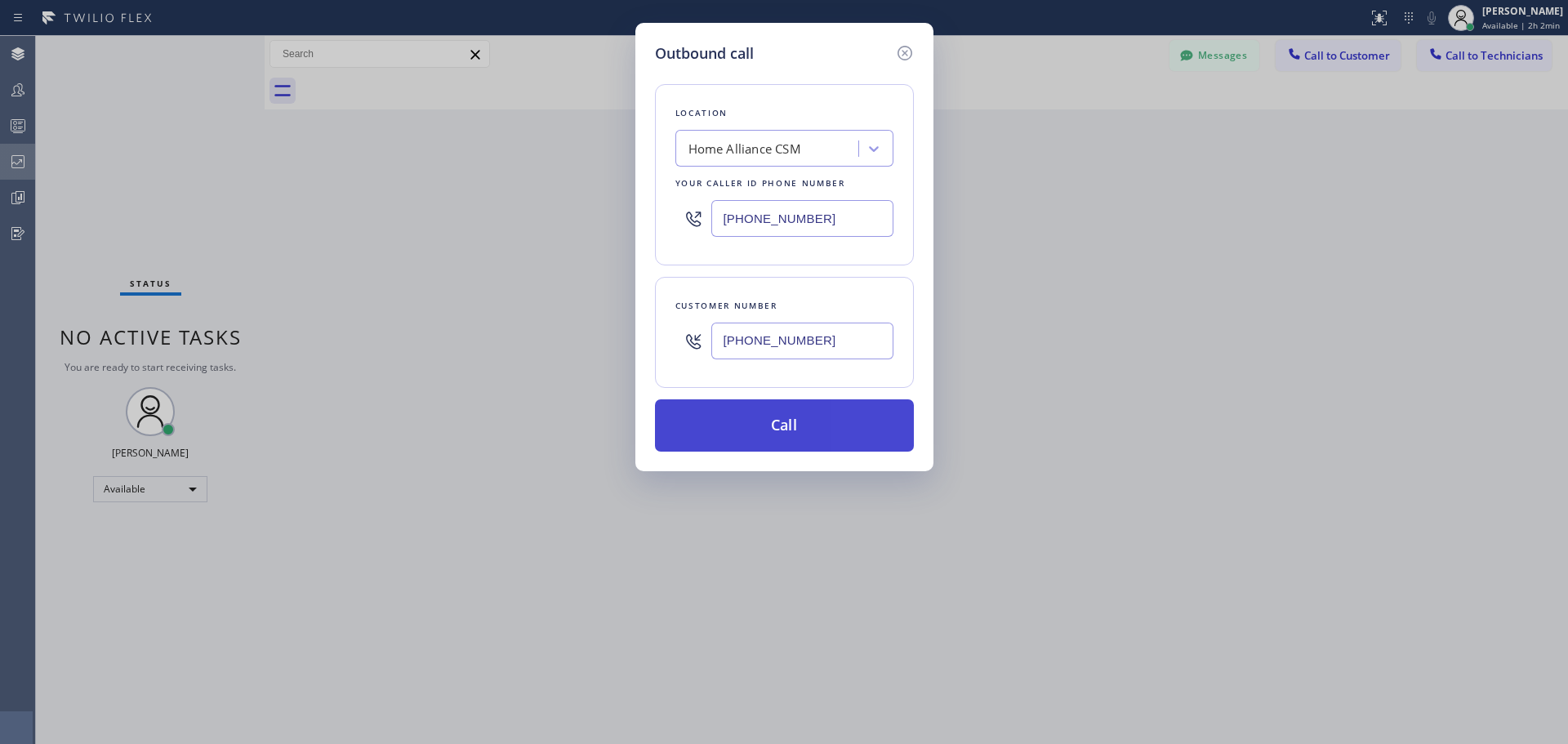
type input "[PHONE_NUMBER]"
click at [770, 420] on button "Call" at bounding box center [785, 425] width 259 height 52
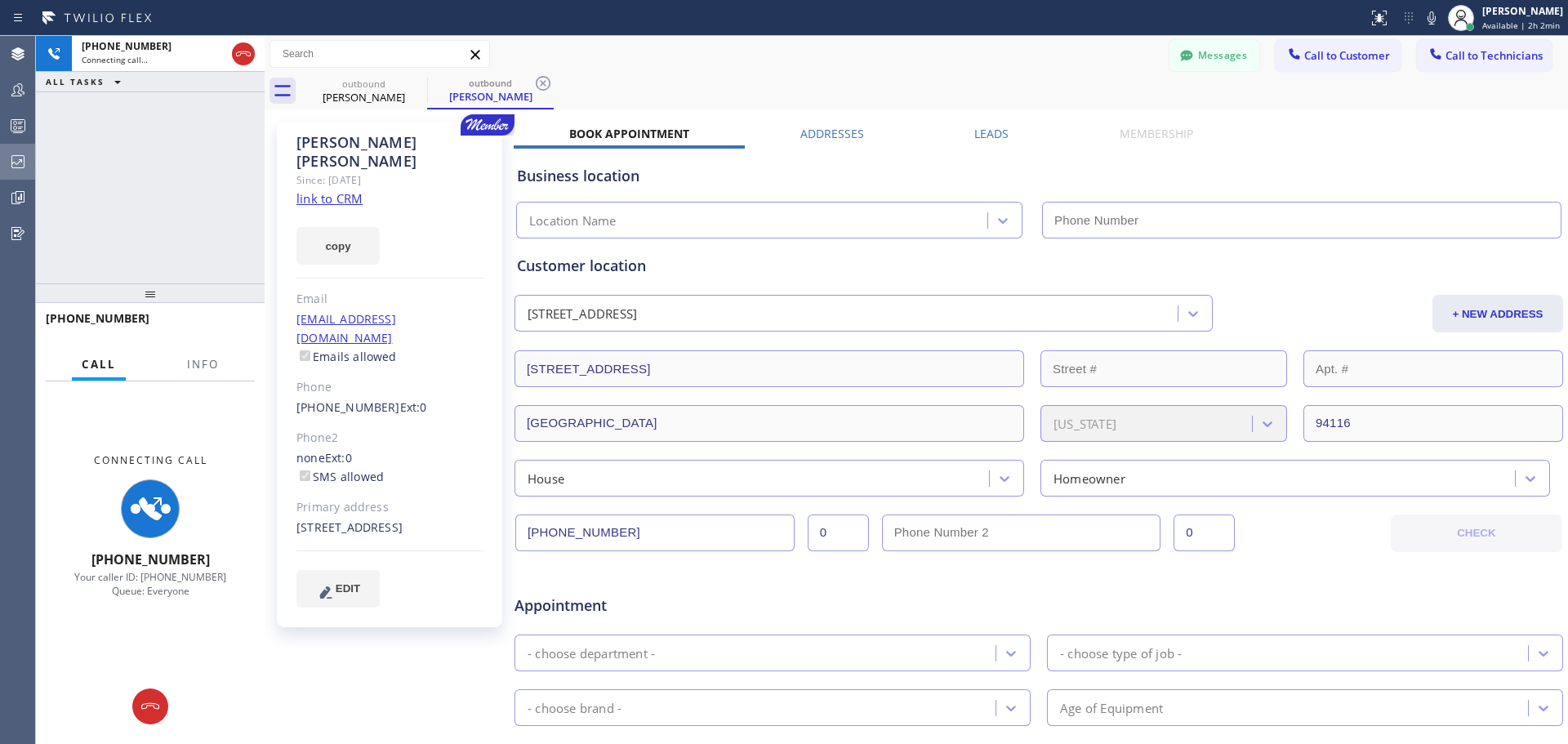
type input "[PHONE_NUMBER]"
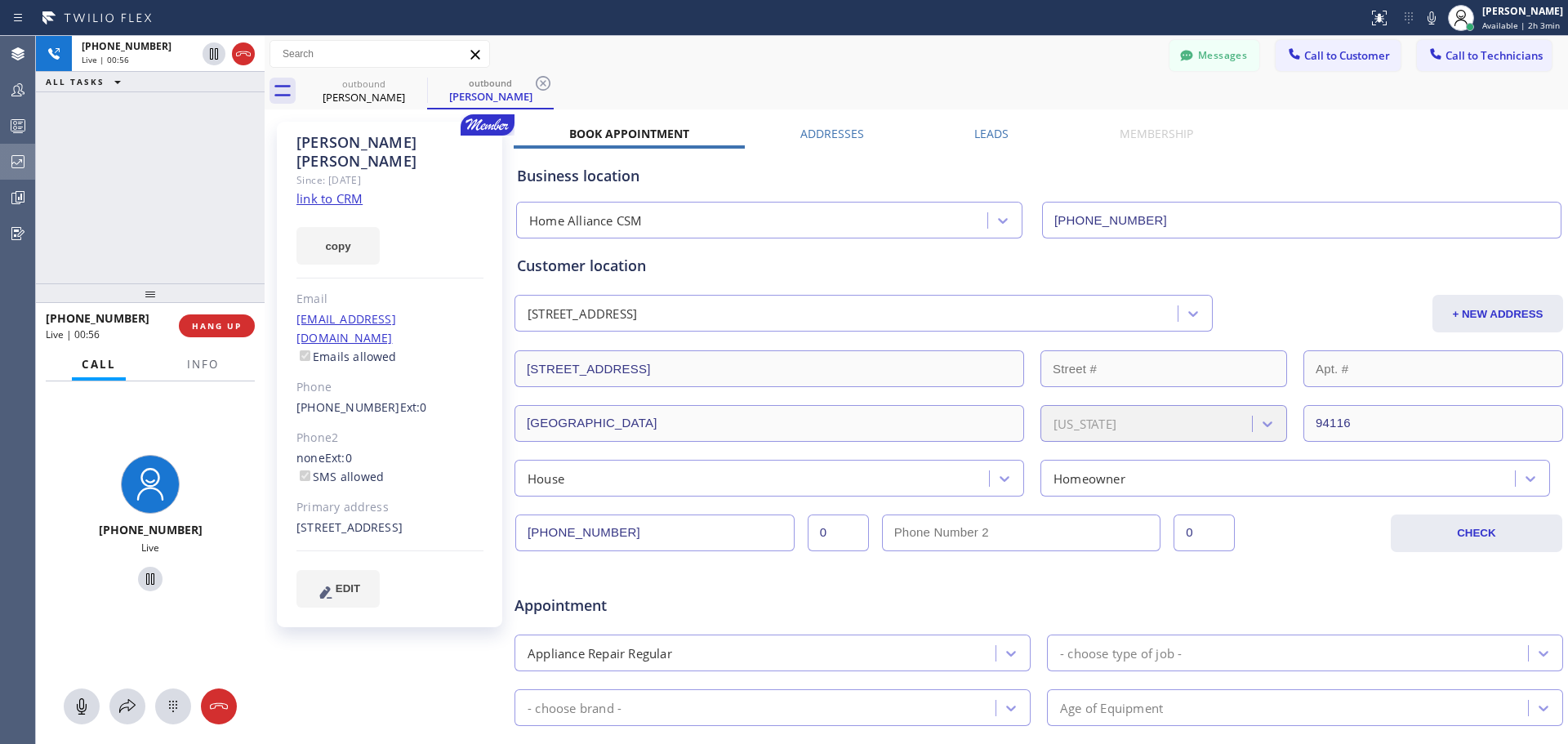
click at [242, 324] on button "HANG UP" at bounding box center [216, 326] width 76 height 23
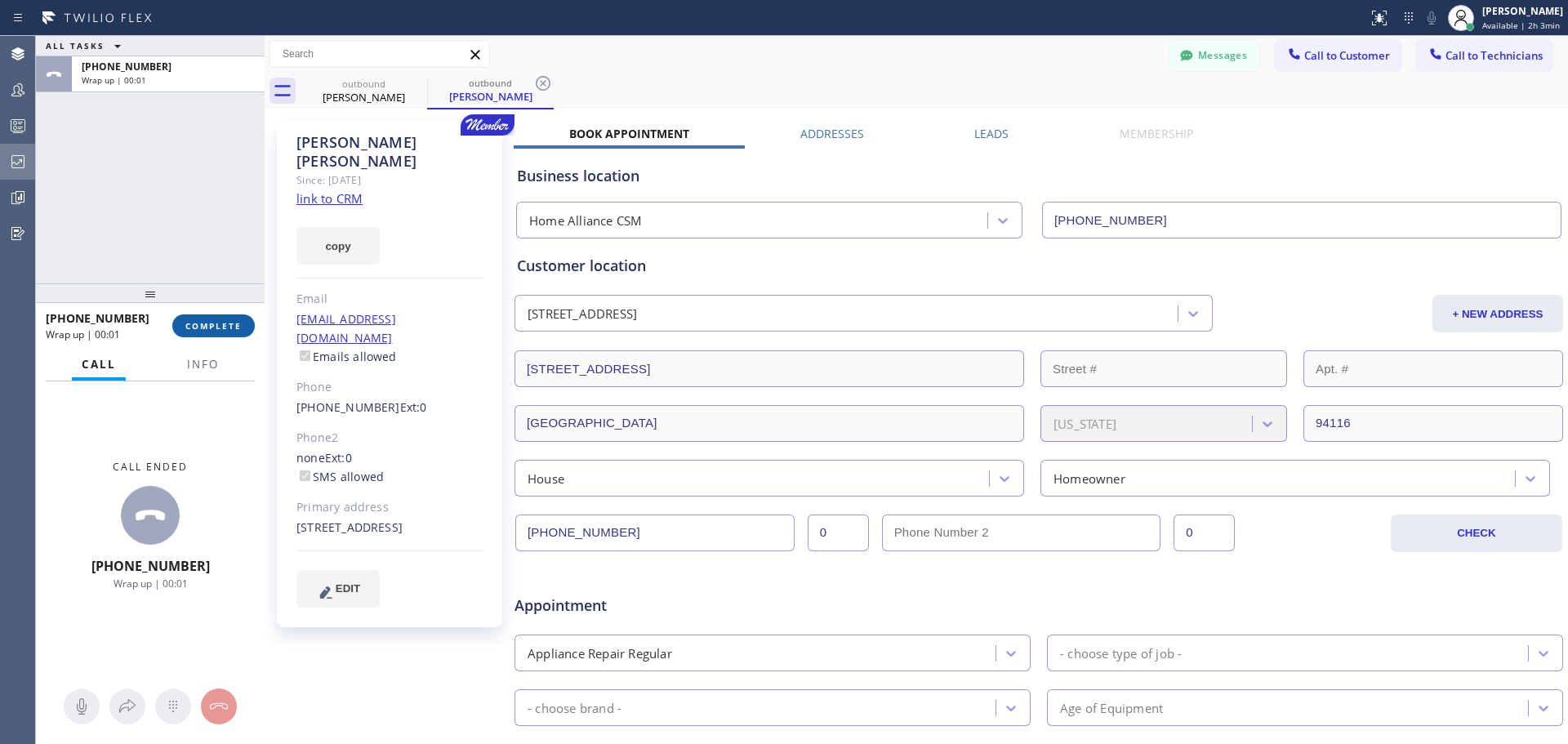
click at [234, 330] on span "COMPLETE" at bounding box center [213, 326] width 56 height 12
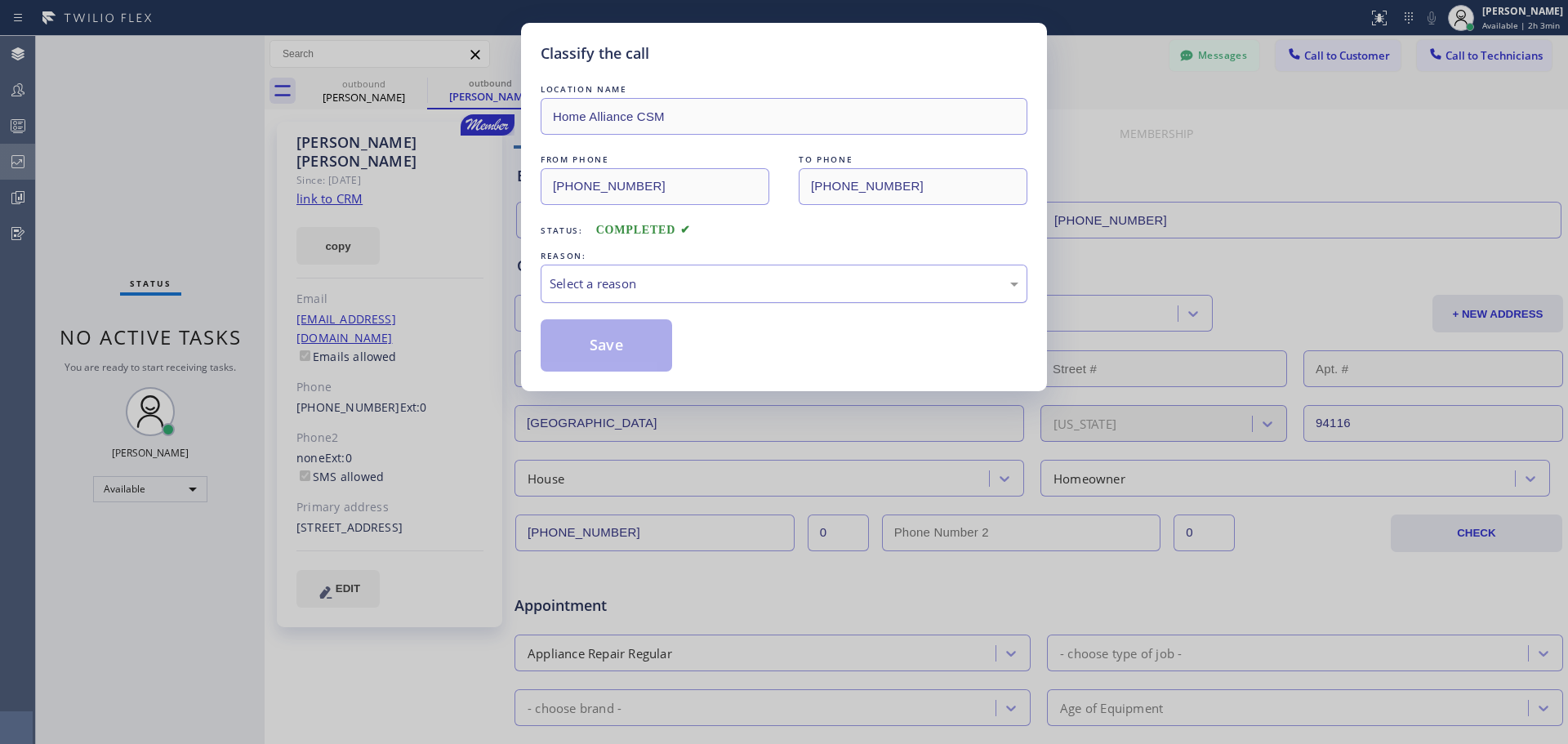
click at [706, 282] on div "Select a reason" at bounding box center [784, 283] width 468 height 19
click at [599, 342] on button "Save" at bounding box center [606, 345] width 131 height 52
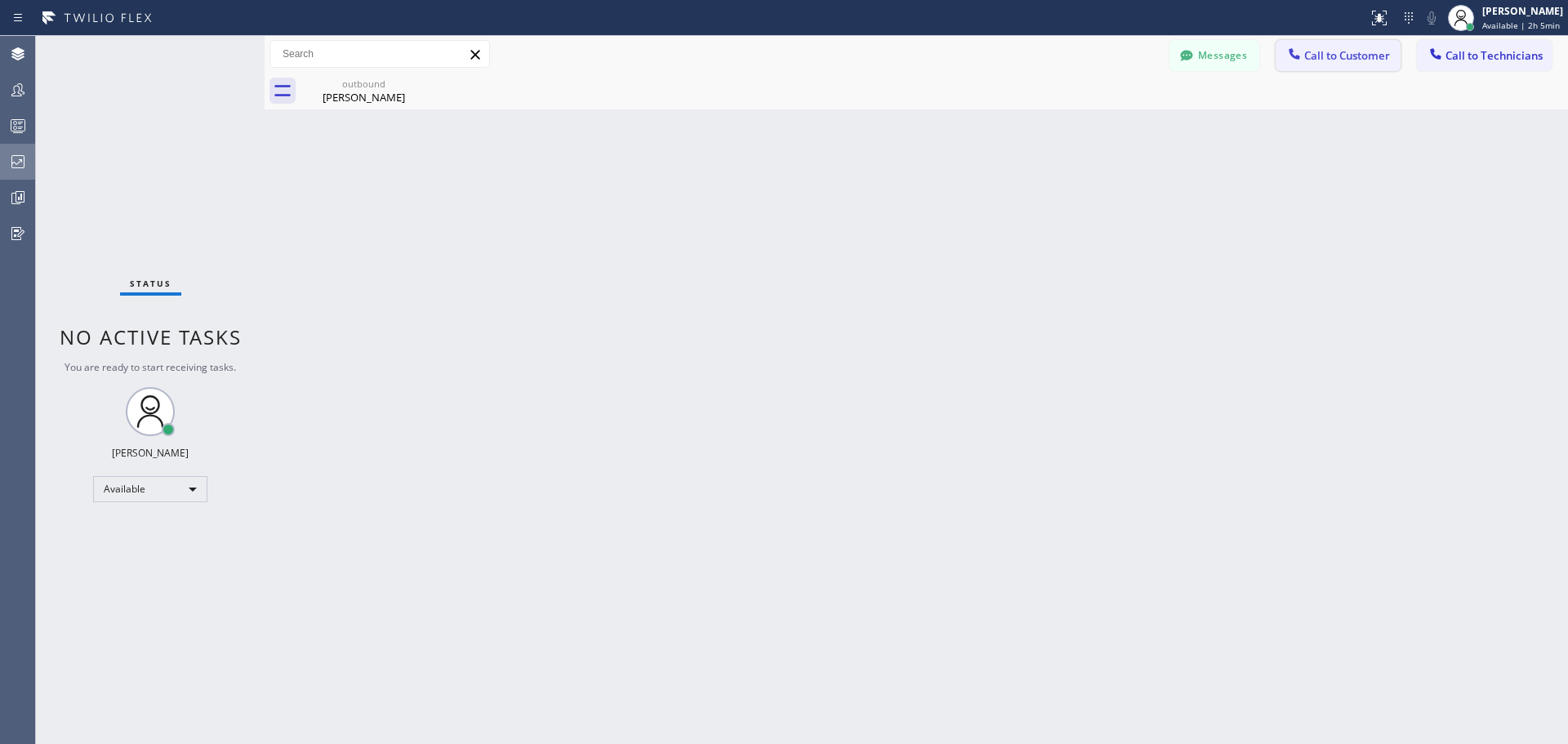
click at [1348, 52] on span "Call to Customer" at bounding box center [1346, 56] width 86 height 15
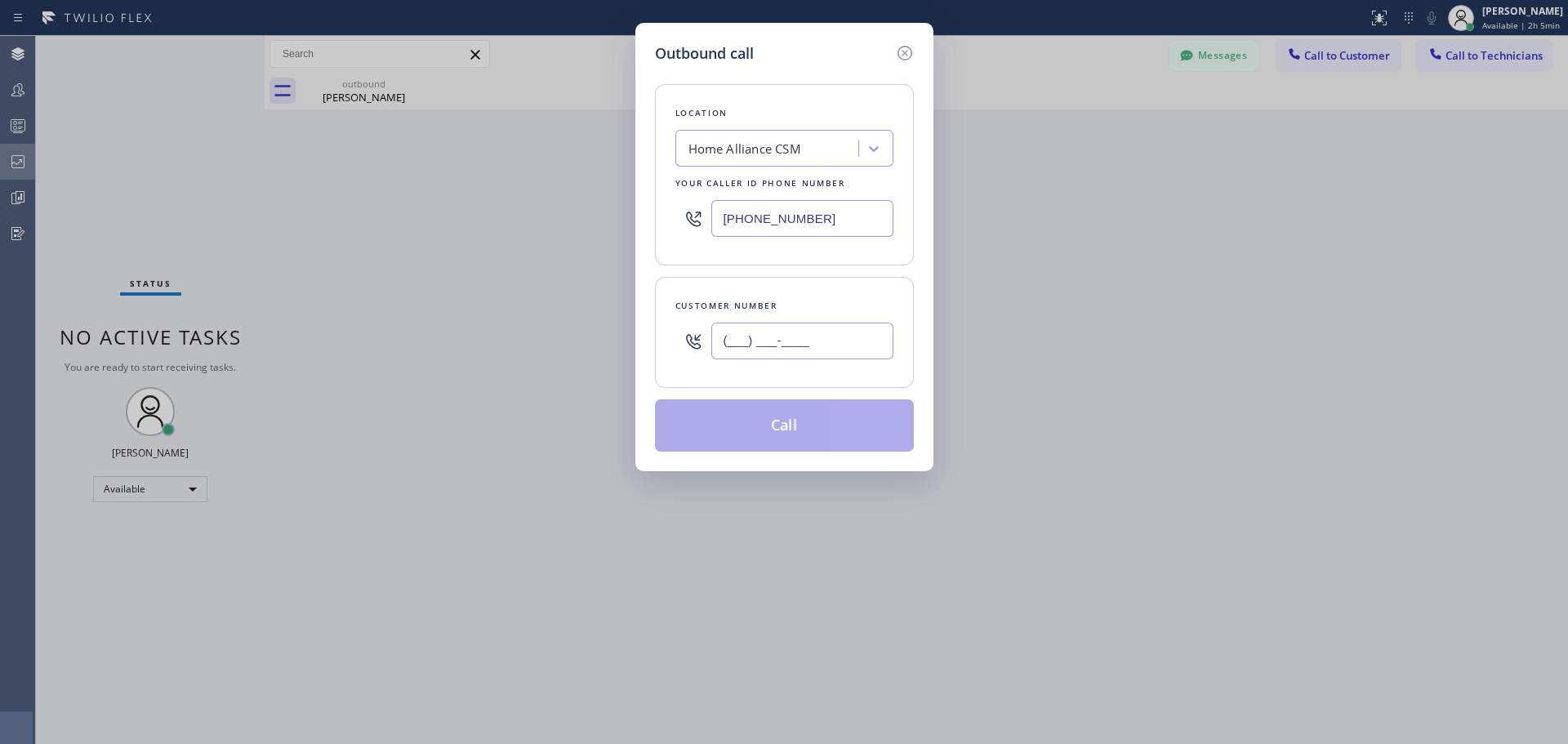
click at [808, 354] on input "(___) ___-____" at bounding box center [801, 340] width 182 height 37
paste input "201) 694-0721"
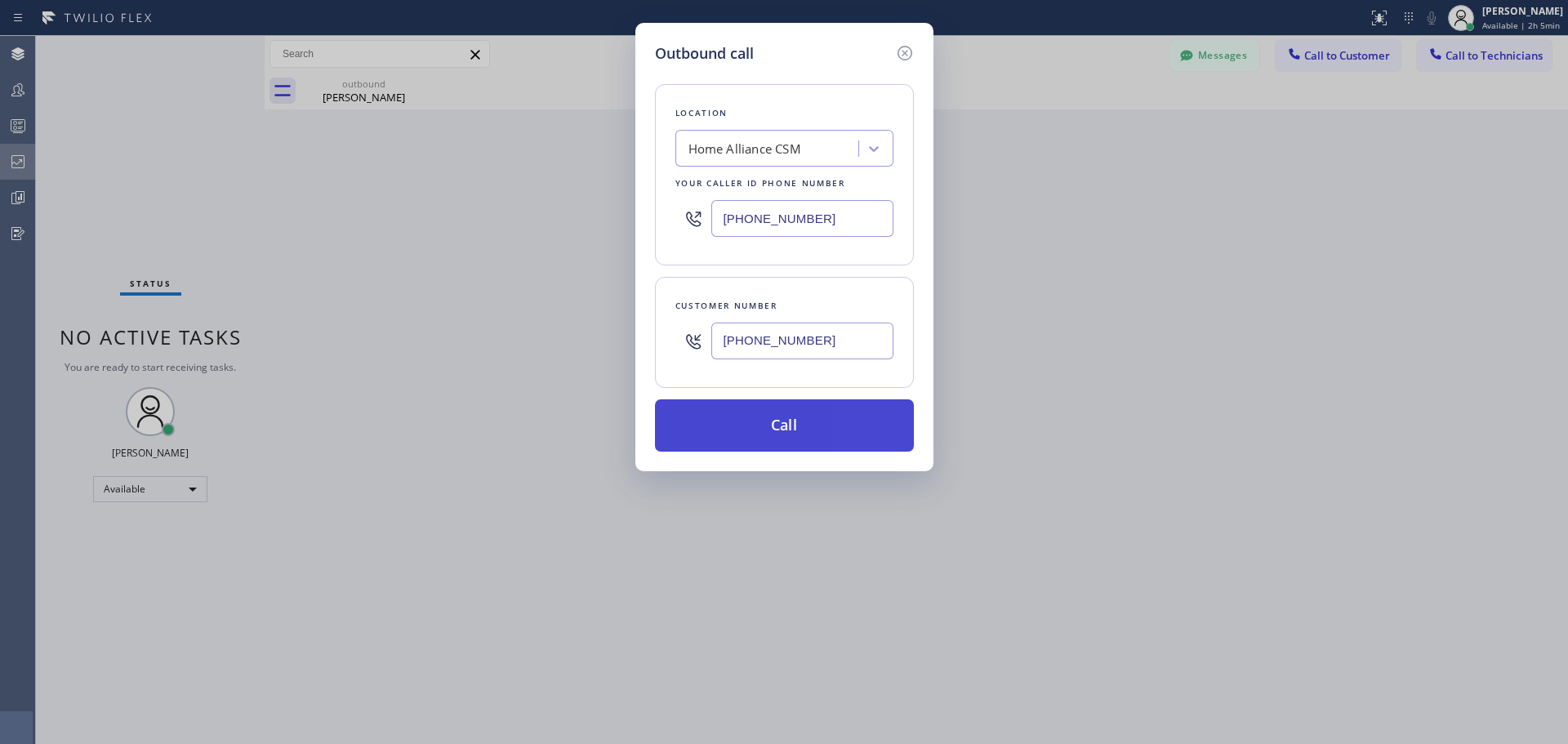
type input "[PHONE_NUMBER]"
click at [806, 433] on button "Call" at bounding box center [785, 425] width 259 height 52
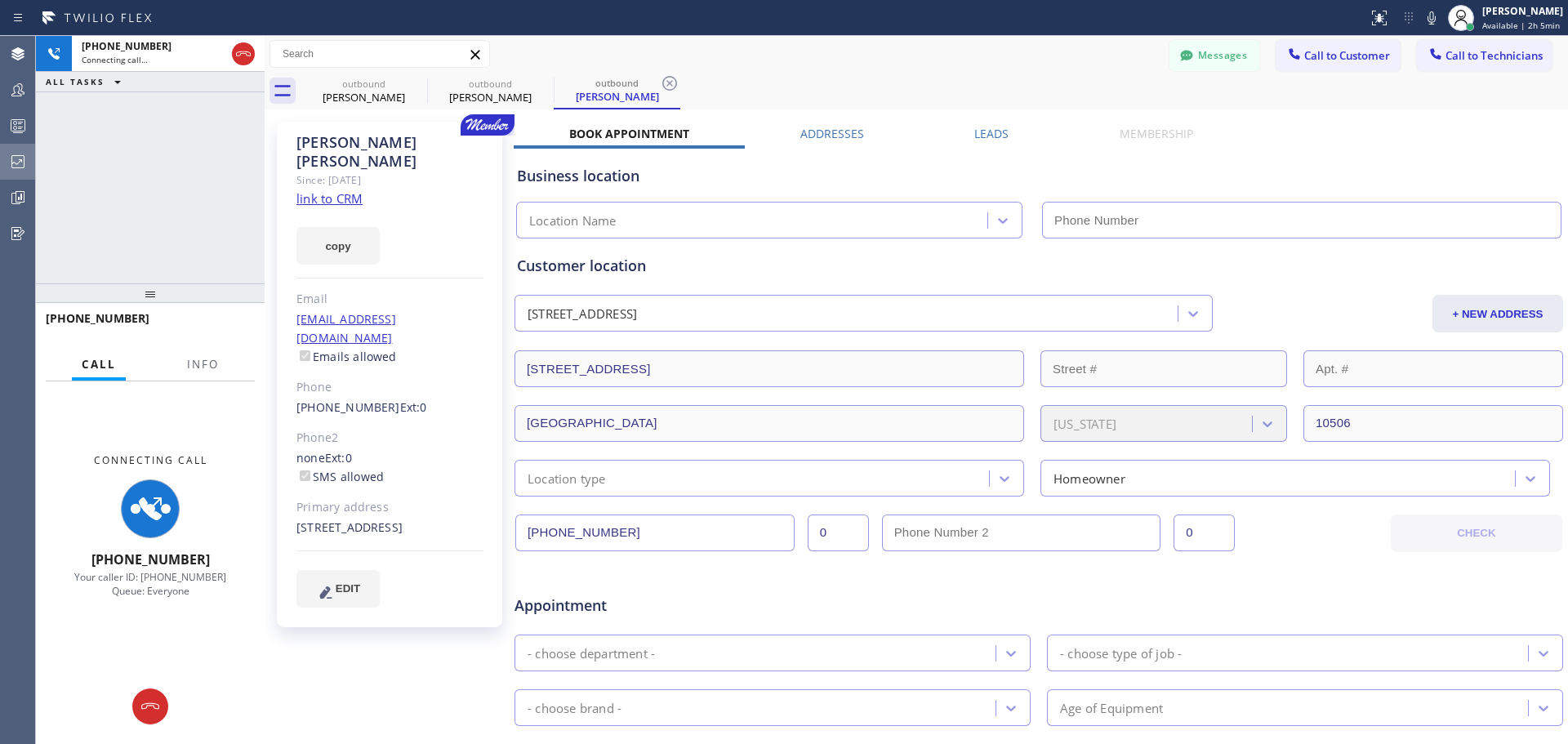
type input "[PHONE_NUMBER]"
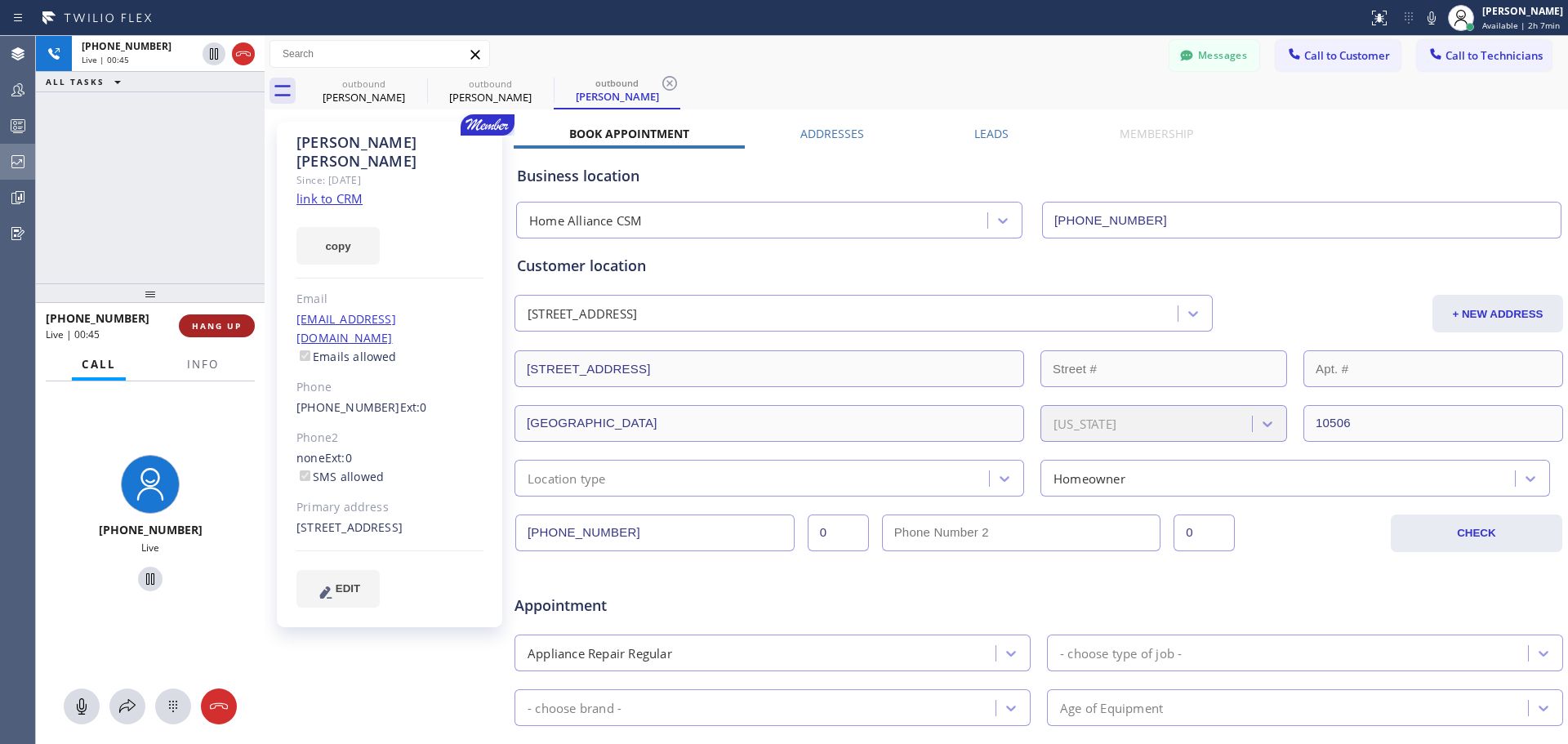
click at [220, 317] on button "HANG UP" at bounding box center [216, 326] width 76 height 23
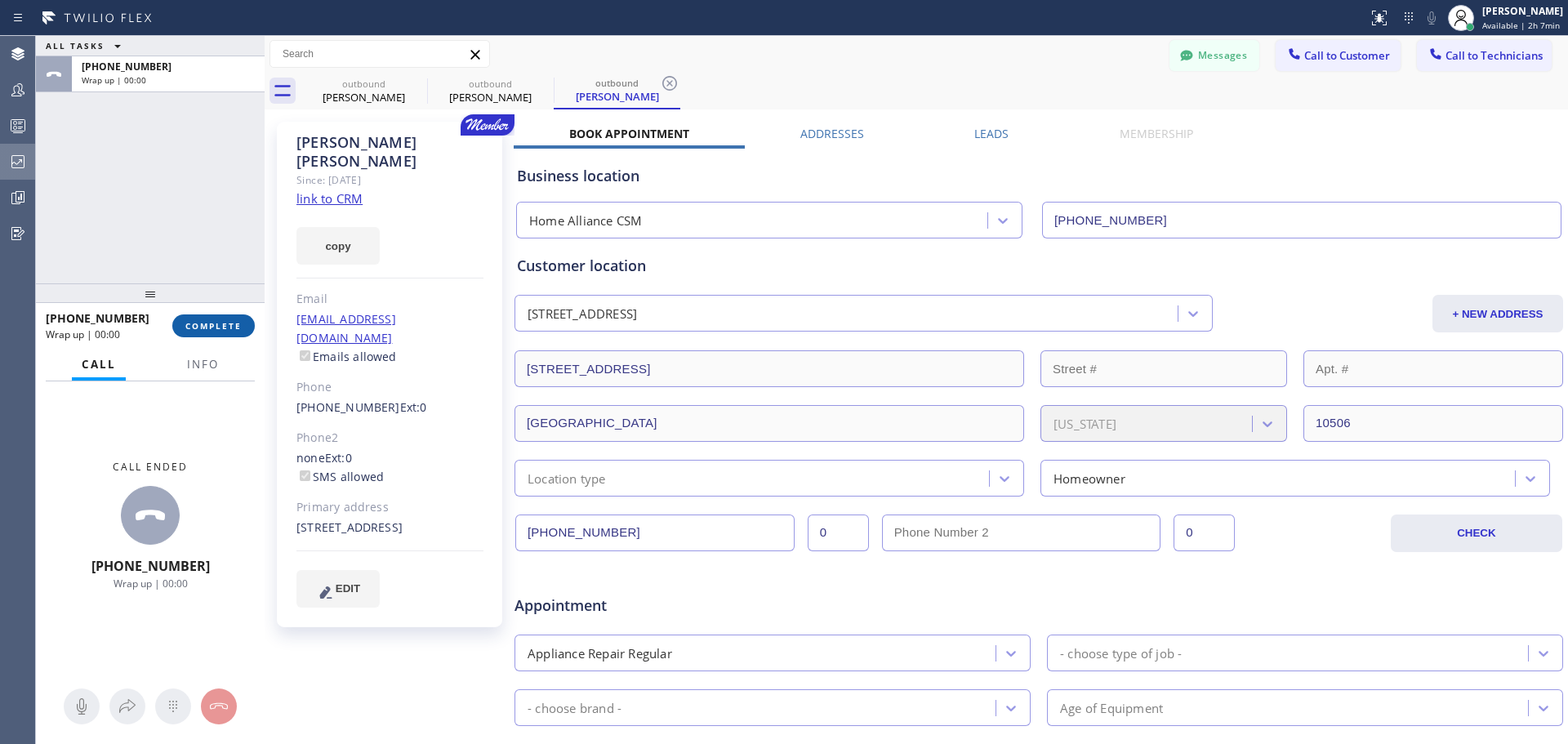
click at [194, 330] on span "COMPLETE" at bounding box center [213, 326] width 56 height 12
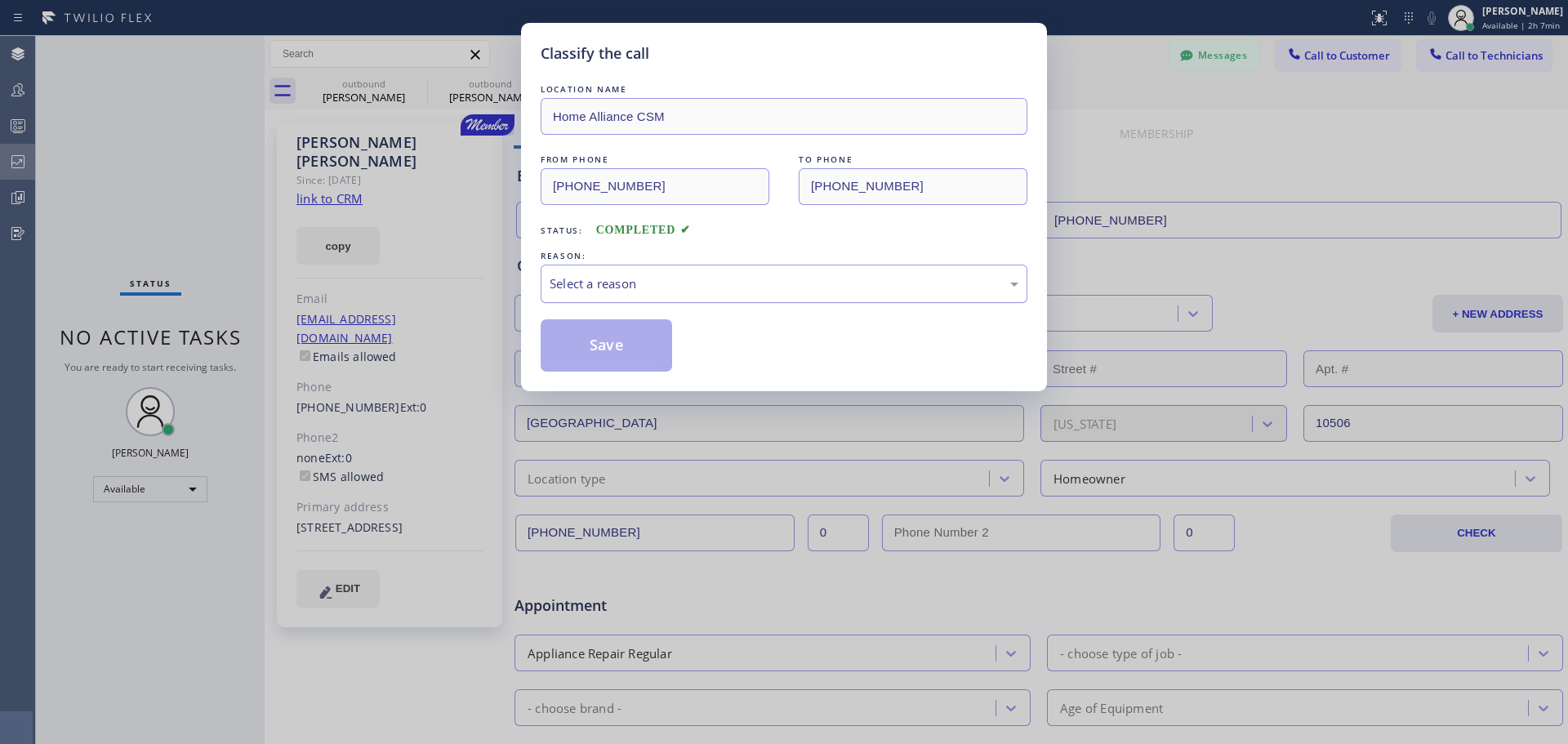
click at [840, 281] on div "Select a reason" at bounding box center [784, 283] width 468 height 19
click at [615, 343] on button "Save" at bounding box center [606, 345] width 131 height 52
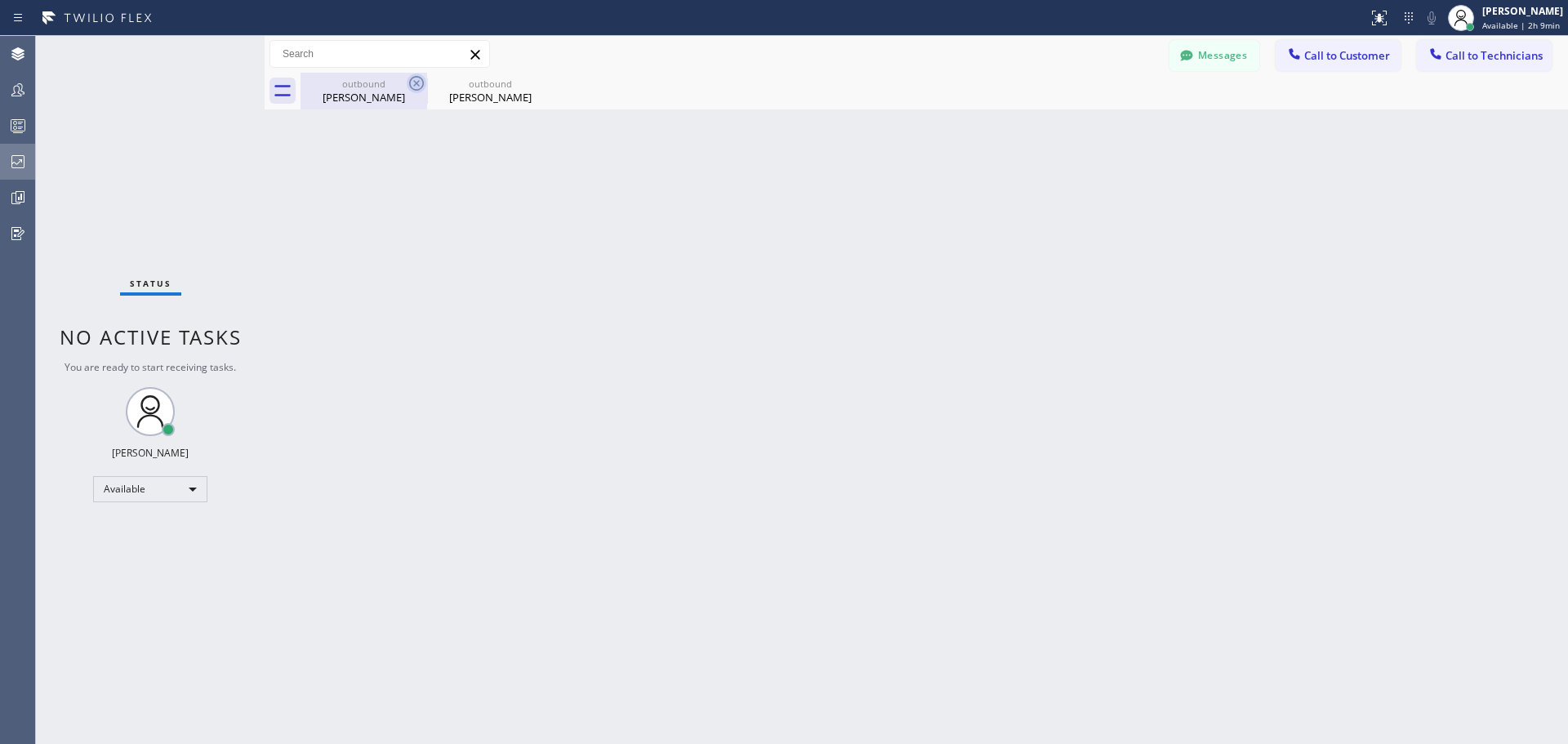
click at [416, 84] on icon at bounding box center [417, 83] width 15 height 15
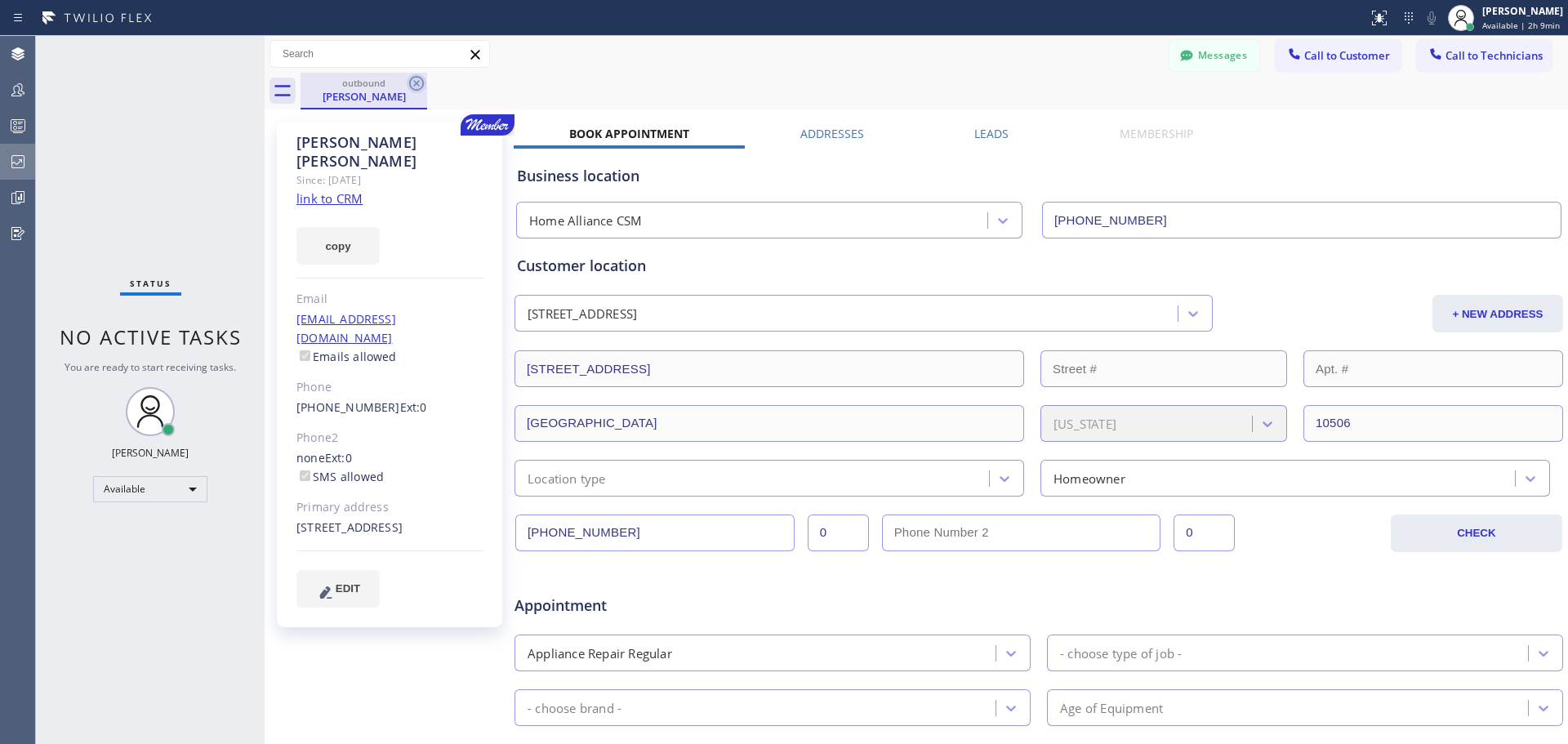
click at [414, 81] on icon at bounding box center [417, 83] width 15 height 15
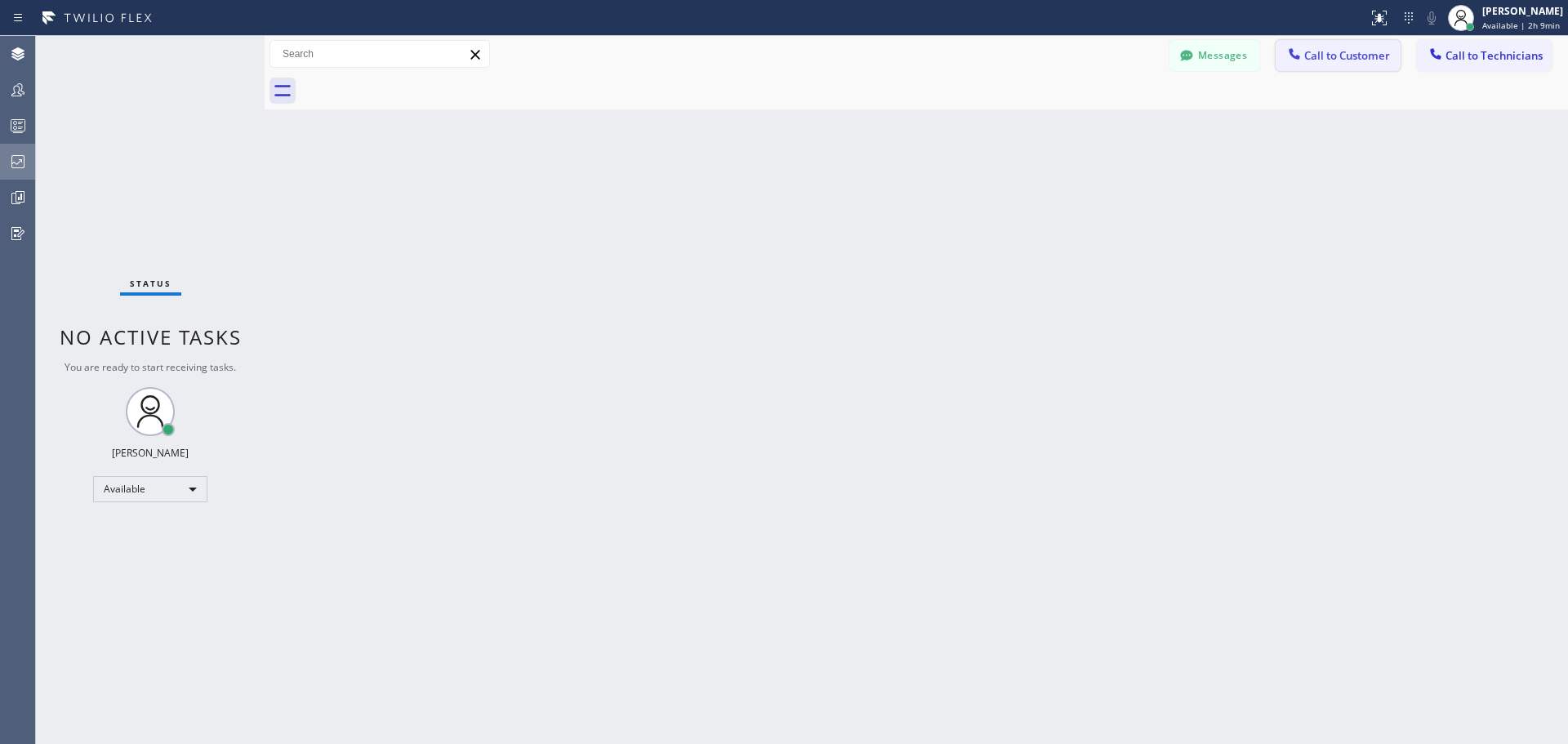
click at [1344, 54] on span "Call to Customer" at bounding box center [1346, 56] width 86 height 15
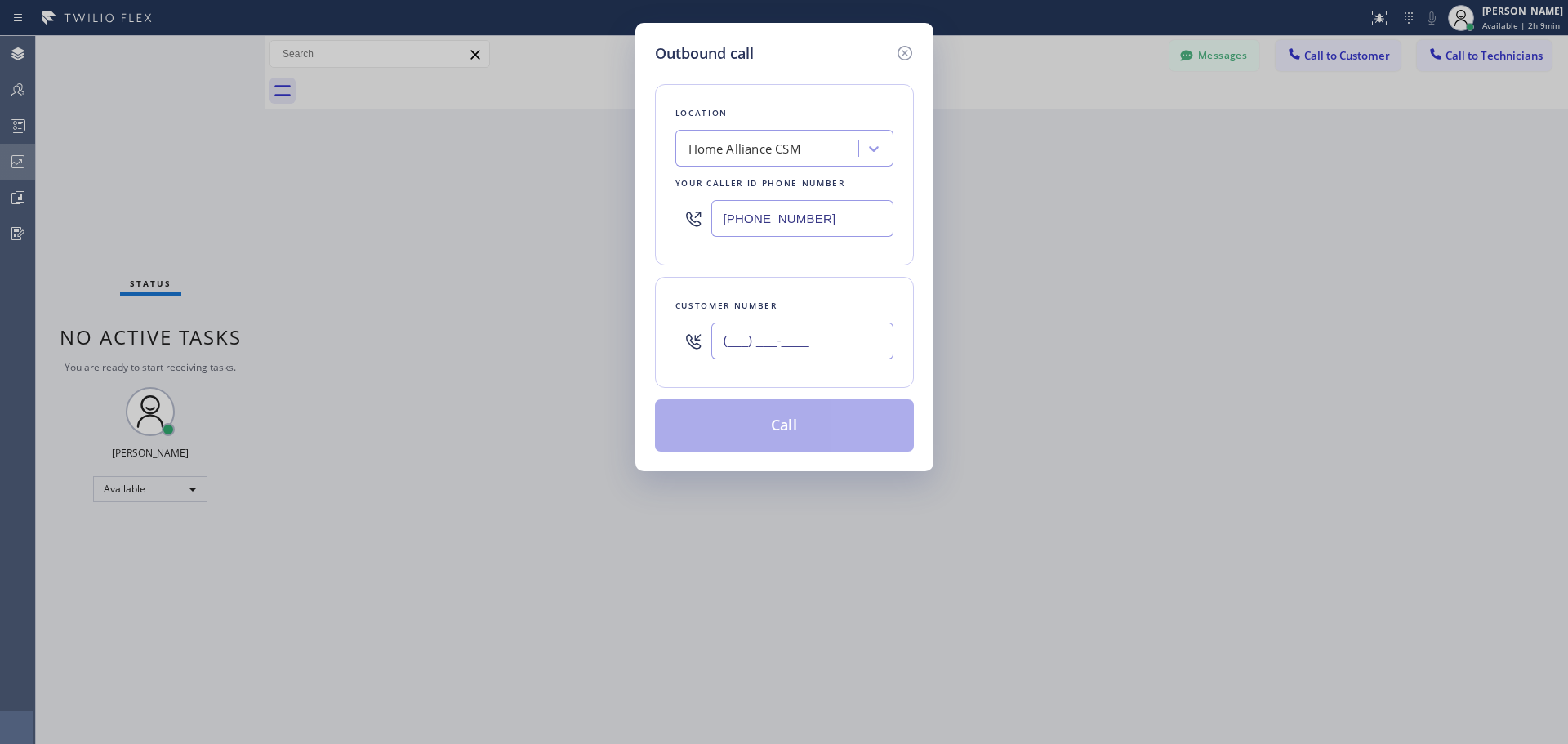
click at [793, 352] on input "(___) ___-____" at bounding box center [801, 340] width 182 height 37
paste input "423) 580-9363"
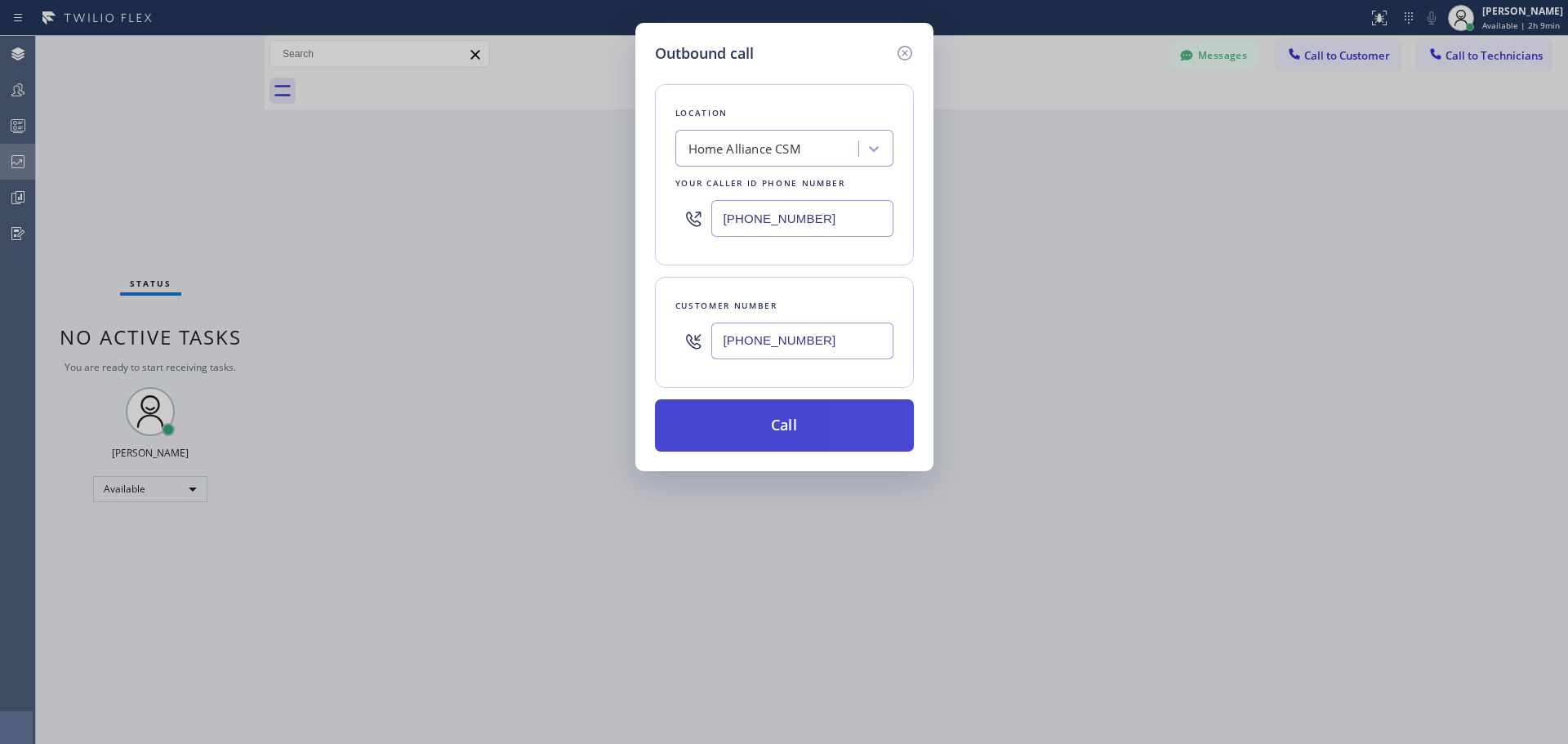
type input "[PHONE_NUMBER]"
click at [794, 417] on button "Call" at bounding box center [785, 425] width 259 height 52
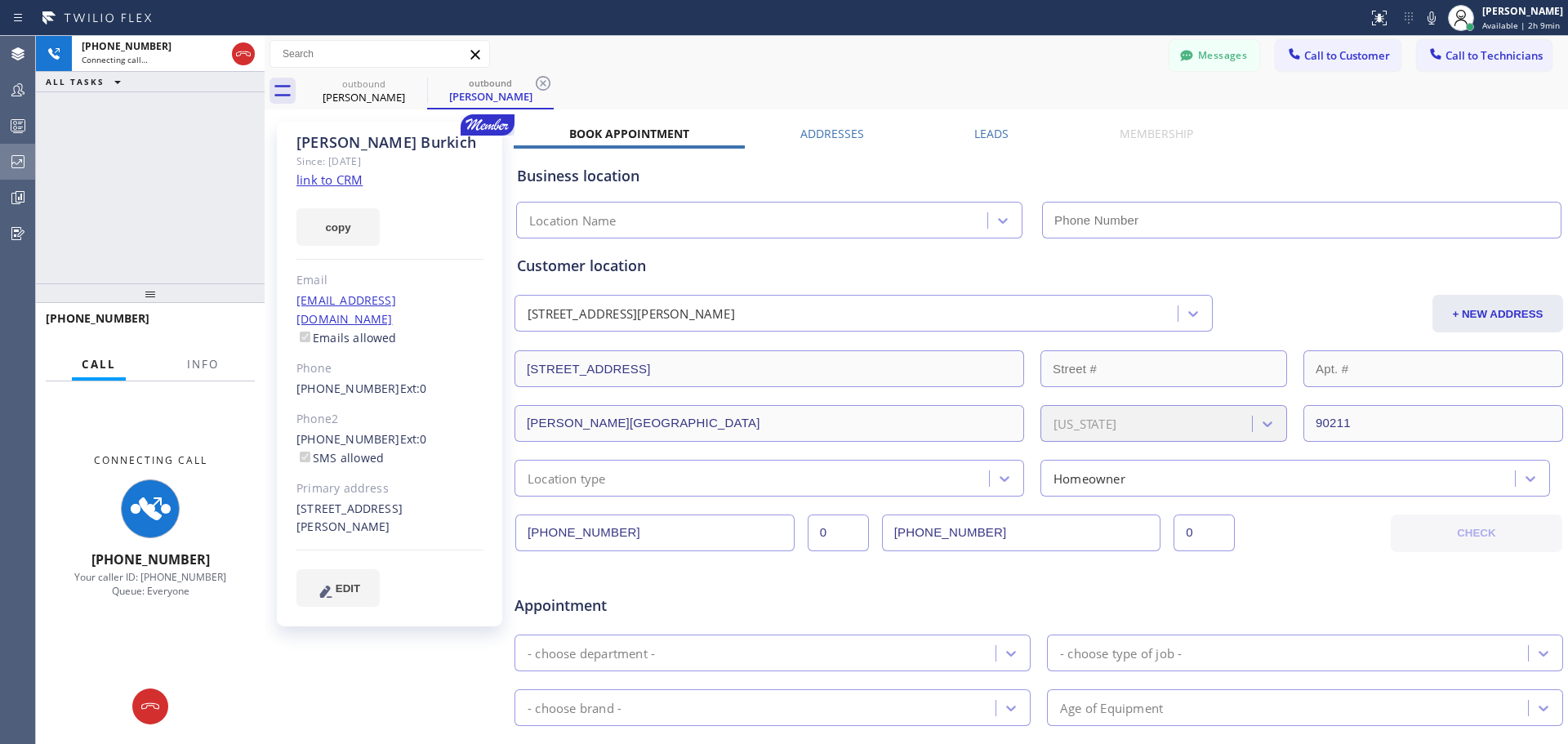
type input "[PHONE_NUMBER]"
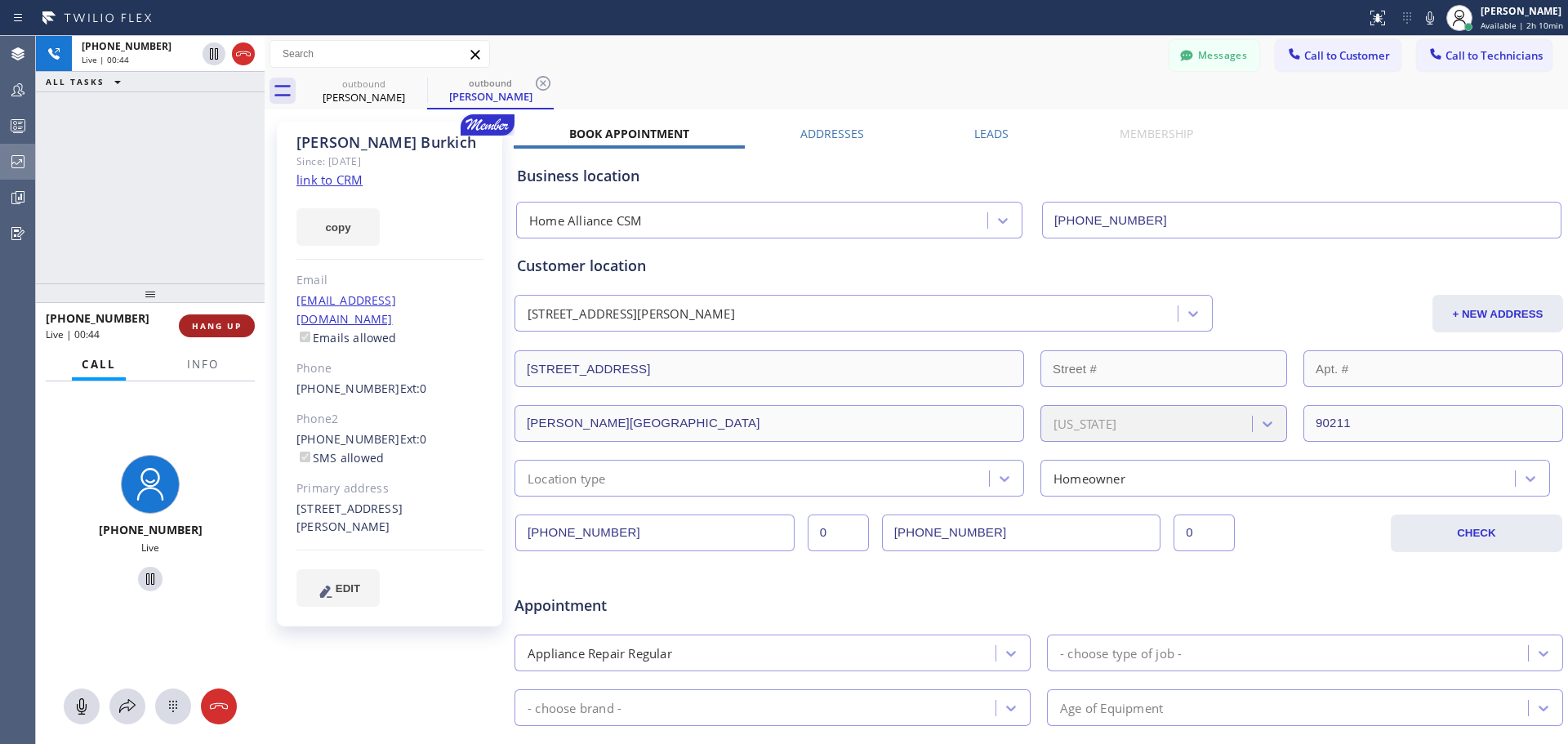
click at [223, 329] on span "HANG UP" at bounding box center [217, 326] width 50 height 12
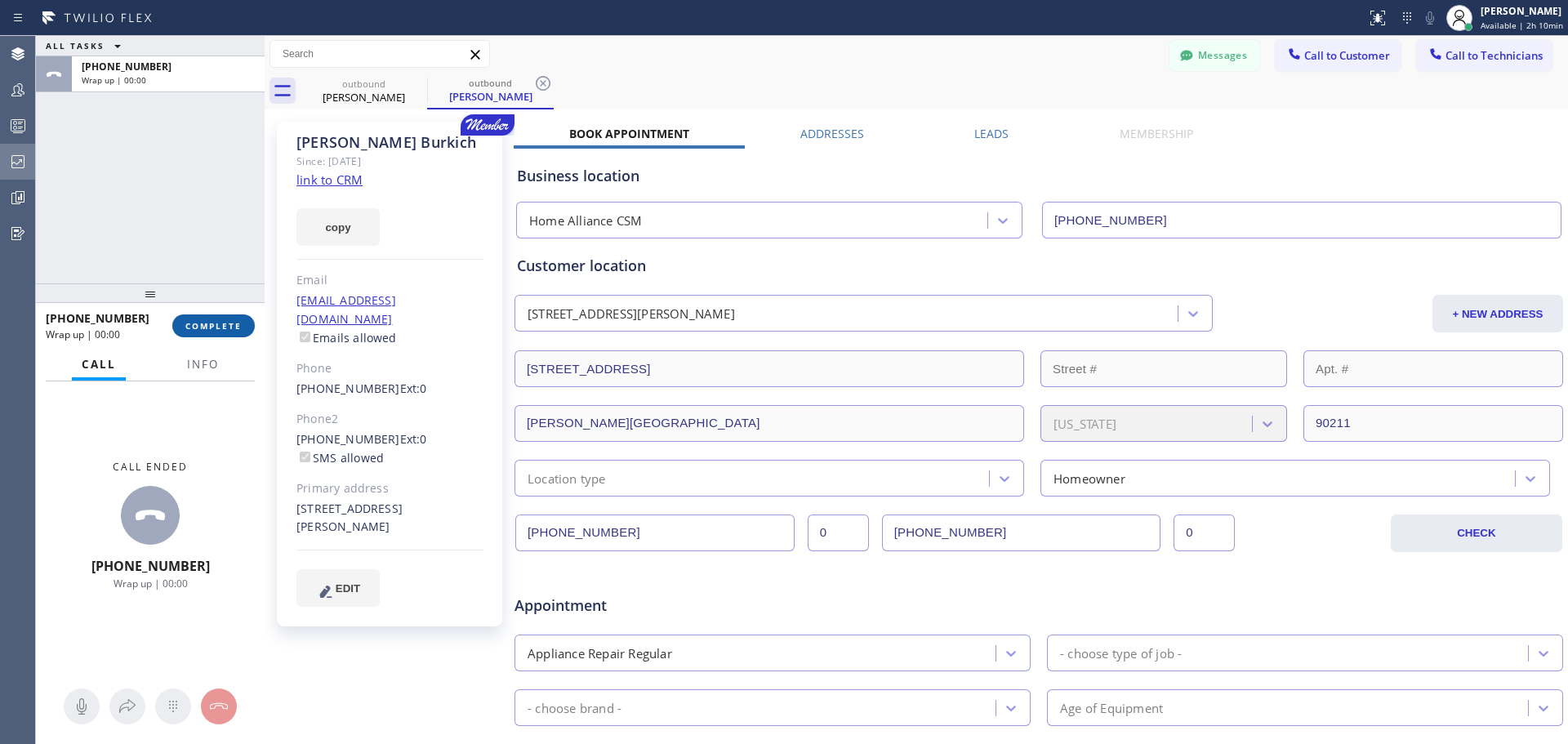
click at [224, 326] on span "COMPLETE" at bounding box center [213, 326] width 56 height 12
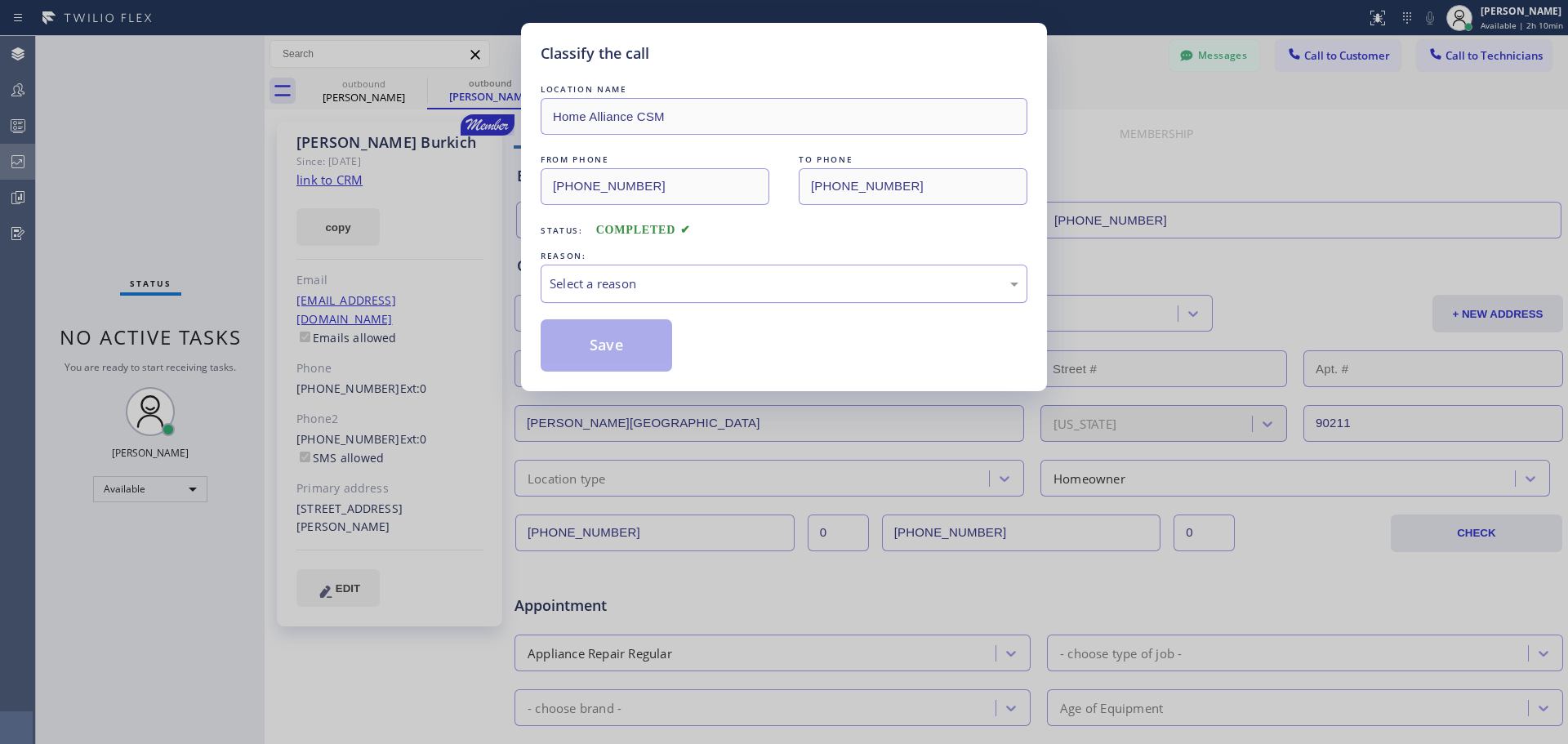
click at [860, 282] on div "Select a reason" at bounding box center [784, 283] width 468 height 19
click at [605, 346] on button "Save" at bounding box center [606, 345] width 131 height 52
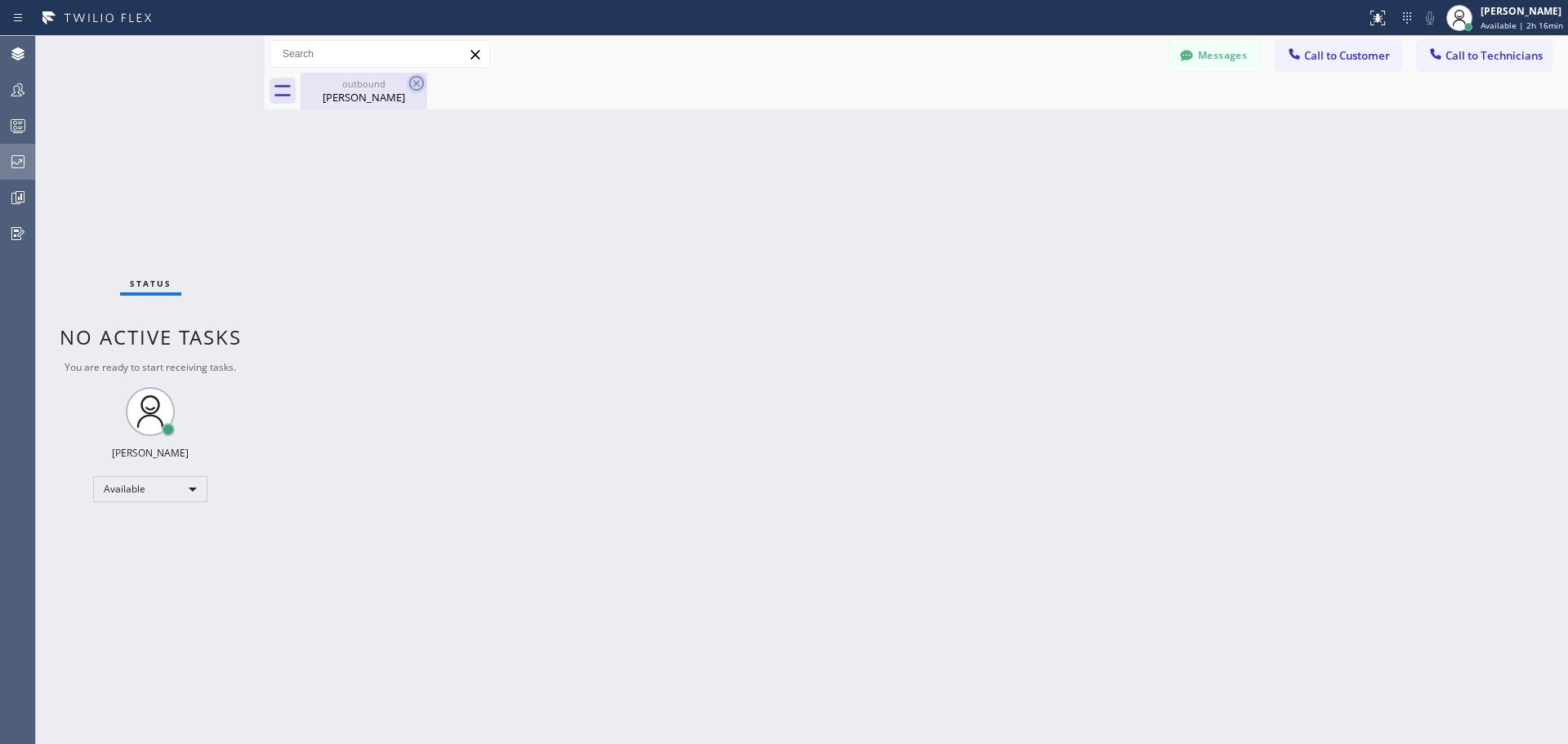
click at [414, 77] on icon at bounding box center [417, 83] width 15 height 15
click at [416, 78] on icon at bounding box center [417, 83] width 20 height 20
click at [369, 87] on div "outbound" at bounding box center [364, 83] width 123 height 12
